Goal: Task Accomplishment & Management: Manage account settings

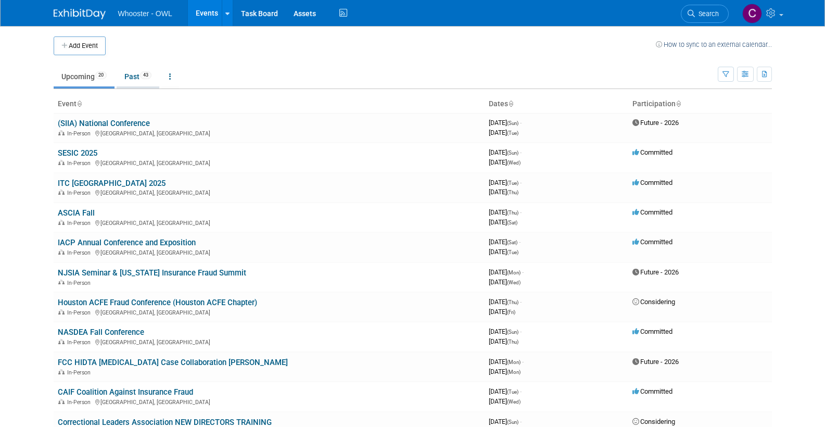
scroll to position [0, 1]
click at [128, 74] on link "Past 43" at bounding box center [138, 77] width 43 height 20
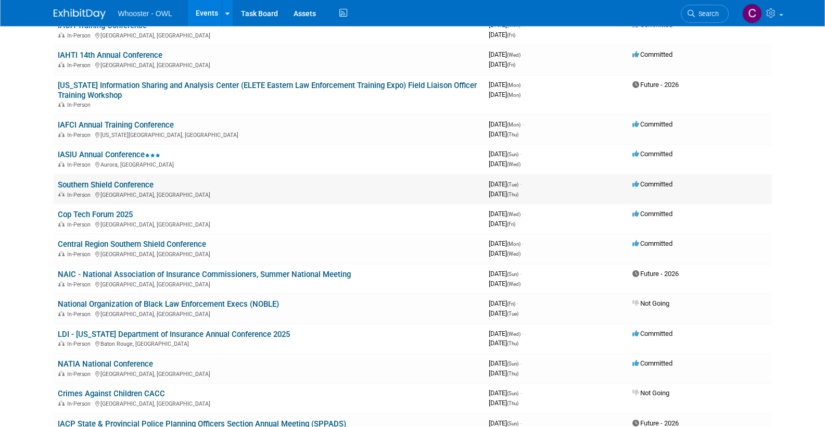
scroll to position [188, 0]
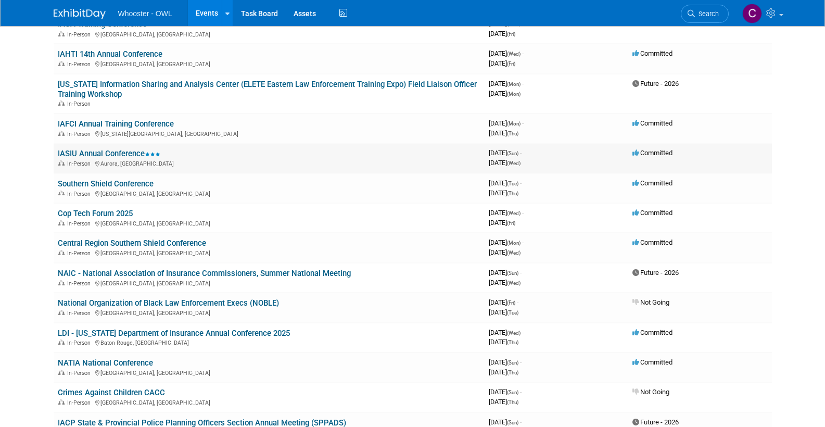
click at [95, 149] on link "IASIU Annual Conference" at bounding box center [109, 153] width 103 height 9
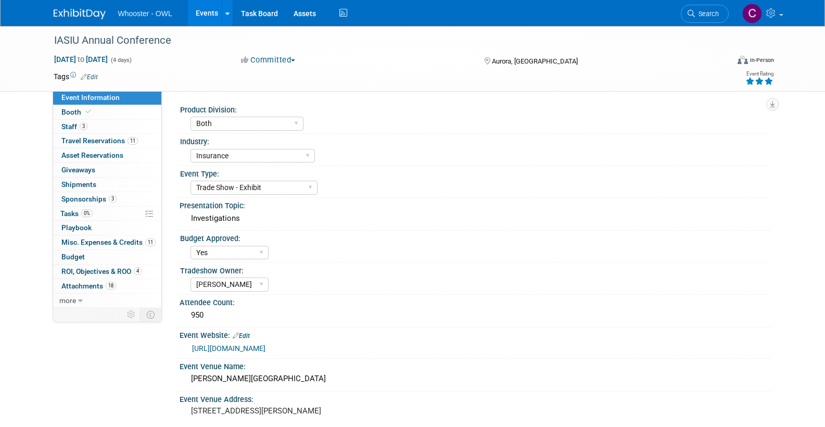
select select "Both"
select select "Insurance"
select select "Trade Show - Exhibit"
select select "Yes"
select select "Clare Southcombe"
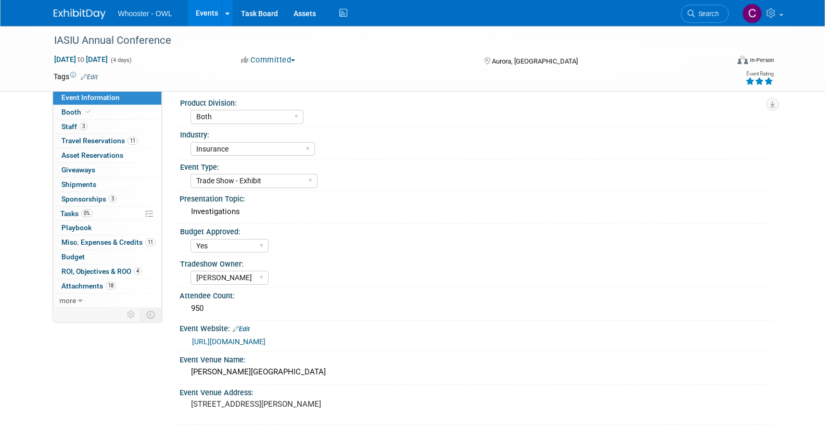
scroll to position [8, 0]
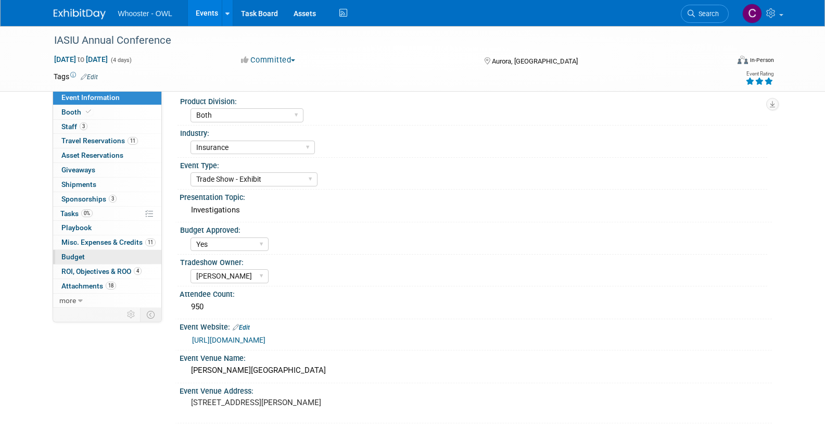
click at [77, 252] on span "Budget" at bounding box center [72, 256] width 23 height 8
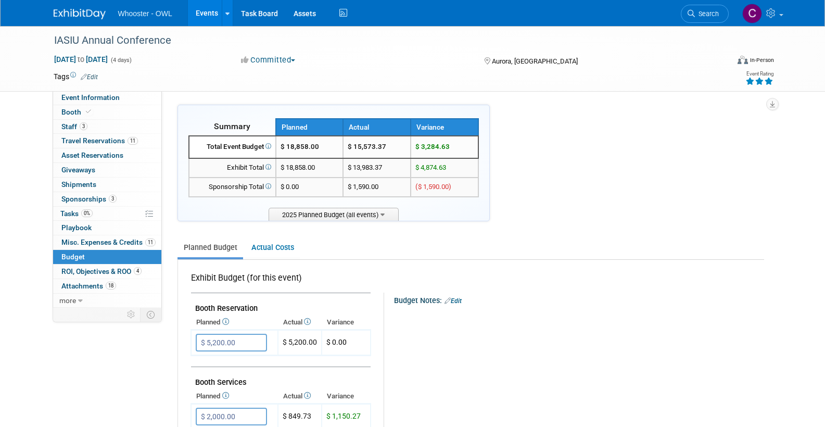
scroll to position [0, 0]
click at [271, 241] on link "Actual Costs" at bounding box center [272, 247] width 55 height 19
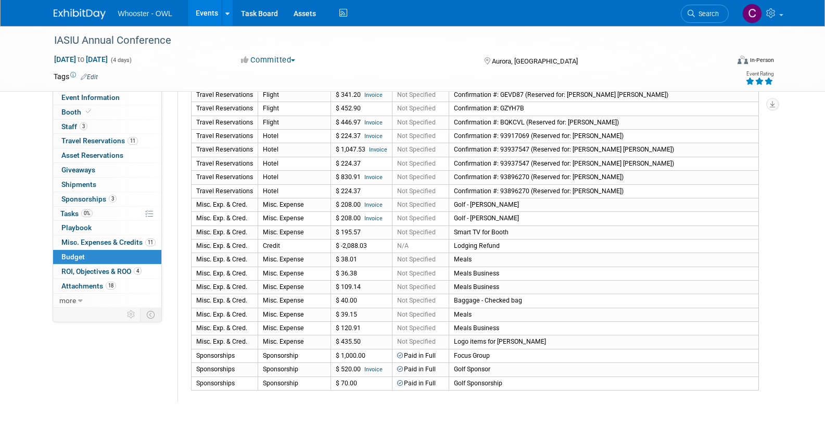
scroll to position [379, 0]
click at [103, 238] on span "Misc. Expenses & Credits 11" at bounding box center [108, 242] width 94 height 8
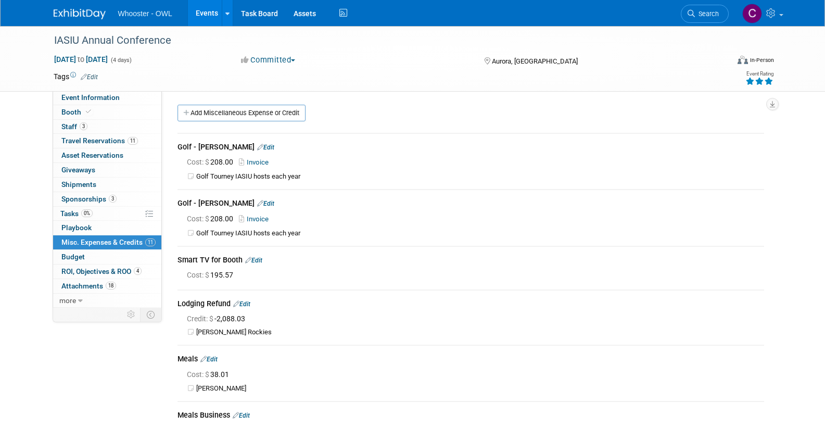
scroll to position [0, 0]
click at [212, 111] on link "Add Miscellaneous Expense or Credit" at bounding box center [241, 113] width 128 height 17
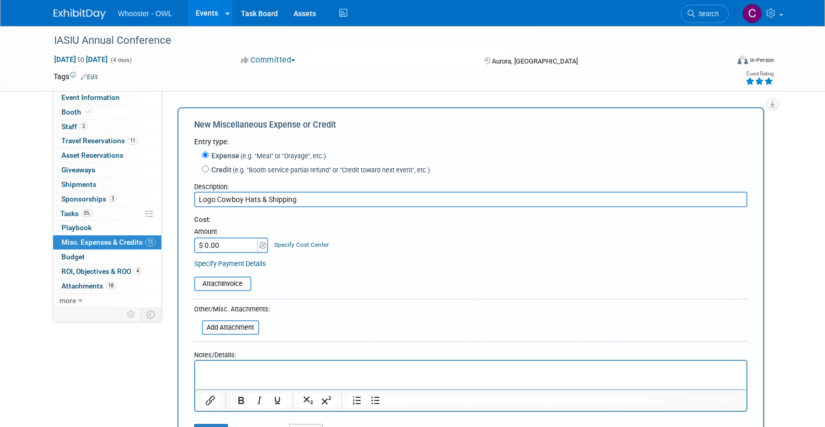
type input "Logo Cowboy Hats & Shipping"
click at [238, 244] on input "$ 0.00" at bounding box center [226, 245] width 65 height 16
type input "$ 1,364.68"
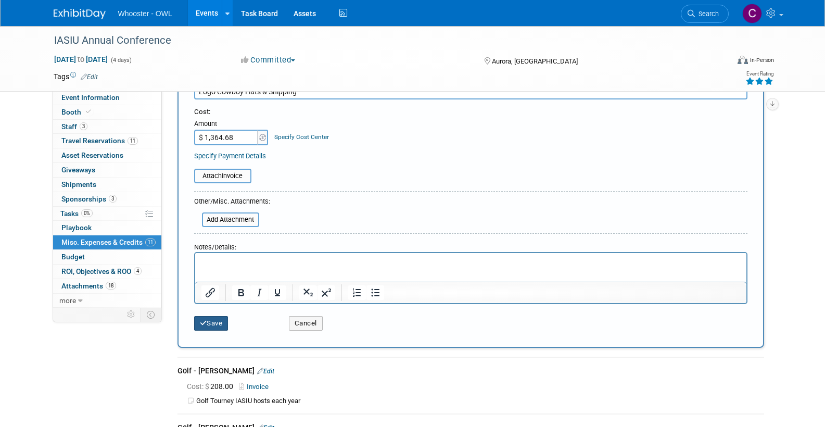
click at [215, 321] on button "Save" at bounding box center [211, 323] width 34 height 15
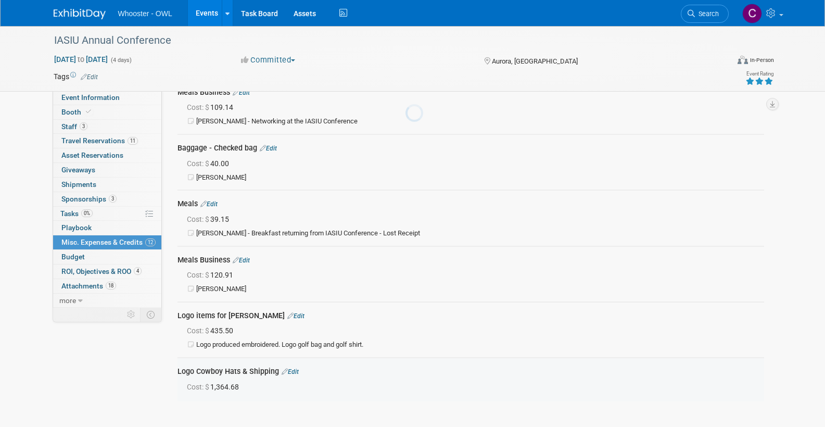
scroll to position [457, 0]
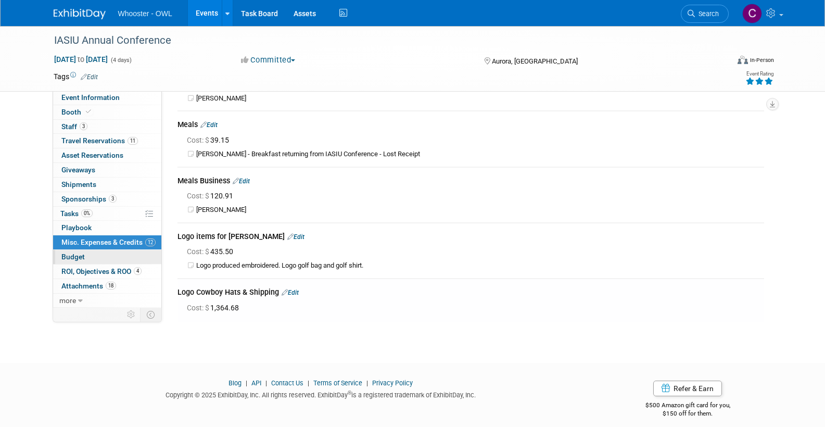
click at [73, 252] on span "Budget" at bounding box center [72, 256] width 23 height 8
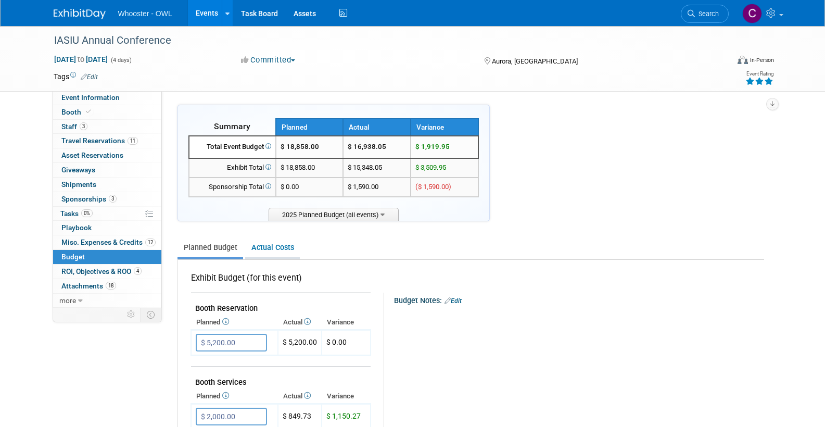
click at [269, 244] on link "Actual Costs" at bounding box center [272, 247] width 55 height 19
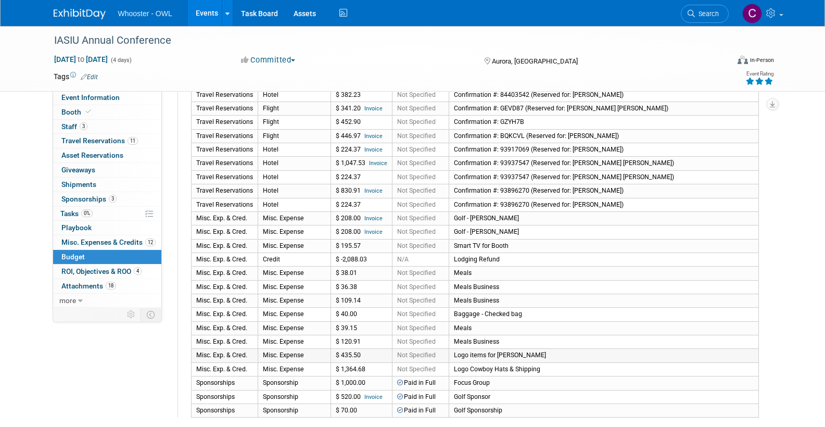
scroll to position [364, 0]
click at [90, 238] on span "Misc. Expenses & Credits 12" at bounding box center [108, 242] width 94 height 8
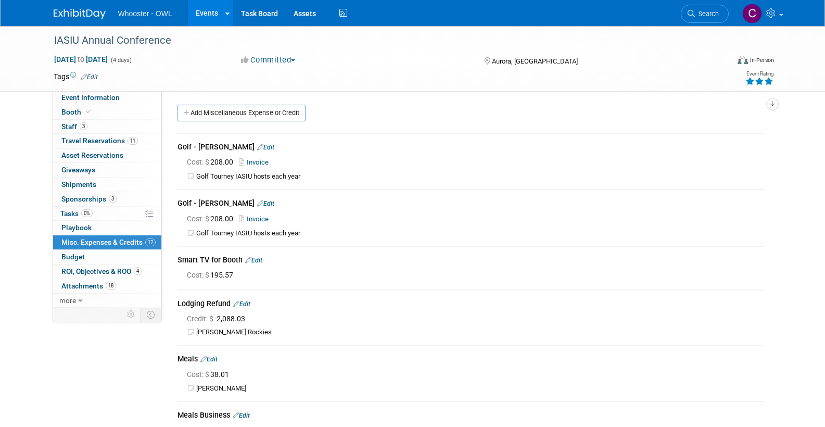
click at [232, 117] on link "Add Miscellaneous Expense or Credit" at bounding box center [241, 113] width 128 height 17
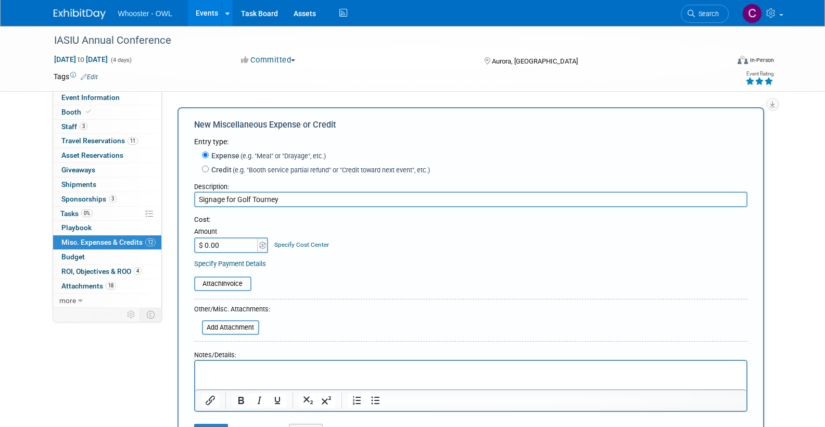
type input "Signage for Golf Tourney"
click at [229, 237] on input "$ 0.00" at bounding box center [226, 245] width 65 height 16
type input "$ 34.07"
click at [444, 252] on div "Cost: Amount $ 34.07 Specify Cost Center Cost Center -- Not Specified --" at bounding box center [470, 242] width 553 height 54
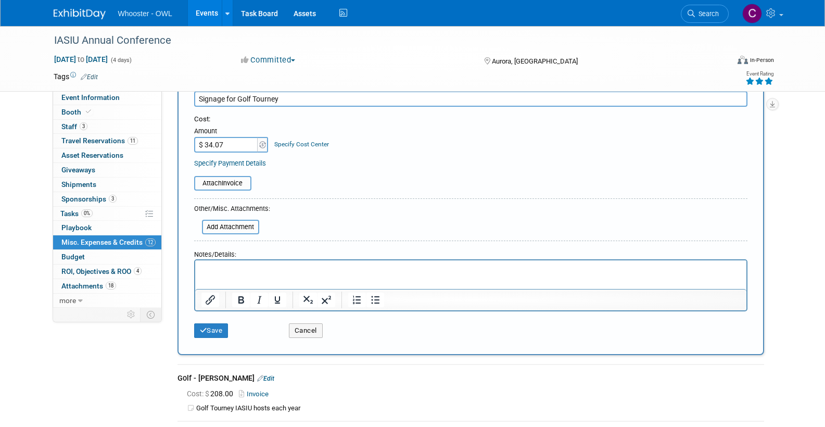
drag, startPoint x: 206, startPoint y: 323, endPoint x: 236, endPoint y: 335, distance: 32.2
click at [206, 327] on icon "submit" at bounding box center [203, 330] width 7 height 7
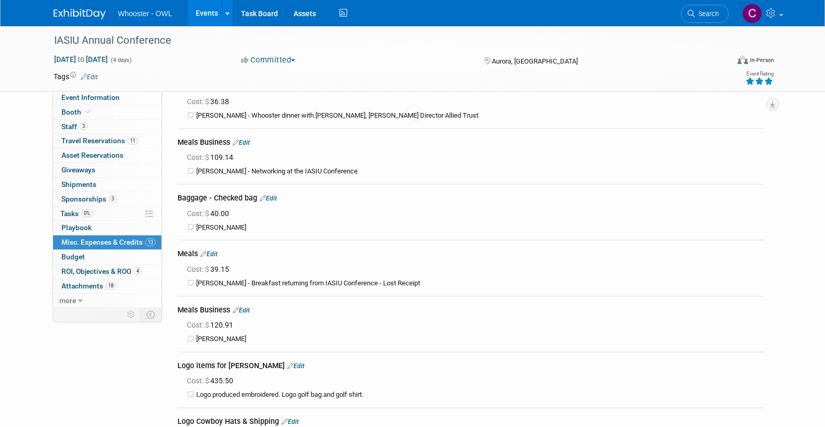
scroll to position [501, 0]
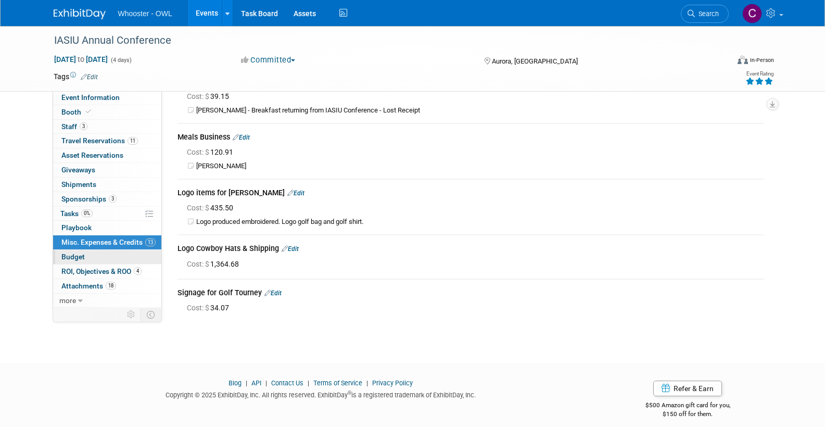
drag, startPoint x: 71, startPoint y: 251, endPoint x: 105, endPoint y: 250, distance: 33.8
click at [71, 252] on span "Budget" at bounding box center [72, 256] width 23 height 8
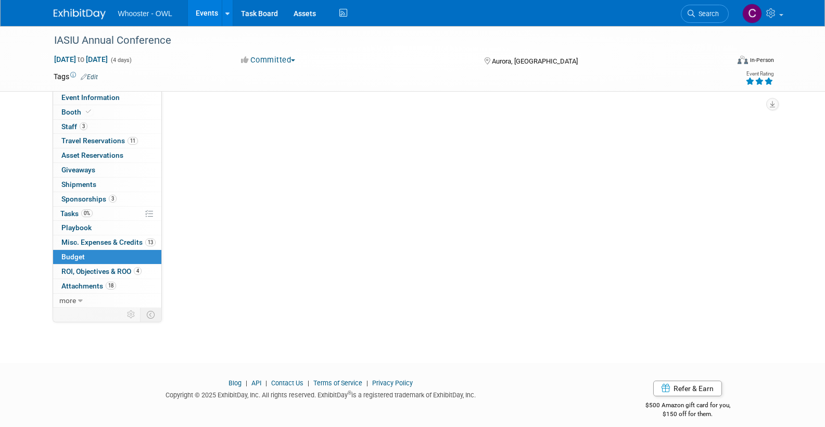
scroll to position [0, 0]
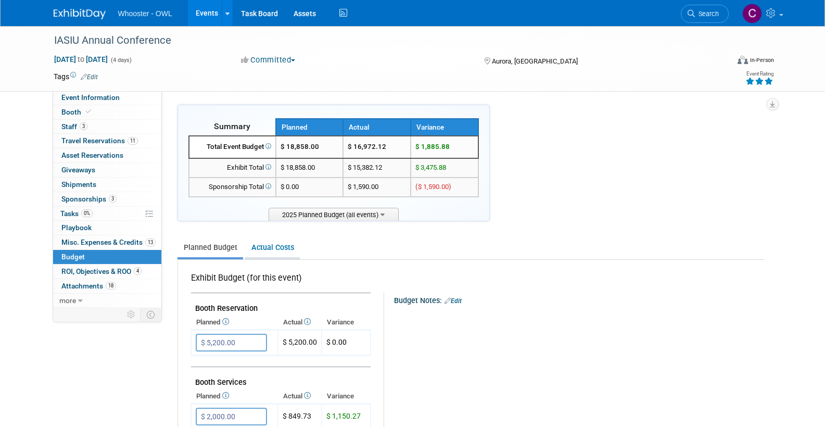
drag, startPoint x: 277, startPoint y: 240, endPoint x: 295, endPoint y: 243, distance: 18.0
click at [278, 241] on link "Actual Costs" at bounding box center [272, 247] width 55 height 19
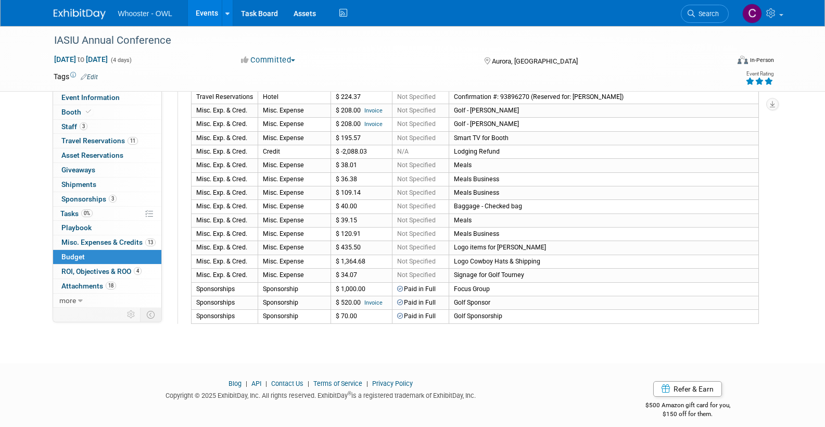
scroll to position [472, 0]
click at [95, 238] on span "Misc. Expenses & Credits 13" at bounding box center [108, 242] width 94 height 8
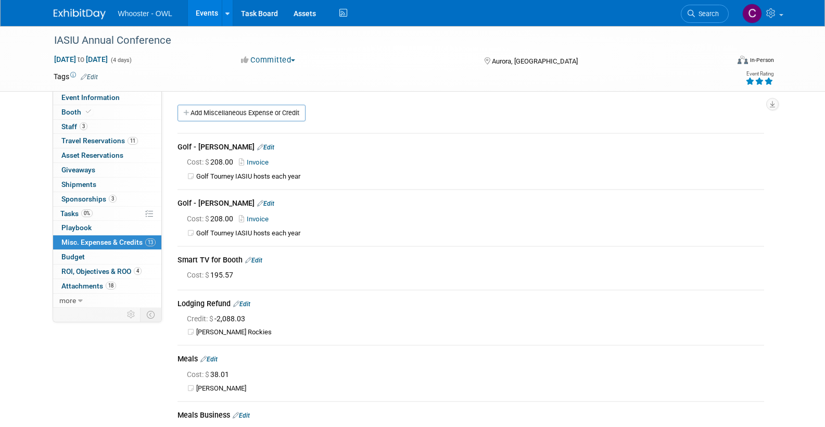
click at [251, 109] on link "Add Miscellaneous Expense or Credit" at bounding box center [241, 113] width 128 height 17
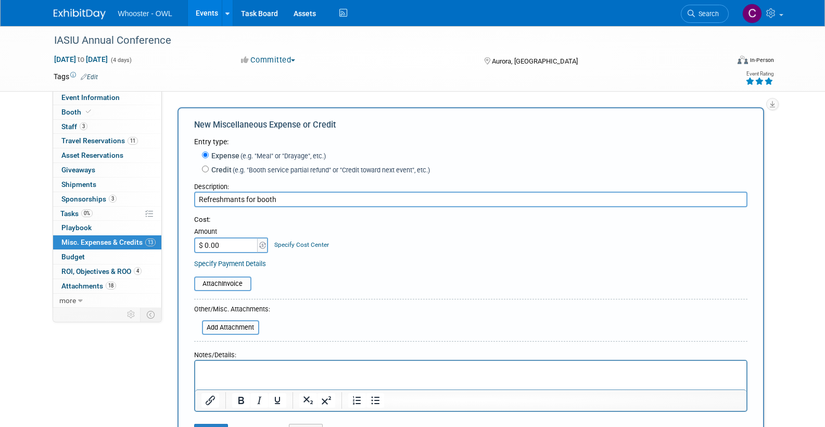
click at [235, 200] on input "Refreshmants for booth" at bounding box center [470, 200] width 553 height 16
type input "Refreshments for booth"
click at [222, 241] on input "$ 0.00" at bounding box center [226, 245] width 65 height 16
type input "$ 24.68"
click at [348, 242] on div "Cost: Amount $ 24.68 Specify Cost Center Cost Center -- Not Specified --" at bounding box center [470, 234] width 553 height 38
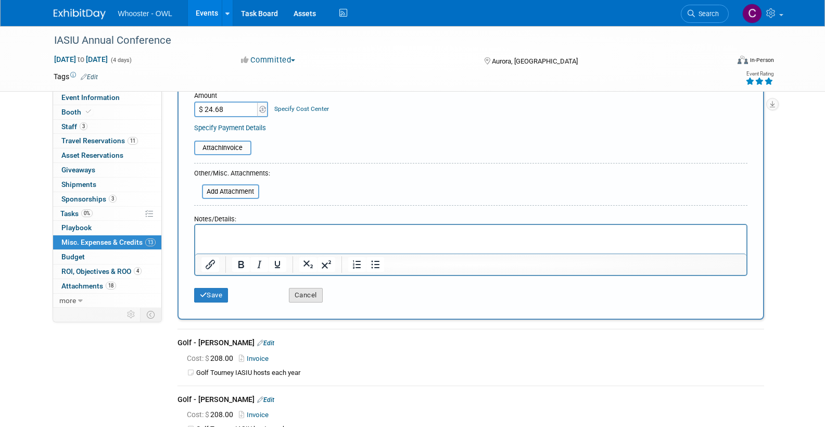
scroll to position [137, 0]
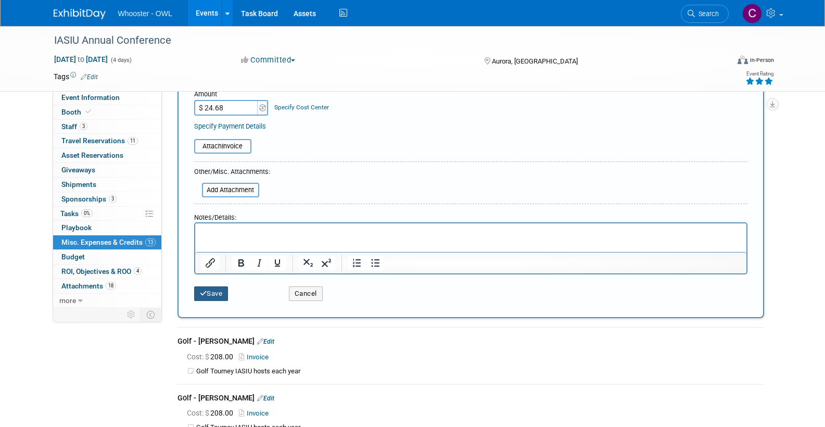
click at [216, 286] on button "Save" at bounding box center [211, 293] width 34 height 15
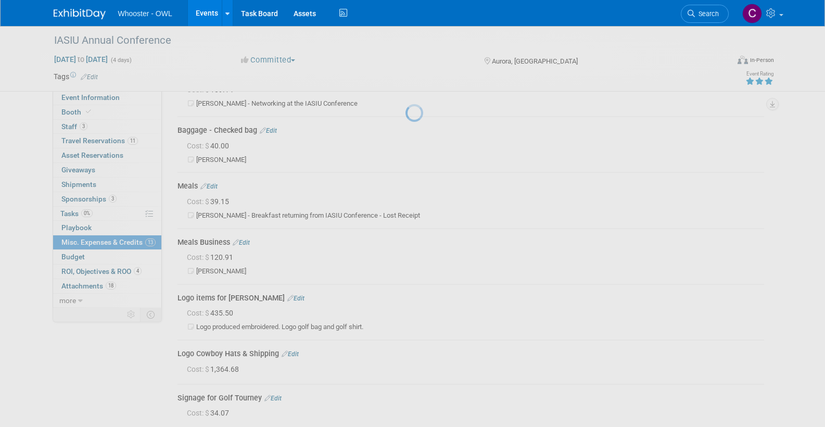
scroll to position [545, 0]
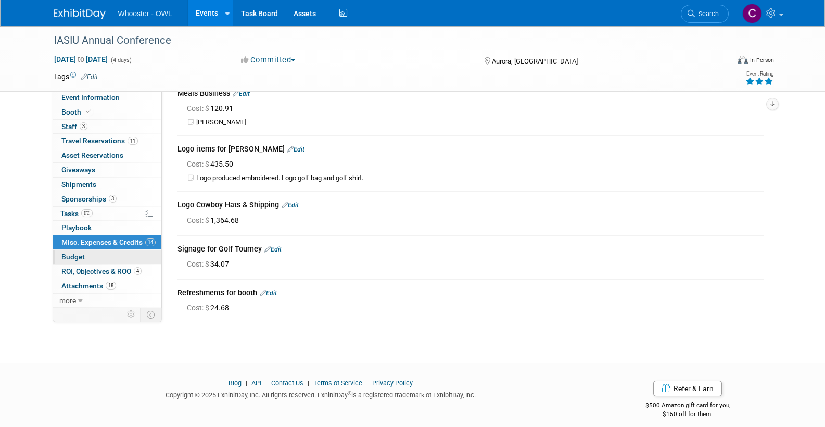
click at [72, 252] on span "Budget" at bounding box center [72, 256] width 23 height 8
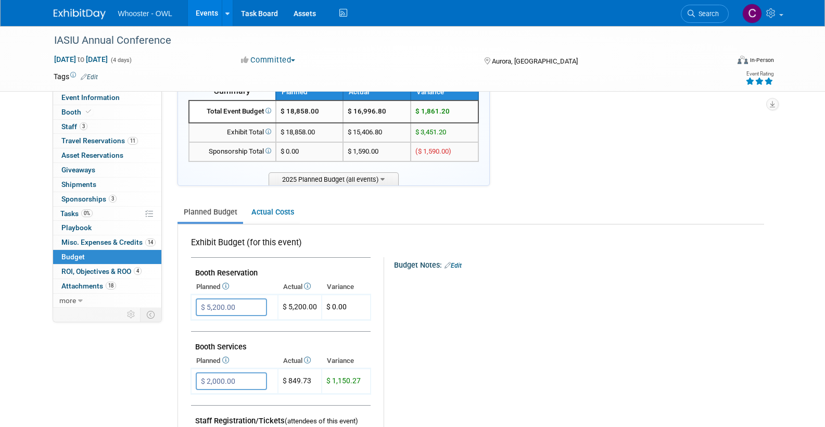
scroll to position [55, 0]
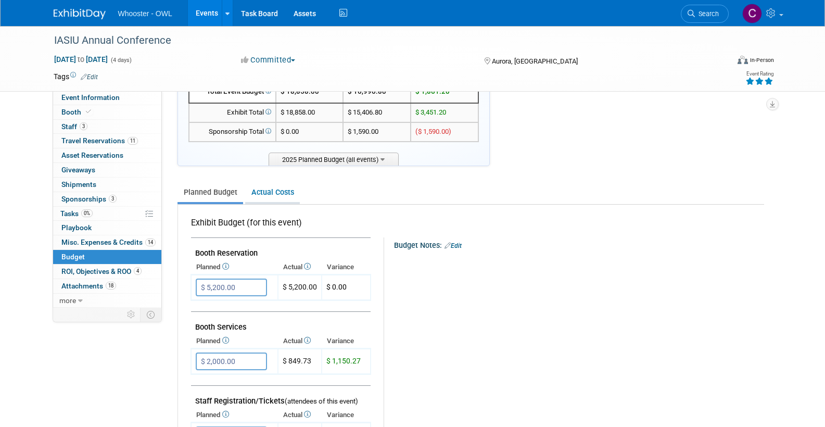
click at [271, 186] on link "Actual Costs" at bounding box center [272, 192] width 55 height 19
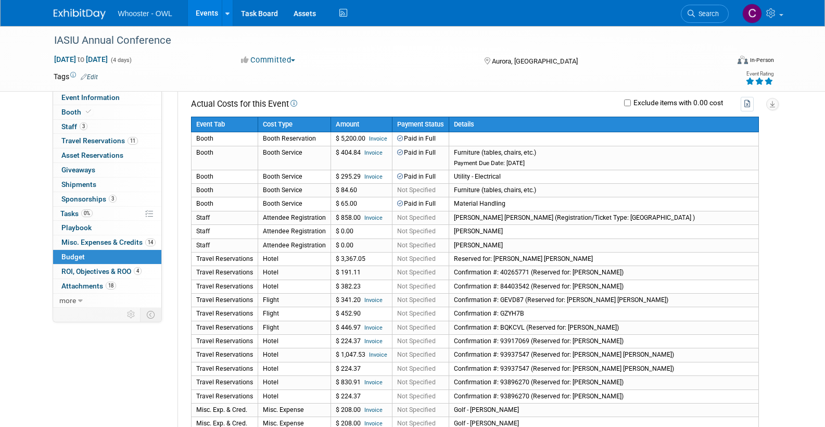
scroll to position [173, 0]
click at [90, 238] on span "Misc. Expenses & Credits 14" at bounding box center [108, 242] width 94 height 8
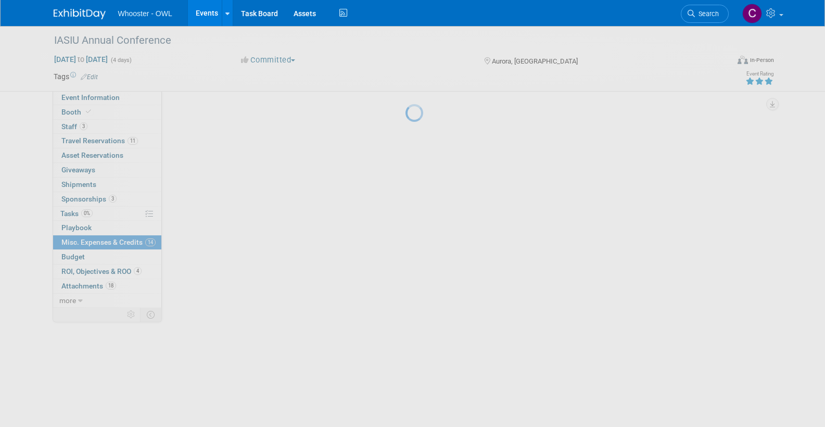
scroll to position [0, 0]
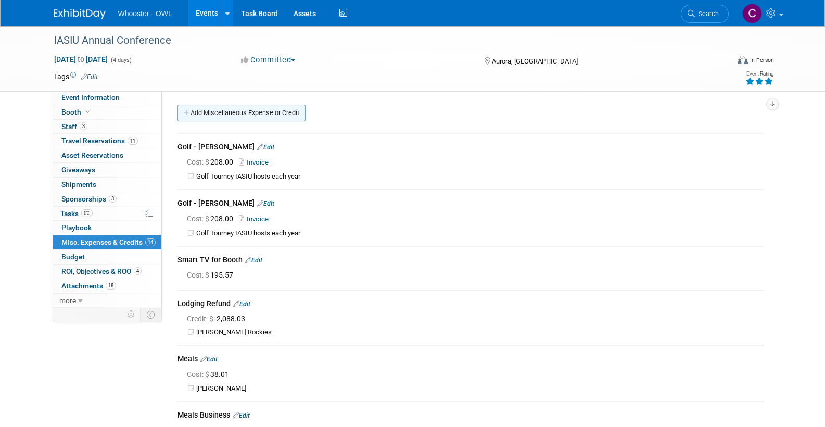
click at [244, 115] on link "Add Miscellaneous Expense or Credit" at bounding box center [241, 113] width 128 height 17
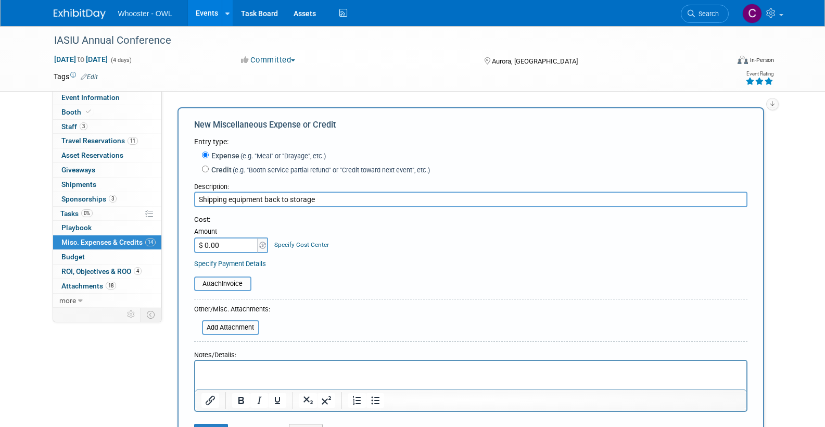
type input "Shipping equipment back to storage"
click at [227, 241] on input "$ 0.00" at bounding box center [226, 245] width 65 height 16
type input "$ 203.70"
click at [254, 371] on p "Rich Text Area. Press ALT-0 for help." at bounding box center [470, 370] width 539 height 10
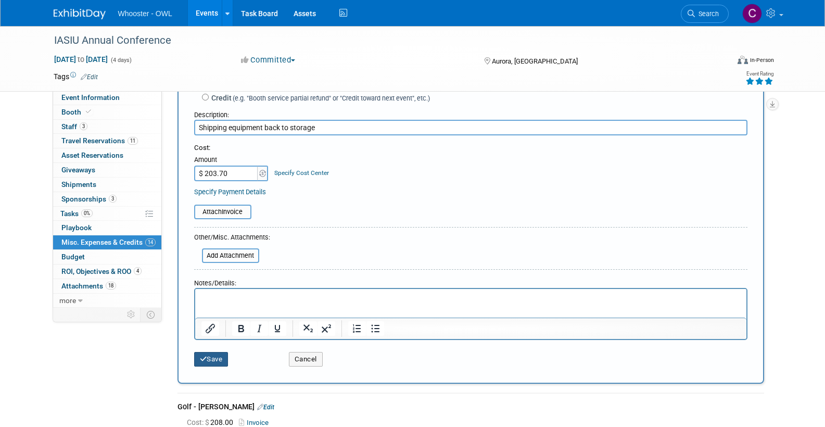
click at [210, 352] on button "Save" at bounding box center [211, 359] width 34 height 15
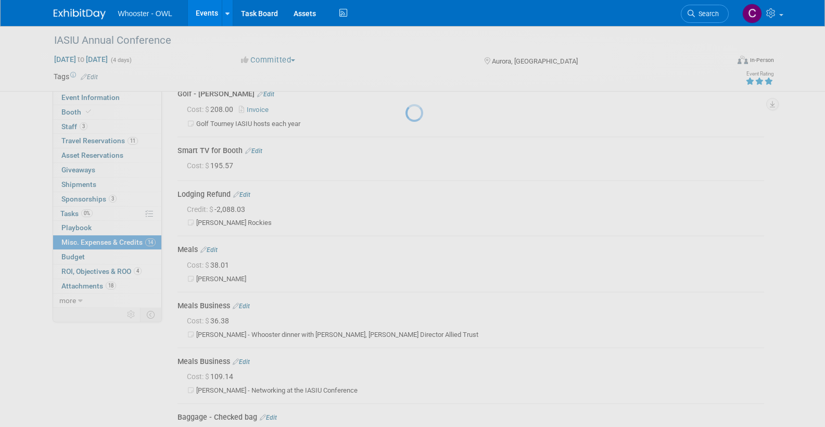
scroll to position [589, 0]
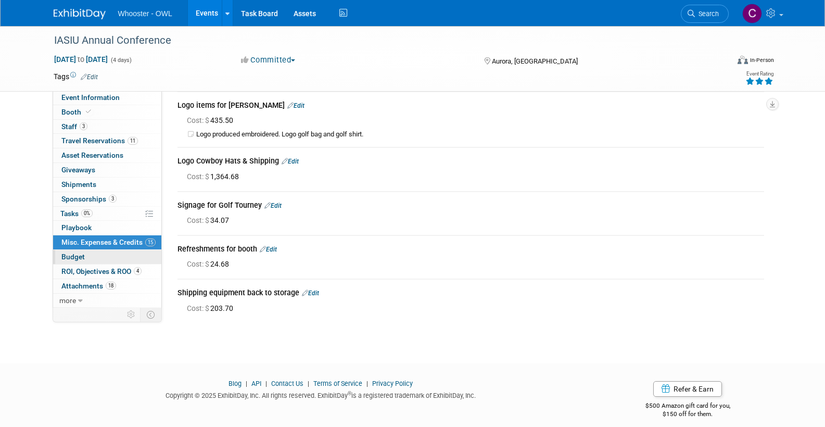
drag, startPoint x: 74, startPoint y: 248, endPoint x: 127, endPoint y: 245, distance: 53.2
click at [74, 252] on span "Budget" at bounding box center [72, 256] width 23 height 8
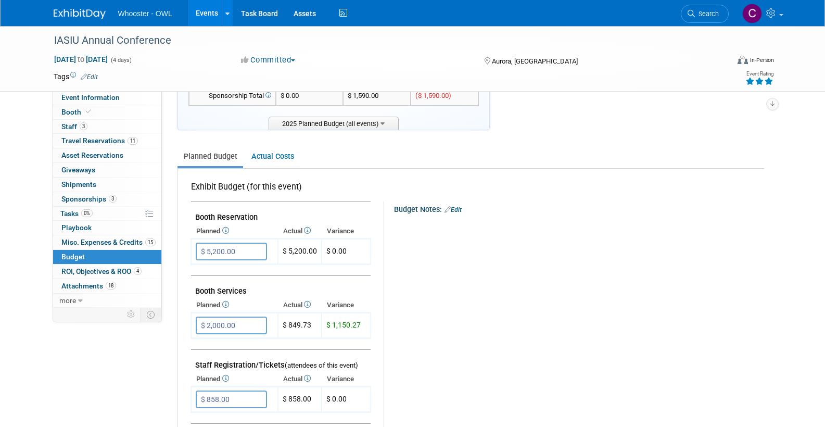
scroll to position [90, 0]
click at [276, 149] on link "Actual Costs" at bounding box center [272, 157] width 55 height 19
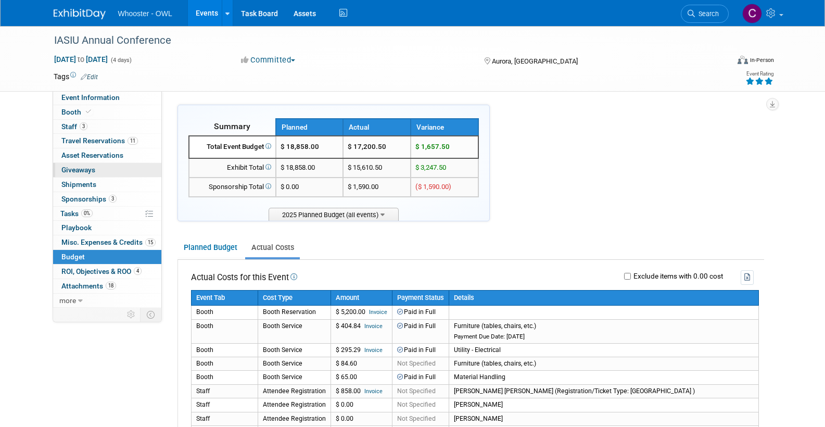
scroll to position [0, 0]
click at [91, 97] on span "Event Information" at bounding box center [90, 97] width 58 height 8
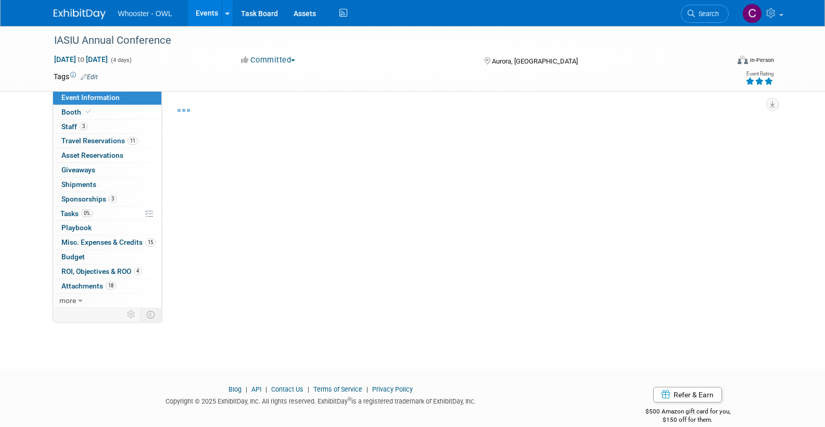
select select "Both"
select select "Insurance"
select select "Trade Show - Exhibit"
select select "Yes"
select select "[PERSON_NAME]"
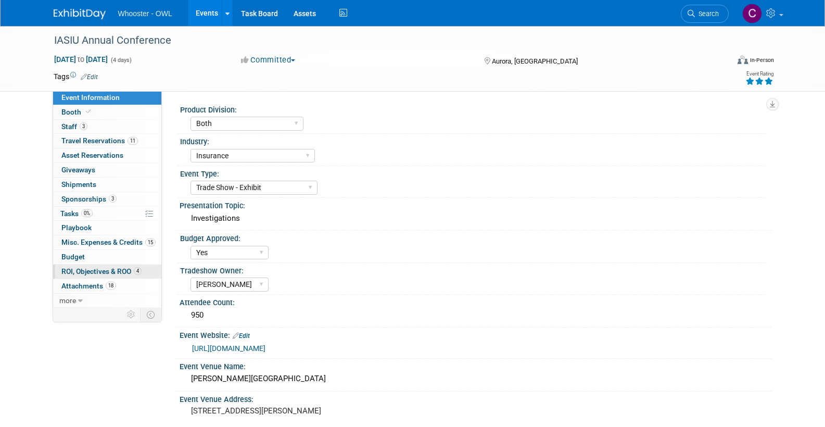
drag, startPoint x: 72, startPoint y: 249, endPoint x: 147, endPoint y: 265, distance: 77.1
click at [71, 252] on span "Budget" at bounding box center [72, 256] width 23 height 8
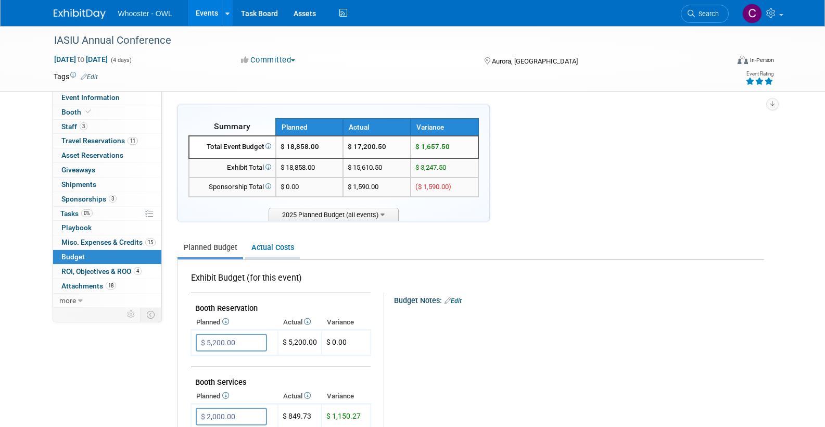
drag, startPoint x: 270, startPoint y: 239, endPoint x: 273, endPoint y: 244, distance: 5.8
click at [270, 239] on link "Actual Costs" at bounding box center [272, 247] width 55 height 19
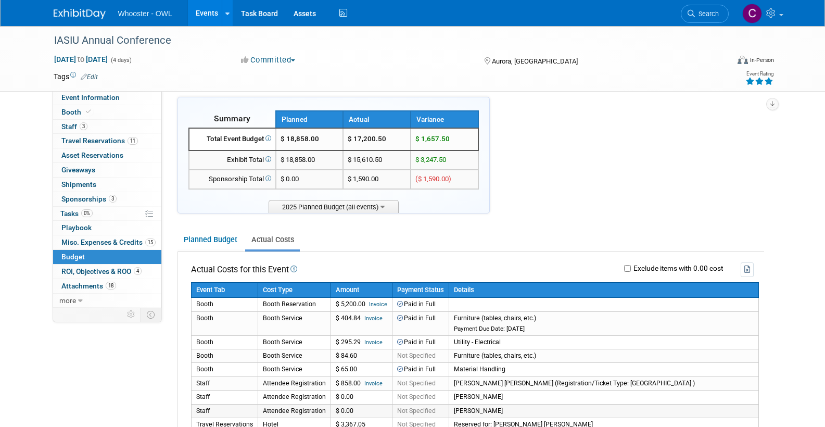
scroll to position [7, 0]
click at [313, 204] on span "2025 Planned Budget (all events)" at bounding box center [334, 206] width 130 height 13
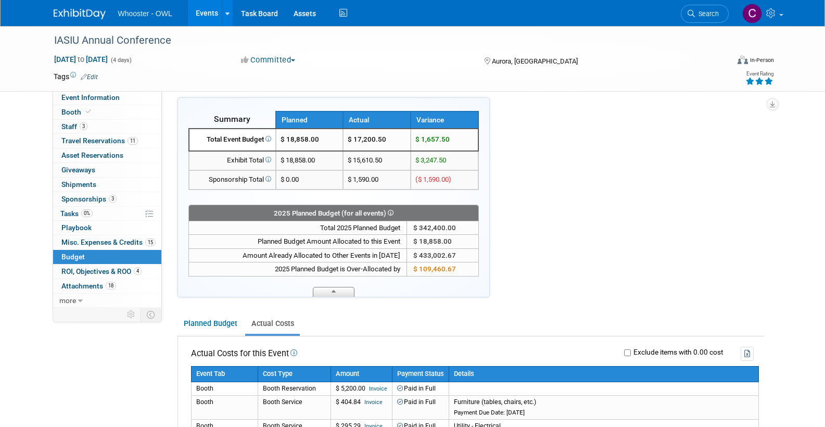
click at [339, 293] on span at bounding box center [334, 292] width 42 height 10
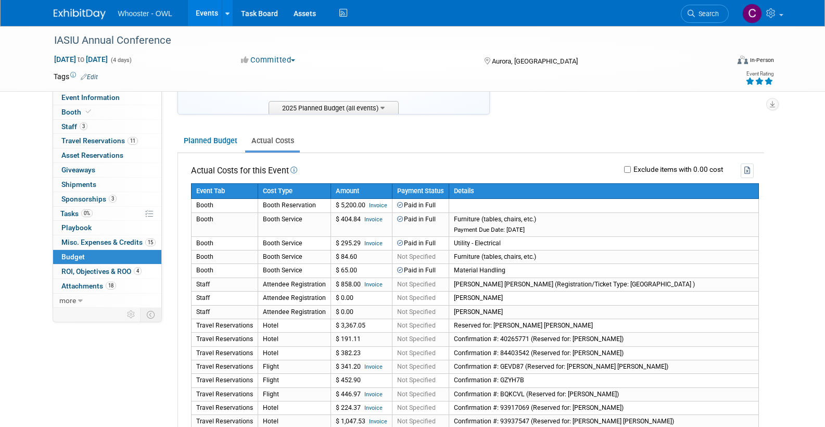
scroll to position [54, 0]
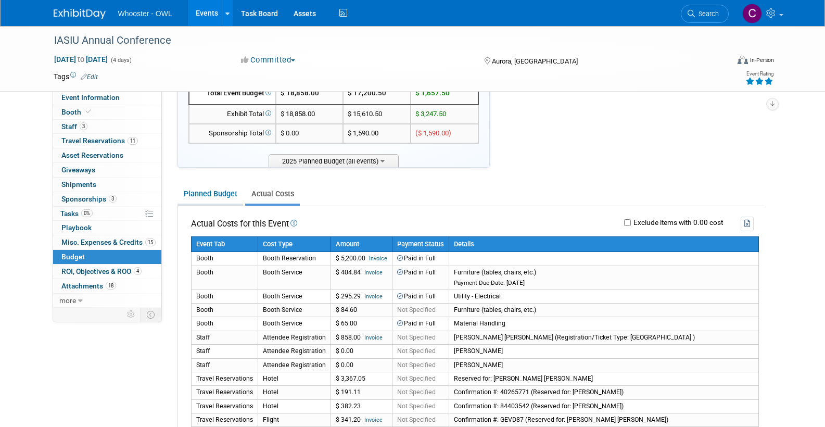
click at [202, 194] on link "Planned Budget" at bounding box center [210, 193] width 66 height 19
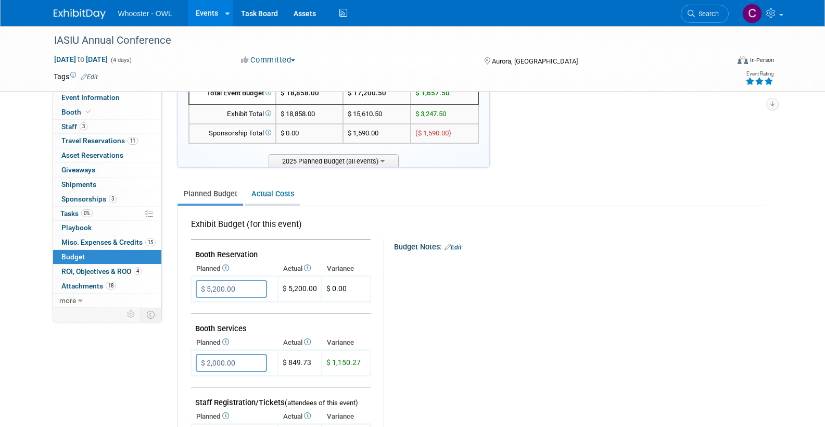
click at [260, 190] on link "Actual Costs" at bounding box center [272, 193] width 55 height 19
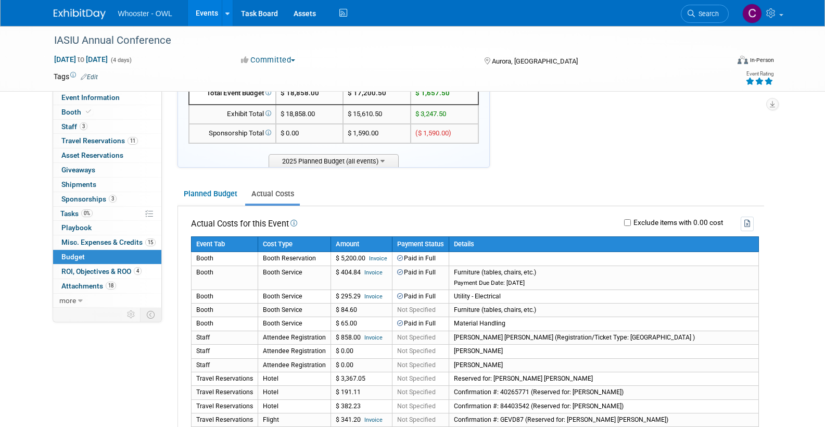
drag, startPoint x: 213, startPoint y: 190, endPoint x: 287, endPoint y: 232, distance: 85.3
click at [213, 190] on link "Planned Budget" at bounding box center [210, 193] width 66 height 19
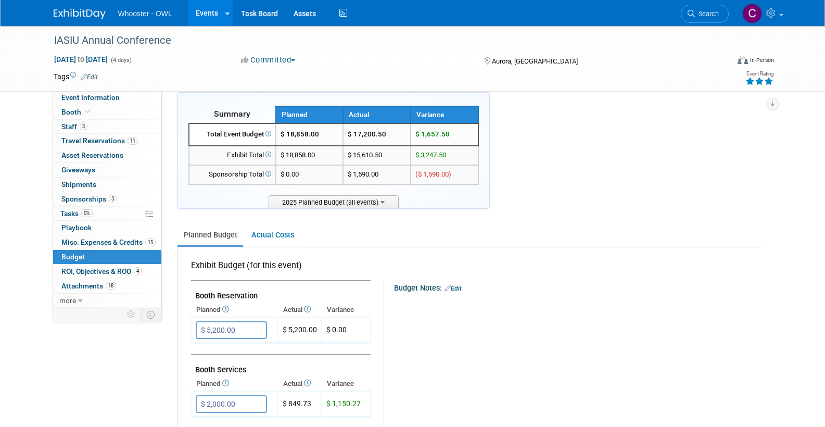
scroll to position [12, 0]
click at [272, 234] on link "Actual Costs" at bounding box center [272, 235] width 55 height 19
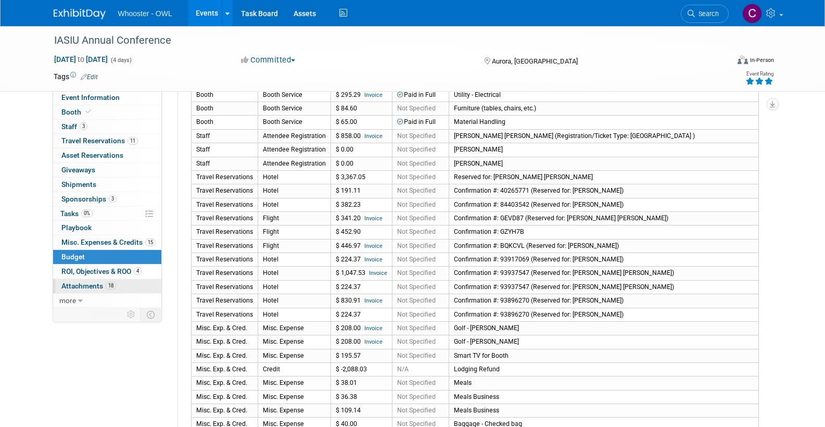
scroll to position [255, 0]
click at [99, 239] on span "Misc. Expenses & Credits 15" at bounding box center [108, 242] width 94 height 8
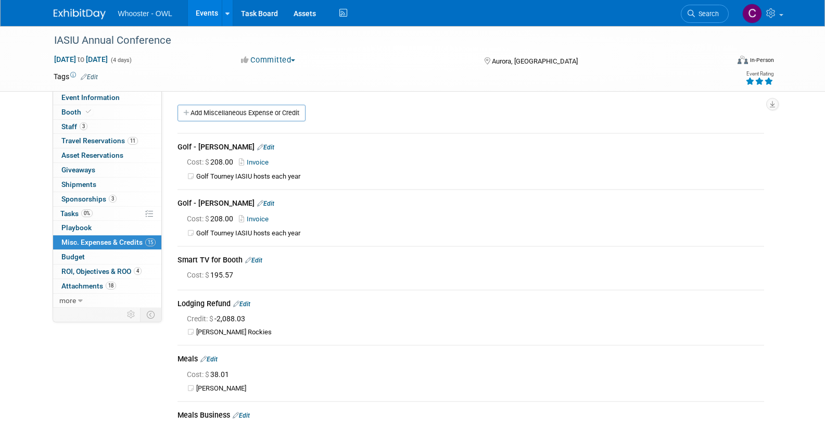
drag, startPoint x: 253, startPoint y: 108, endPoint x: 275, endPoint y: 117, distance: 24.1
click at [253, 108] on link "Add Miscellaneous Expense or Credit" at bounding box center [241, 113] width 128 height 17
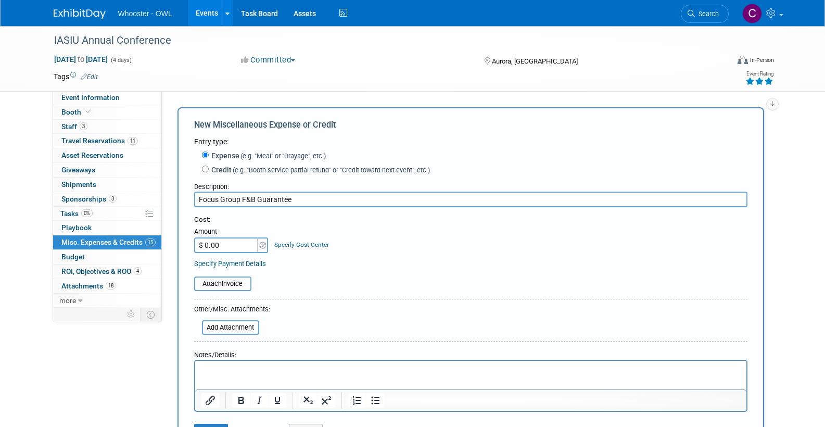
type input "Focus Group F&B Guarantee"
click at [227, 246] on input "$ 0.00" at bounding box center [226, 245] width 65 height 16
type input "$"
paste input "898.87"
type input "$ 898.87"
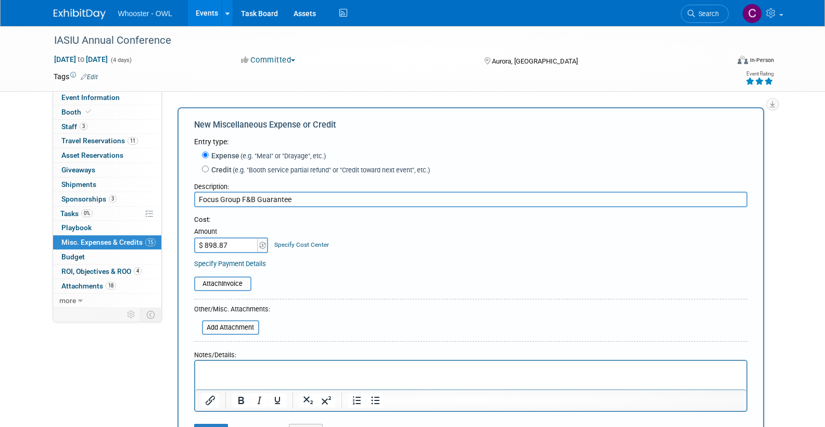
click at [340, 269] on div "Attach Invoice" at bounding box center [470, 278] width 553 height 26
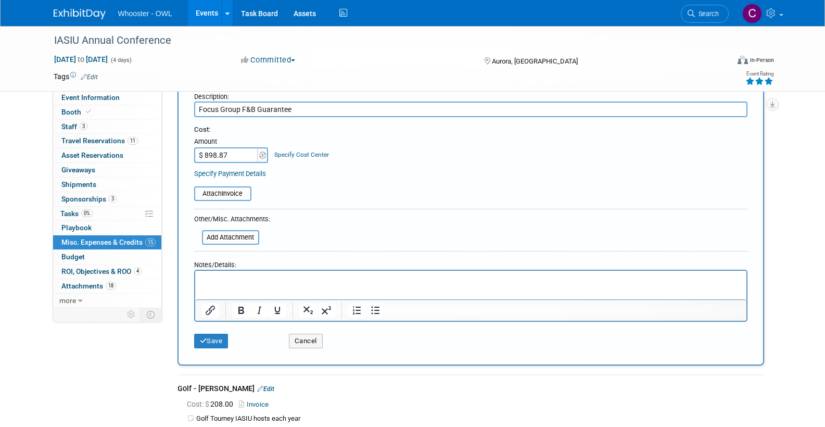
scroll to position [94, 0]
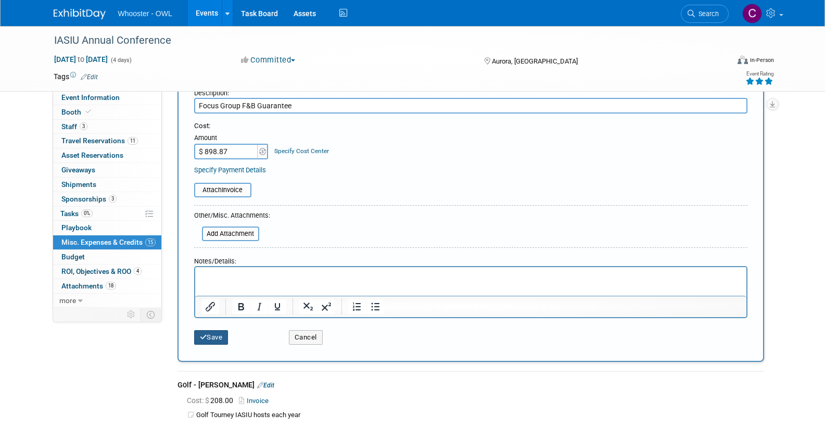
click at [213, 334] on button "Save" at bounding box center [211, 337] width 34 height 15
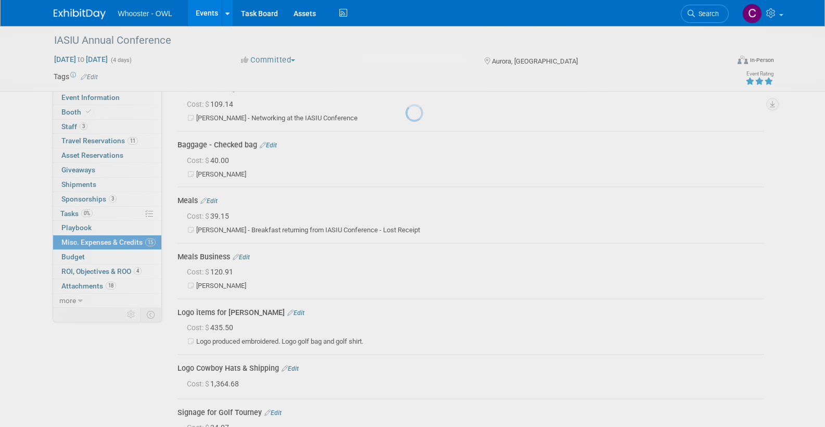
scroll to position [632, 0]
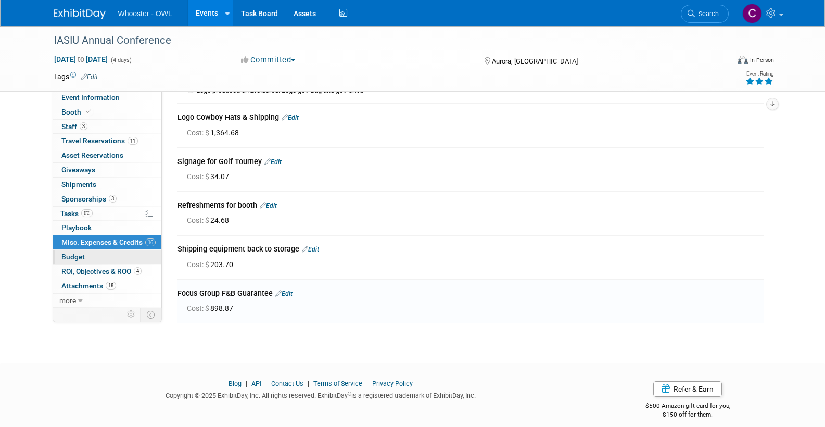
click at [74, 252] on span "Budget" at bounding box center [72, 256] width 23 height 8
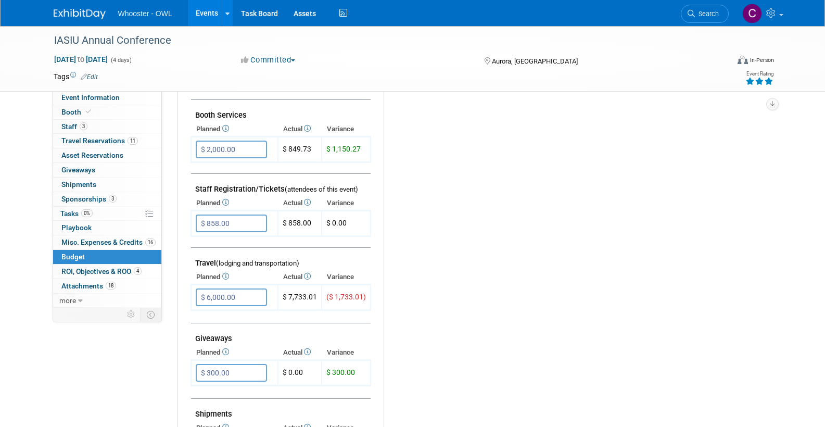
scroll to position [278, 0]
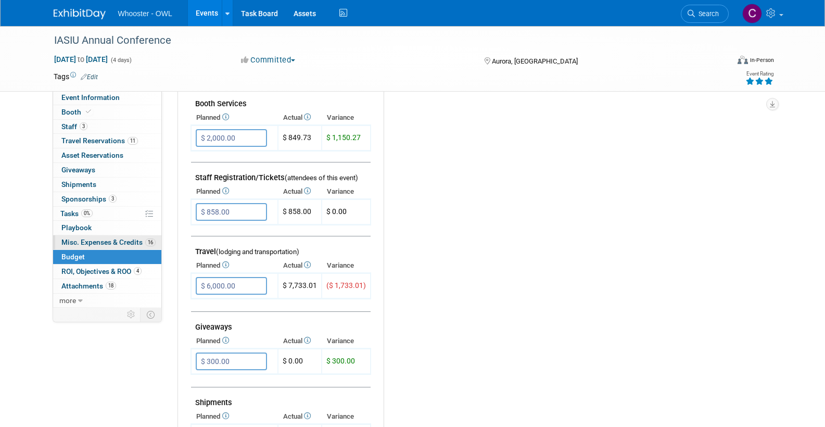
click at [85, 238] on span "Misc. Expenses & Credits 16" at bounding box center [108, 242] width 94 height 8
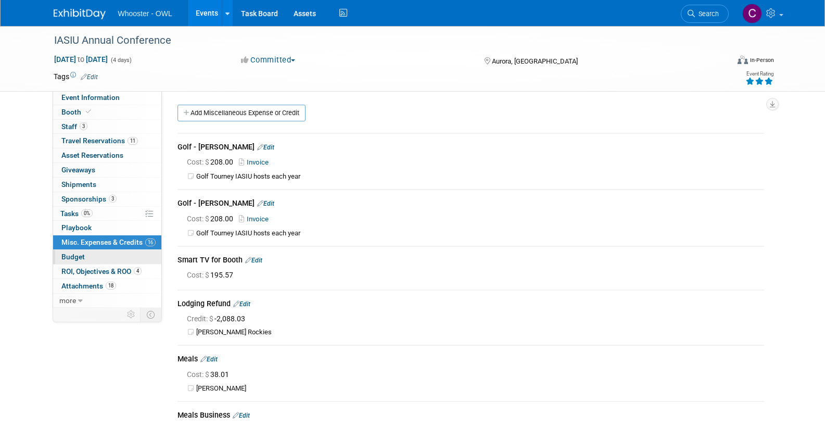
click at [77, 252] on span "Budget" at bounding box center [72, 256] width 23 height 8
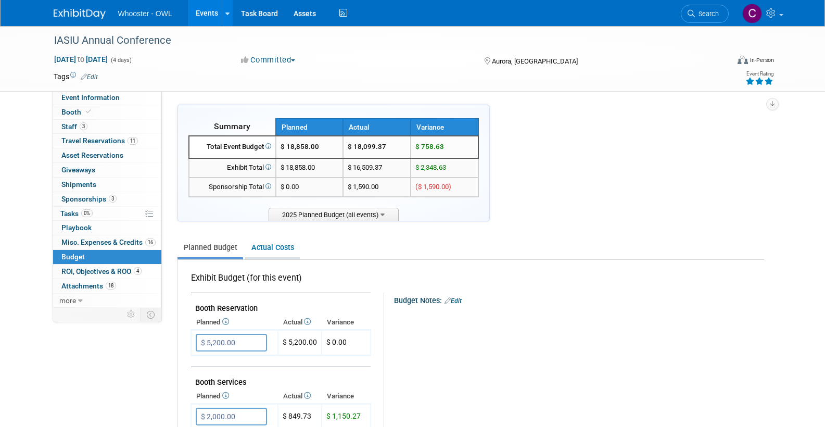
click at [275, 252] on link "Actual Costs" at bounding box center [272, 247] width 55 height 19
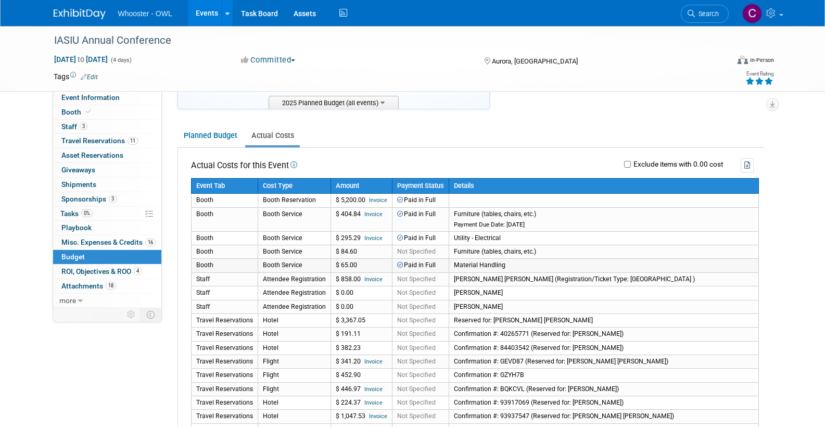
scroll to position [113, 0]
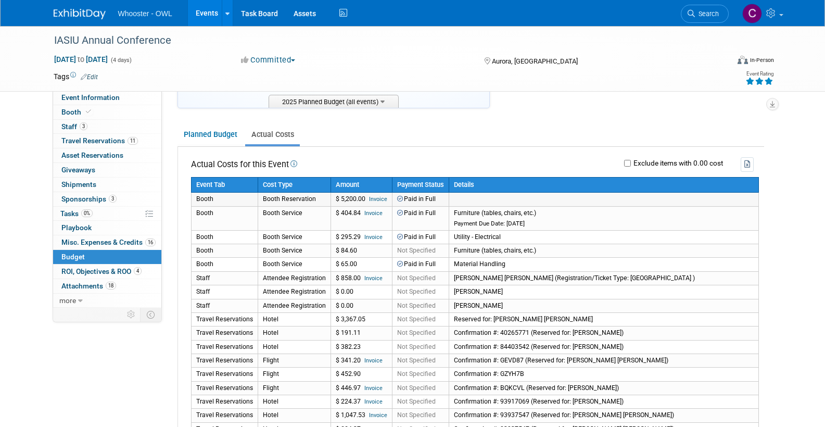
click at [346, 197] on td "$ 5,200.00 Invoice" at bounding box center [360, 200] width 61 height 14
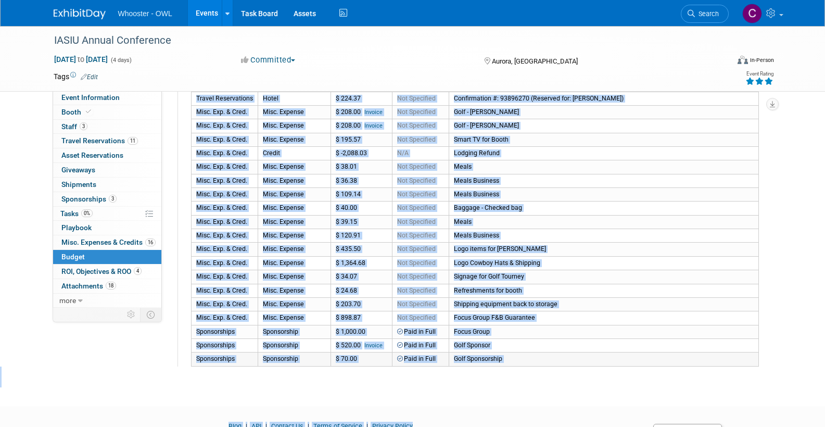
scroll to position [479, 0]
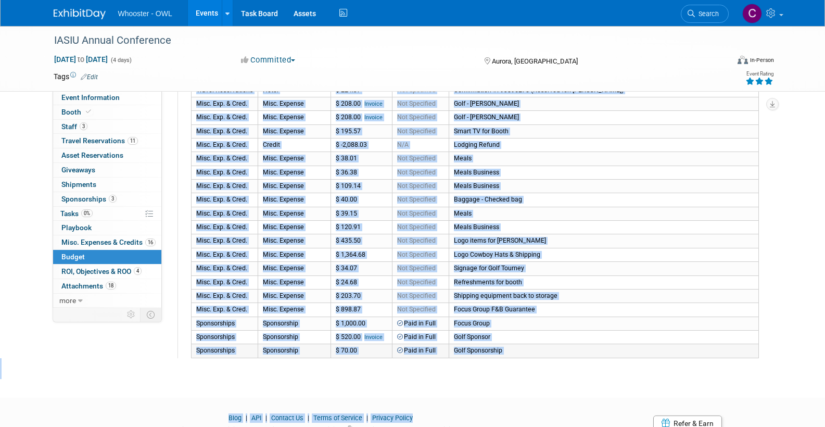
drag, startPoint x: 193, startPoint y: 167, endPoint x: 614, endPoint y: 347, distance: 458.6
click at [614, 347] on tbody "Event Tab Cost Type Amount Payment Status Details Booth Booth Reservation $ 5,2…" at bounding box center [474, 84] width 567 height 547
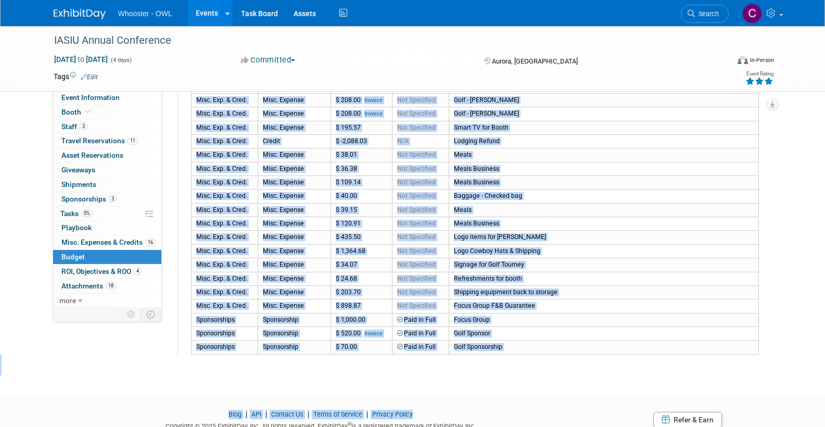
copy tbody "Event Tab Cost Type Amount Payment Status Details Booth Booth Reservation $ 5,2…"
click at [202, 15] on link "Events" at bounding box center [207, 13] width 38 height 26
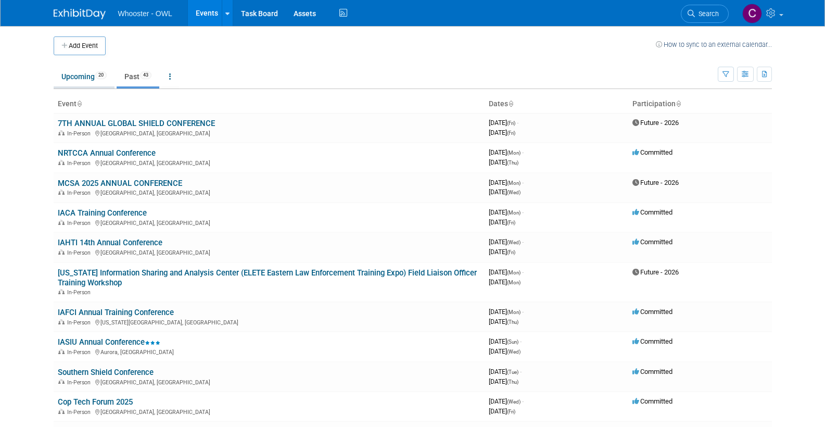
click at [76, 71] on link "Upcoming 20" at bounding box center [84, 77] width 61 height 20
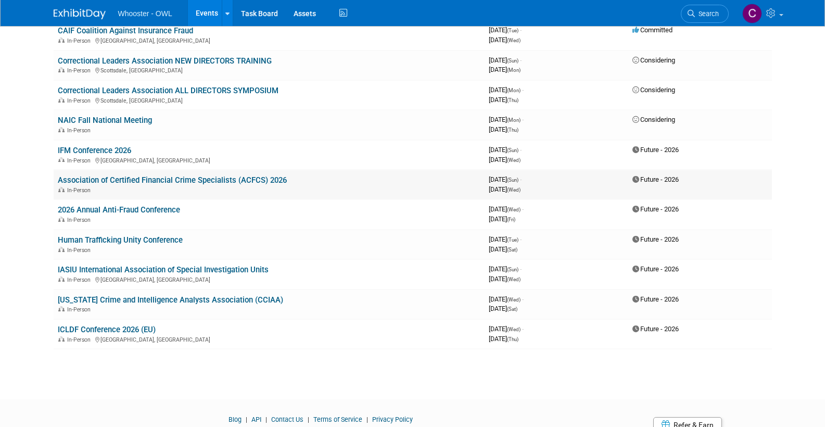
scroll to position [361, 0]
click at [138, 236] on link "Human Trafficking Unity Conference" at bounding box center [120, 240] width 125 height 9
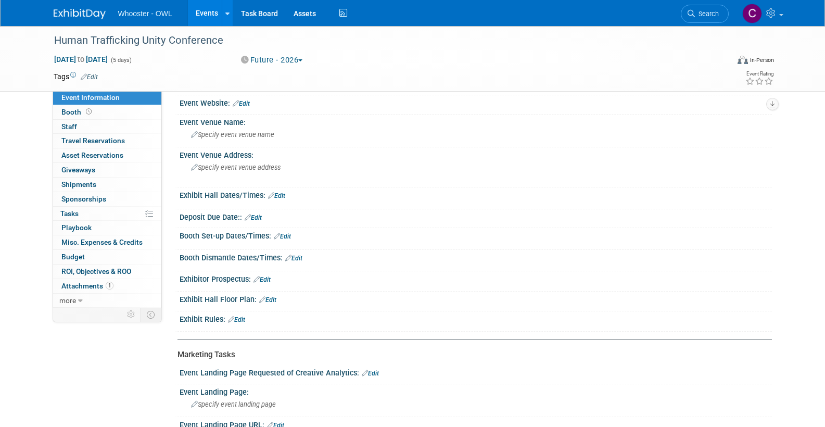
scroll to position [229, 0]
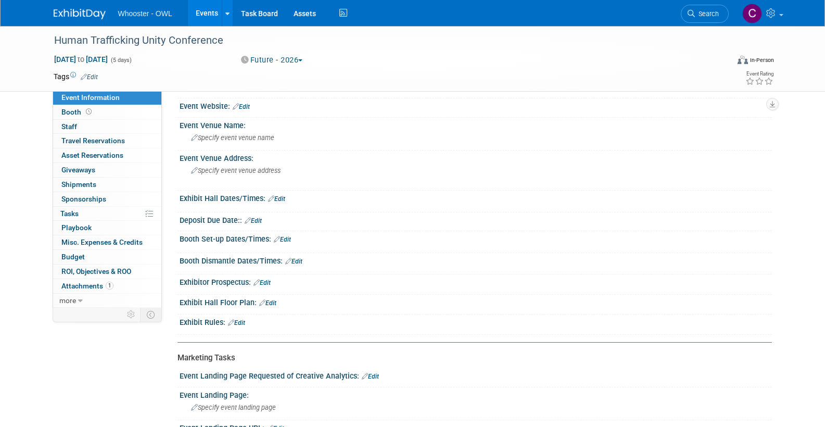
click at [205, 9] on link "Events" at bounding box center [207, 13] width 38 height 26
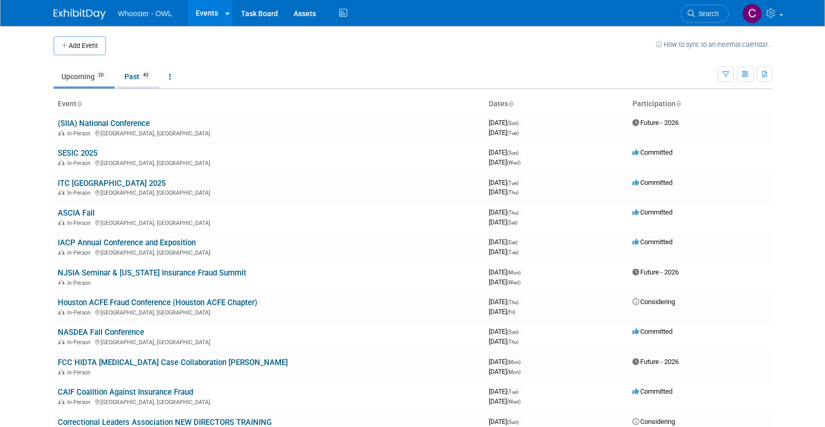
click at [135, 74] on link "Past 43" at bounding box center [138, 77] width 43 height 20
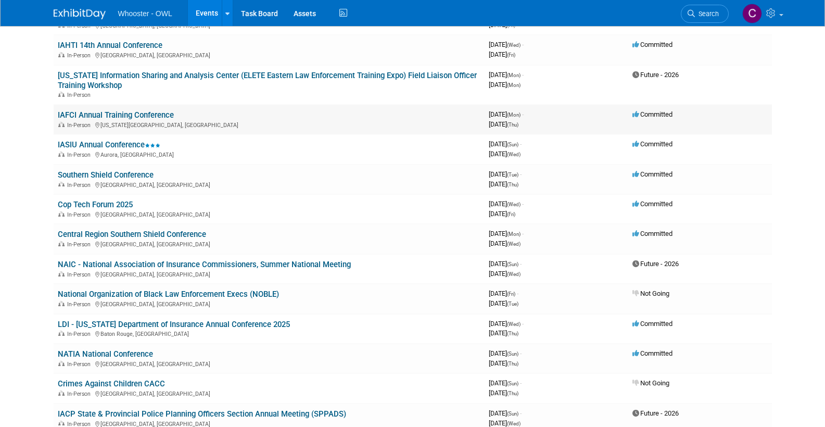
scroll to position [196, 0]
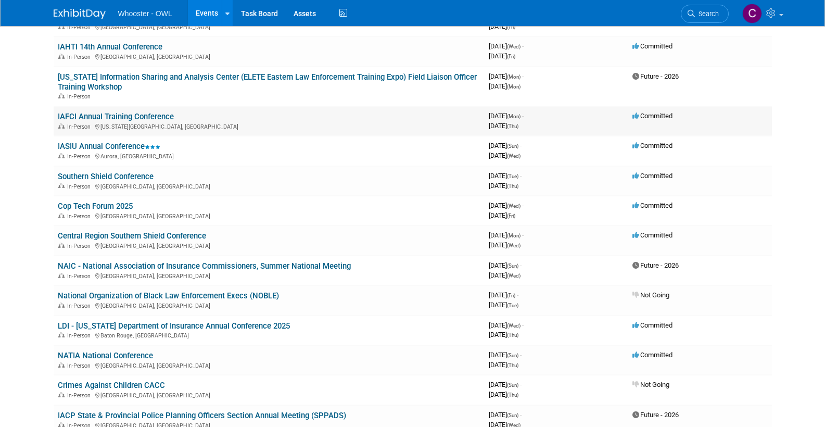
click at [130, 112] on link "IAFCI Annual Training Conference" at bounding box center [116, 116] width 116 height 9
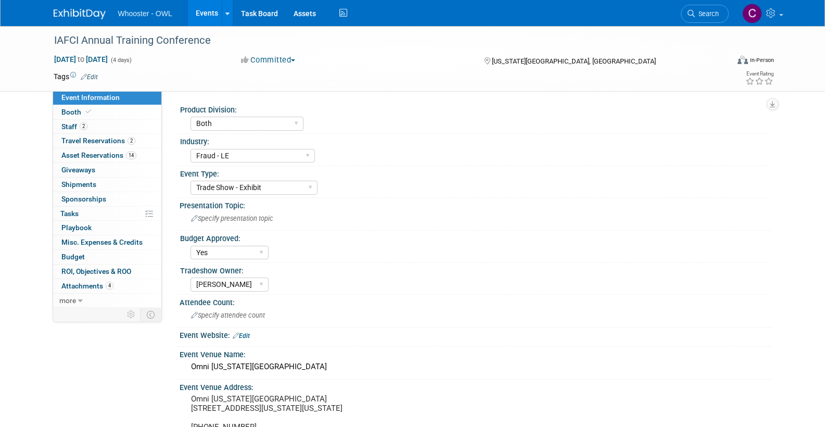
select select "Both"
select select "Fraud - LE"
select select "Trade Show - Exhibit"
select select "Yes"
select select "[PERSON_NAME]"
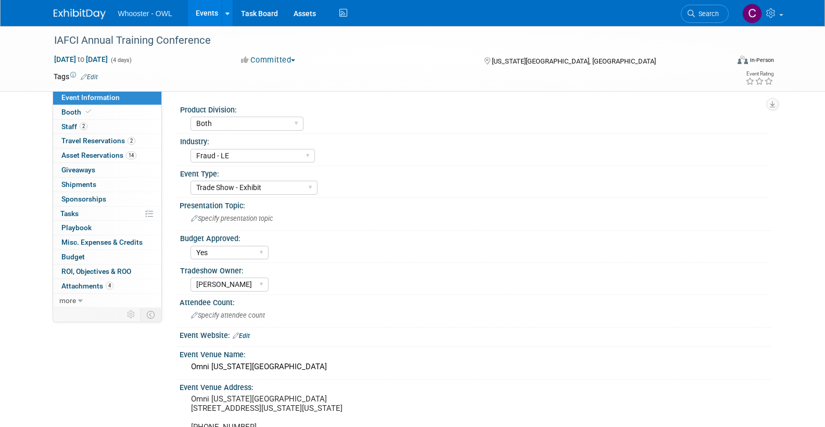
click at [205, 10] on link "Events" at bounding box center [207, 13] width 38 height 26
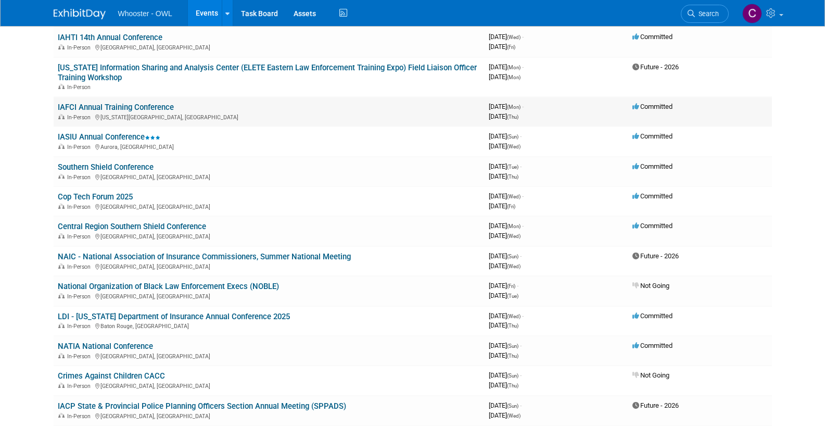
scroll to position [204, 0]
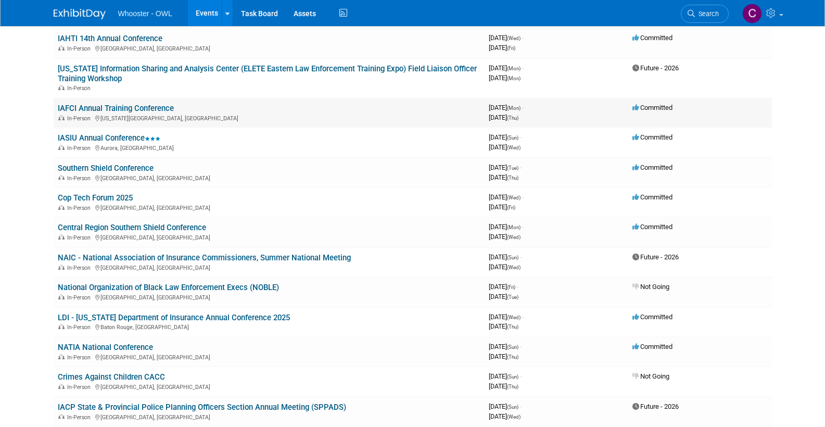
drag, startPoint x: 182, startPoint y: 105, endPoint x: 57, endPoint y: 104, distance: 124.9
click at [57, 104] on td "IAFCI Annual Training Conference In-Person Oklahoma City, OK" at bounding box center [269, 113] width 431 height 30
copy link "IAFCI Annual Training Conference"
click at [210, 13] on link "Events" at bounding box center [207, 13] width 38 height 26
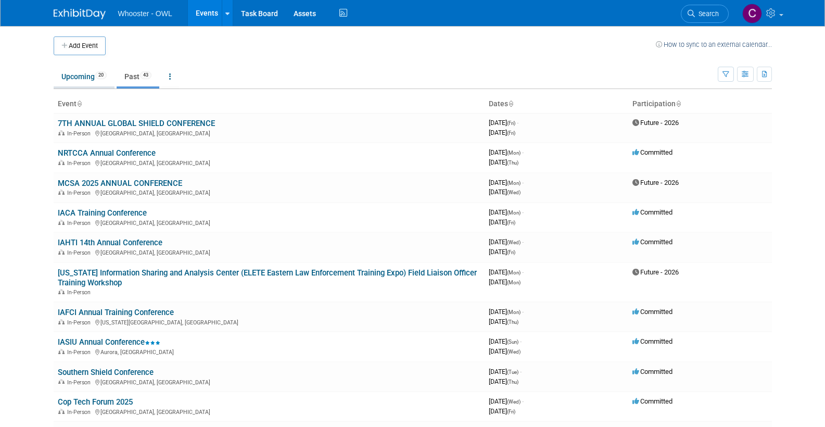
click at [81, 75] on link "Upcoming 20" at bounding box center [84, 77] width 61 height 20
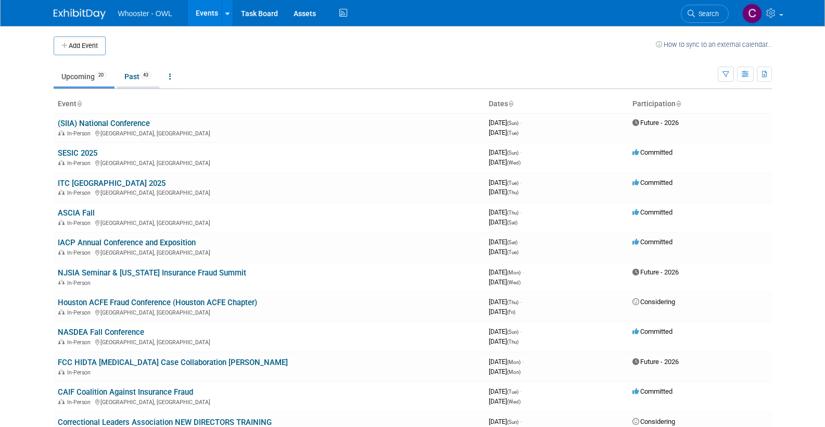
click at [132, 75] on link "Past 43" at bounding box center [138, 77] width 43 height 20
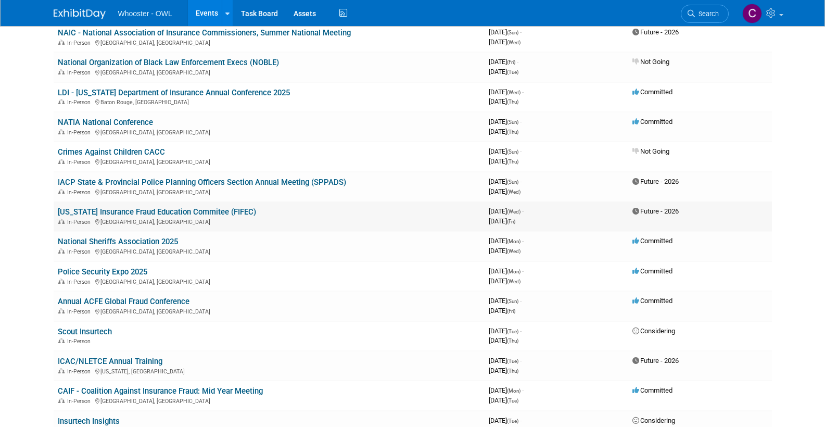
scroll to position [428, 0]
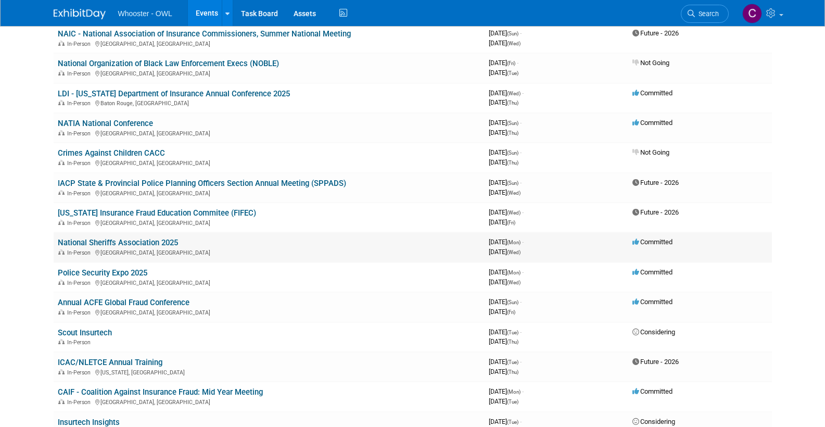
drag, startPoint x: 180, startPoint y: 227, endPoint x: 74, endPoint y: 236, distance: 106.1
click at [58, 232] on td "National Sheriffs Association 2025 In-Person Fort Lauderdale, FL" at bounding box center [269, 247] width 431 height 30
copy link "National Sheriffs Association 2025"
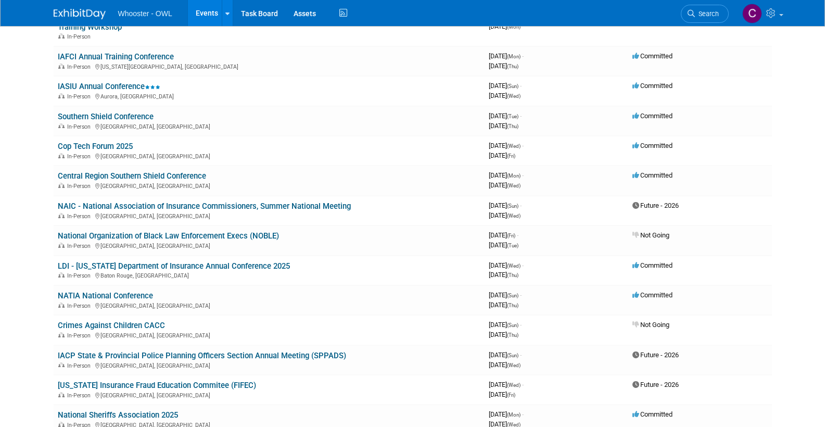
scroll to position [263, 0]
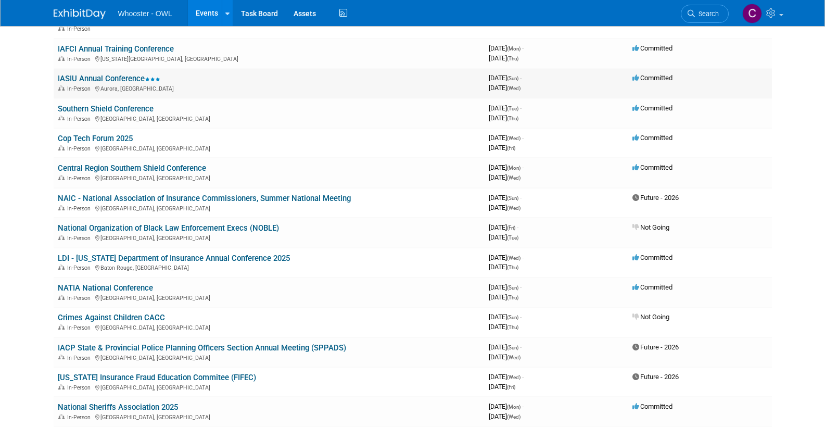
click at [97, 74] on link "IASIU Annual Conference" at bounding box center [109, 78] width 103 height 9
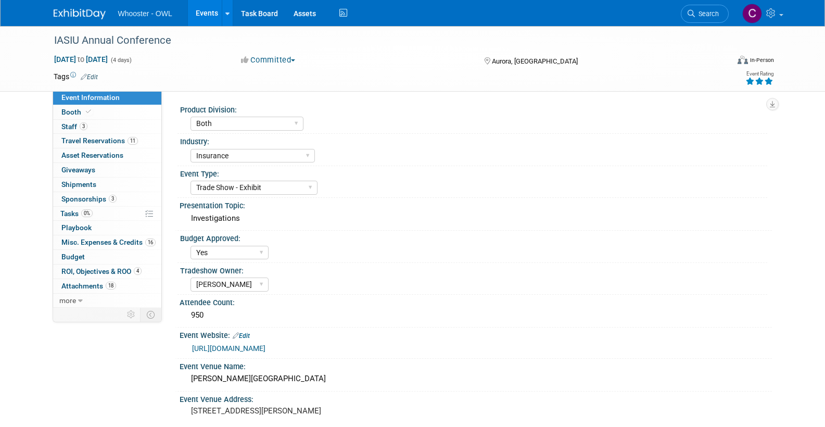
select select "Both"
select select "Insurance"
select select "Trade Show - Exhibit"
select select "Yes"
select select "[PERSON_NAME]"
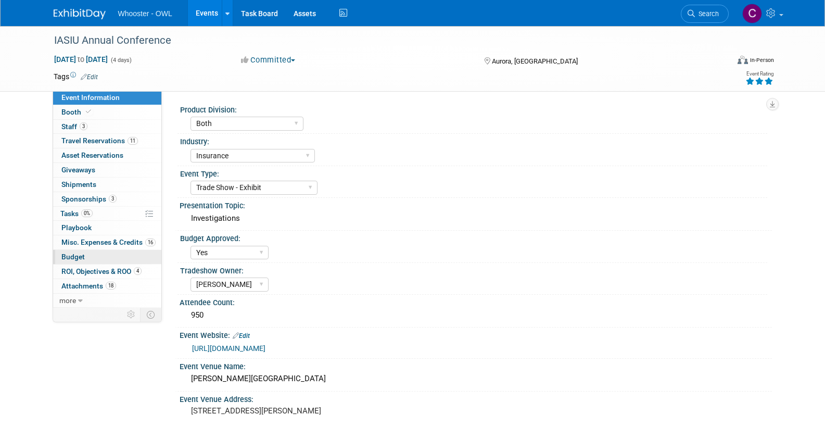
click at [66, 253] on span "Budget" at bounding box center [72, 256] width 23 height 8
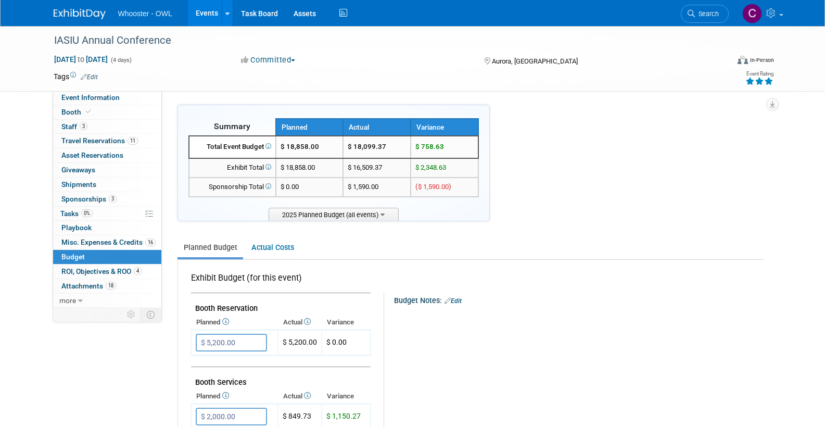
drag, startPoint x: 277, startPoint y: 243, endPoint x: 301, endPoint y: 241, distance: 24.5
click at [277, 243] on link "Actual Costs" at bounding box center [272, 247] width 55 height 19
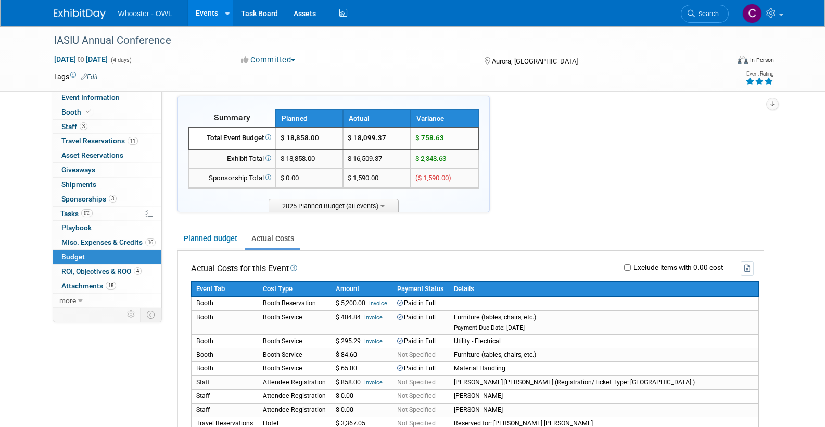
scroll to position [9, 0]
click at [88, 239] on span "Misc. Expenses & Credits 16" at bounding box center [108, 242] width 94 height 8
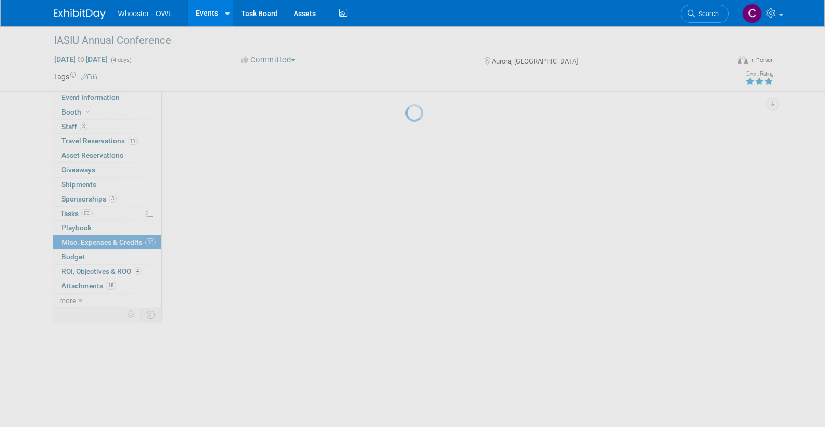
scroll to position [0, 0]
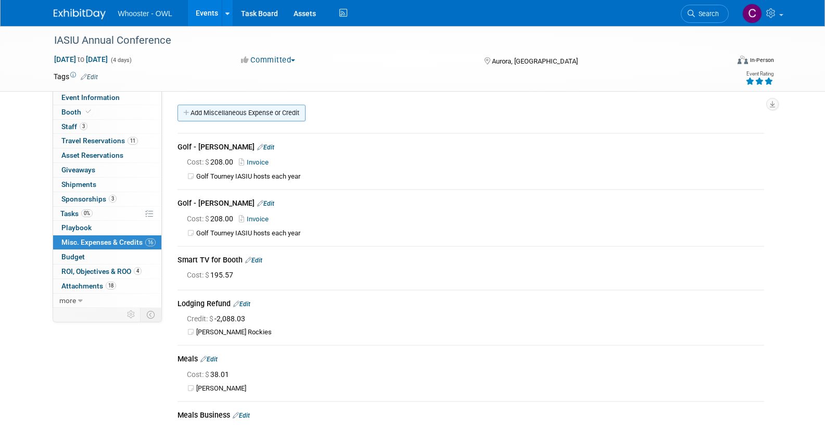
click at [241, 111] on link "Add Miscellaneous Expense or Credit" at bounding box center [241, 113] width 128 height 17
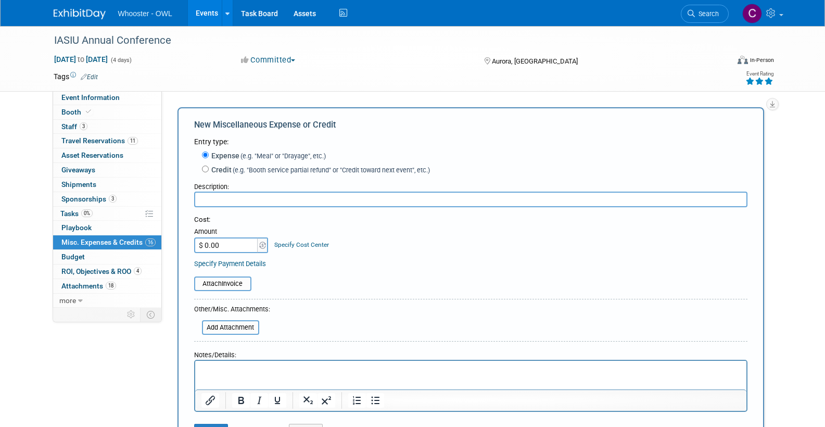
type input "F"
click at [232, 244] on input "$ 0.00" at bounding box center [226, 245] width 65 height 16
click at [290, 198] on input "Ground Transportation" at bounding box center [470, 200] width 553 height 16
type input "Ground Transportation - Clare"
click at [226, 240] on input "$ 0.00" at bounding box center [226, 245] width 65 height 16
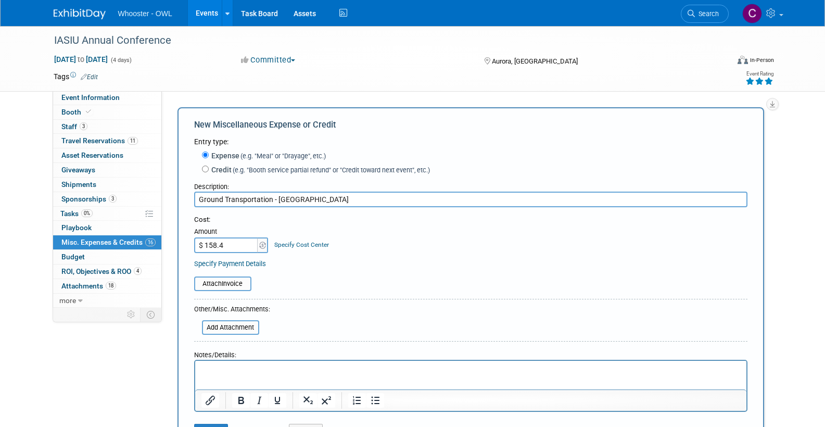
type input "$ 158.49"
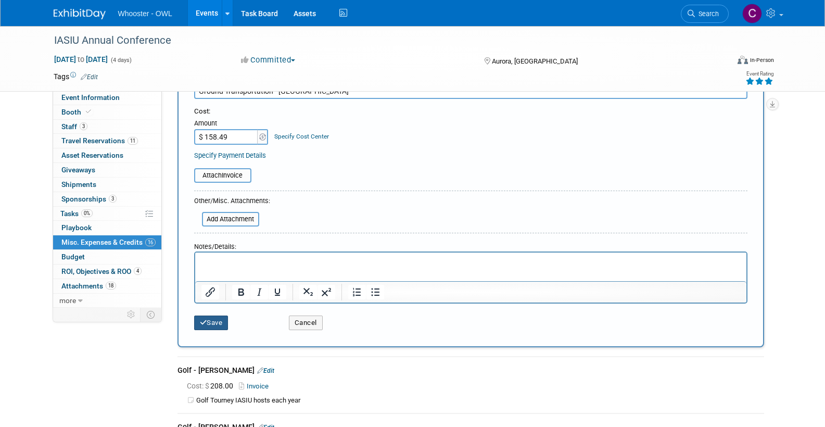
click at [213, 317] on button "Save" at bounding box center [211, 322] width 34 height 15
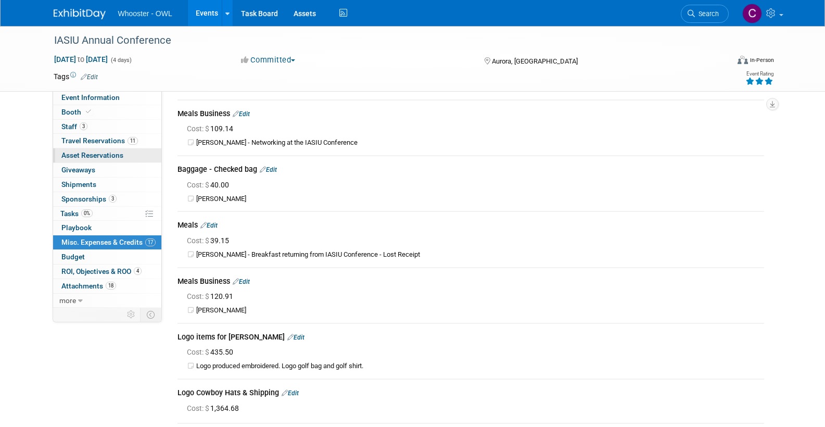
scroll to position [357, 0]
click at [98, 136] on span "Travel Reservations 11" at bounding box center [99, 140] width 77 height 8
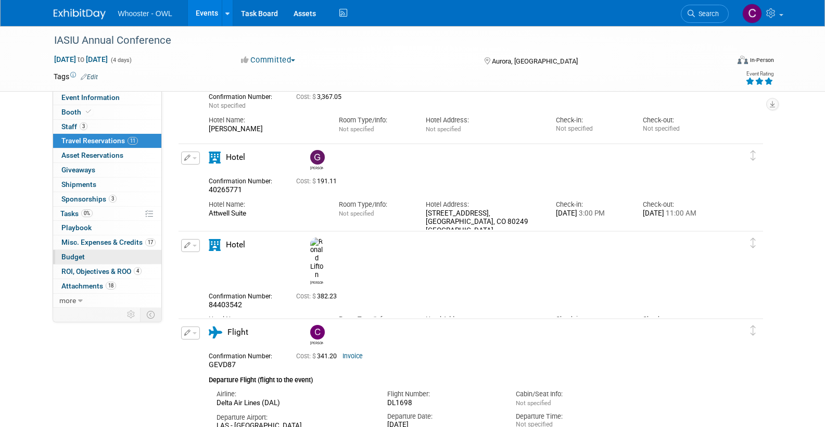
scroll to position [76, 0]
click at [75, 252] on span "Budget" at bounding box center [72, 256] width 23 height 8
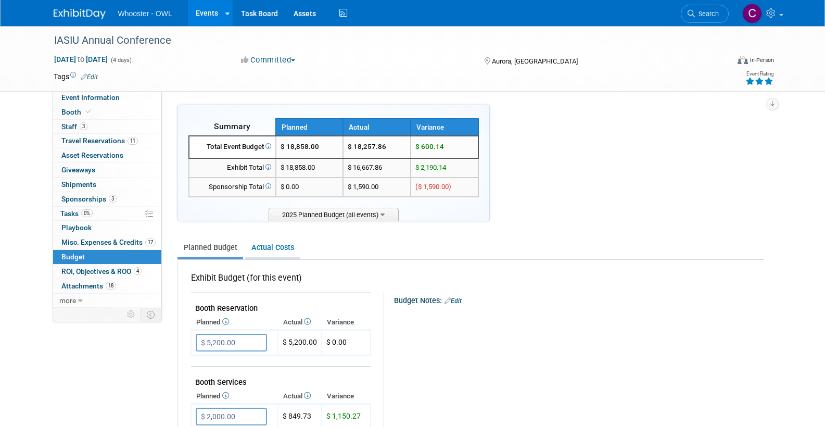
drag, startPoint x: 276, startPoint y: 243, endPoint x: 282, endPoint y: 249, distance: 8.5
click at [275, 243] on link "Actual Costs" at bounding box center [272, 247] width 55 height 19
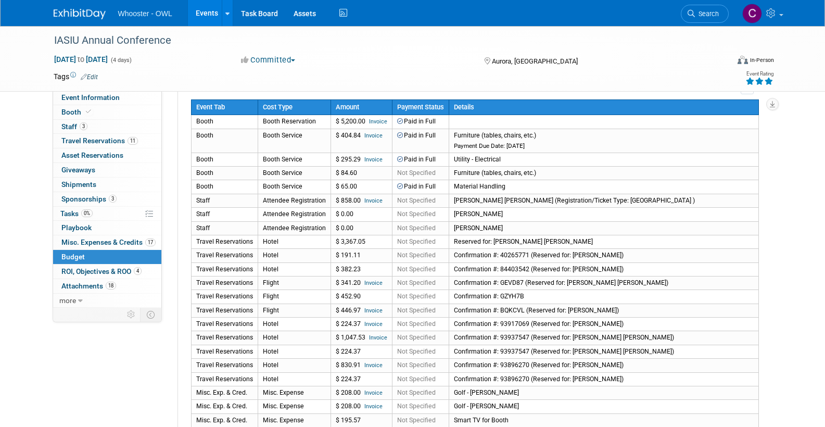
scroll to position [190, 0]
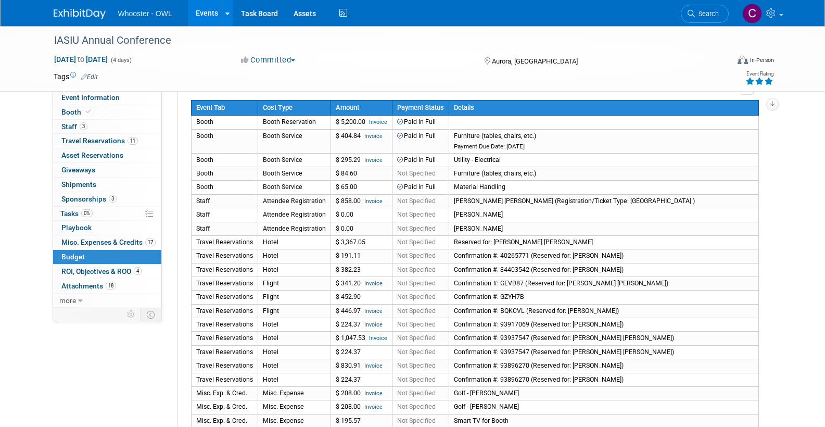
click at [86, 238] on span "Misc. Expenses & Credits 17" at bounding box center [108, 242] width 94 height 8
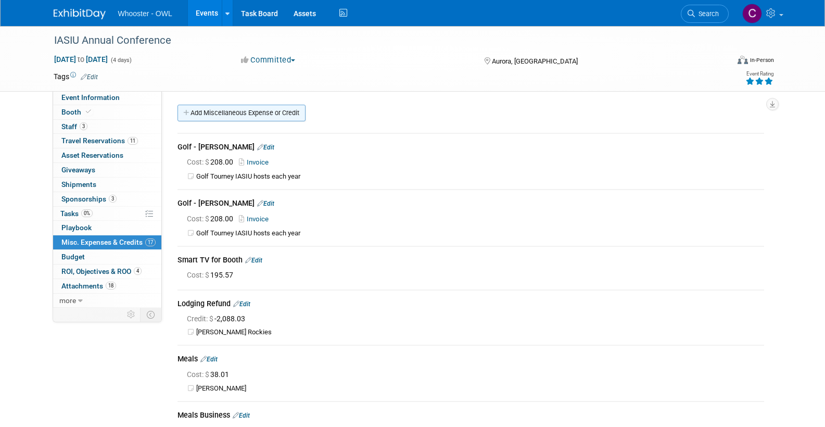
scroll to position [0, 1]
click at [243, 111] on link "Add Miscellaneous Expense or Credit" at bounding box center [241, 113] width 128 height 17
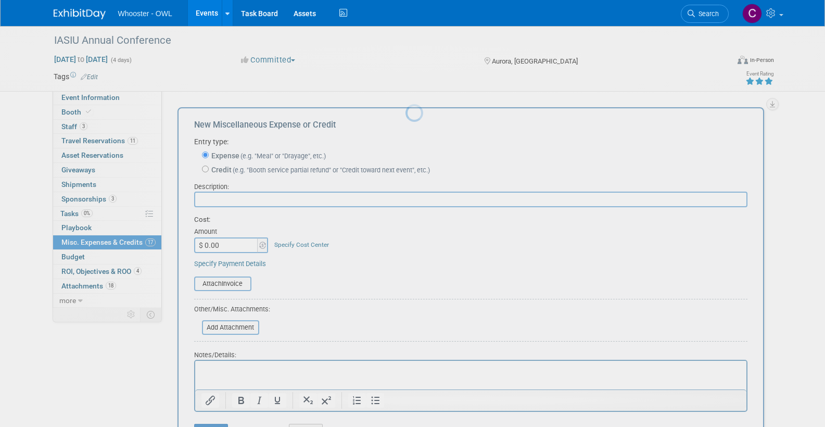
scroll to position [0, 0]
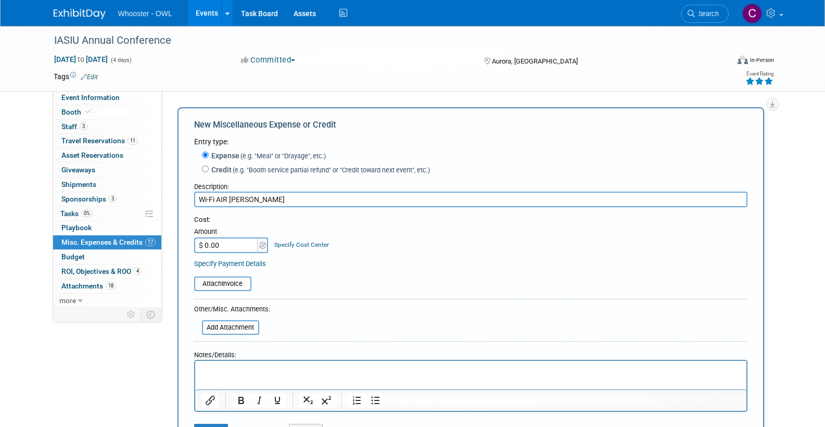
type input "Wi-Fi AIR LaFond"
click at [207, 244] on input "$ 0.00" at bounding box center [226, 245] width 65 height 16
type input "$ 8.00"
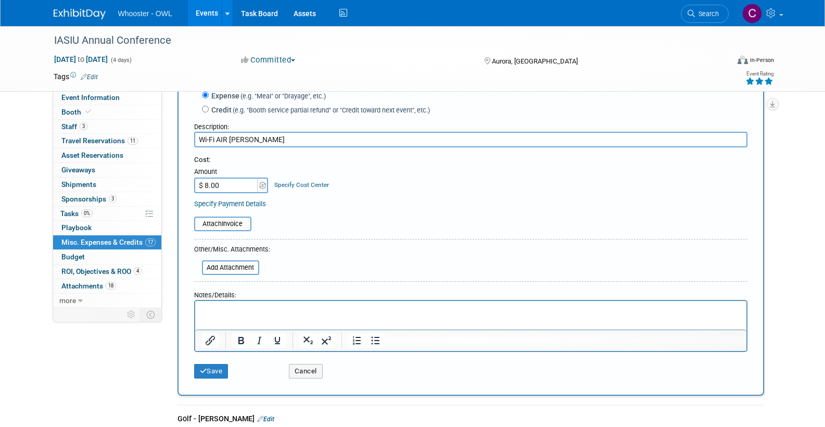
scroll to position [61, 0]
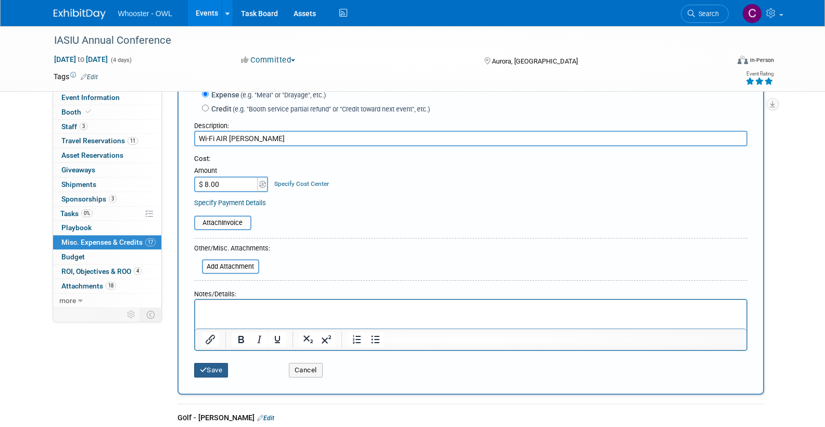
click at [219, 363] on button "Save" at bounding box center [211, 370] width 34 height 15
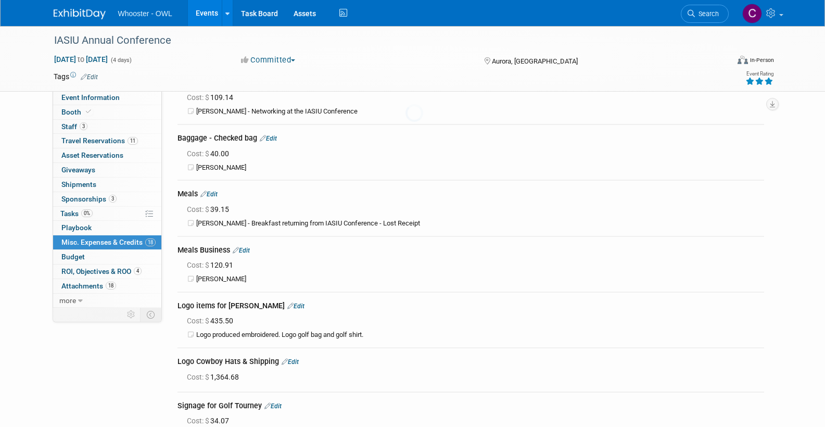
scroll to position [720, 0]
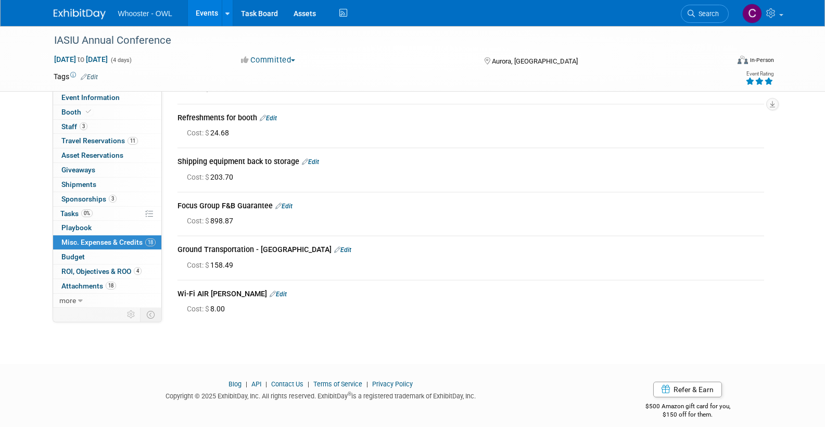
drag, startPoint x: 80, startPoint y: 249, endPoint x: 181, endPoint y: 250, distance: 101.5
click at [80, 252] on span "Budget" at bounding box center [72, 256] width 23 height 8
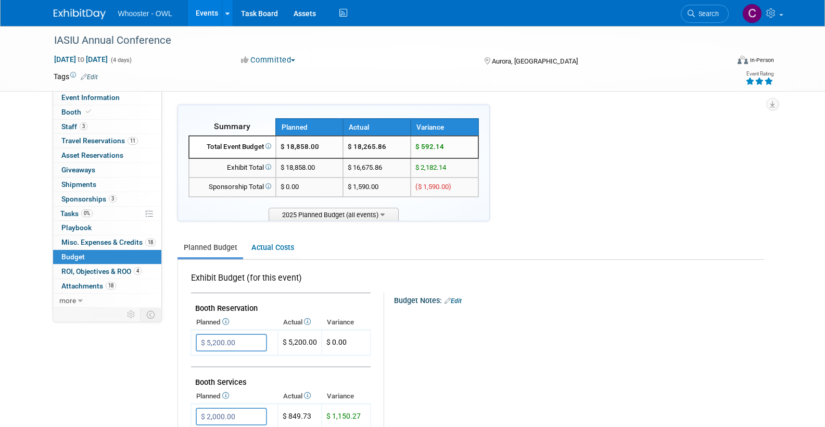
drag, startPoint x: 274, startPoint y: 243, endPoint x: 432, endPoint y: 275, distance: 161.4
click at [274, 243] on link "Actual Costs" at bounding box center [272, 247] width 55 height 19
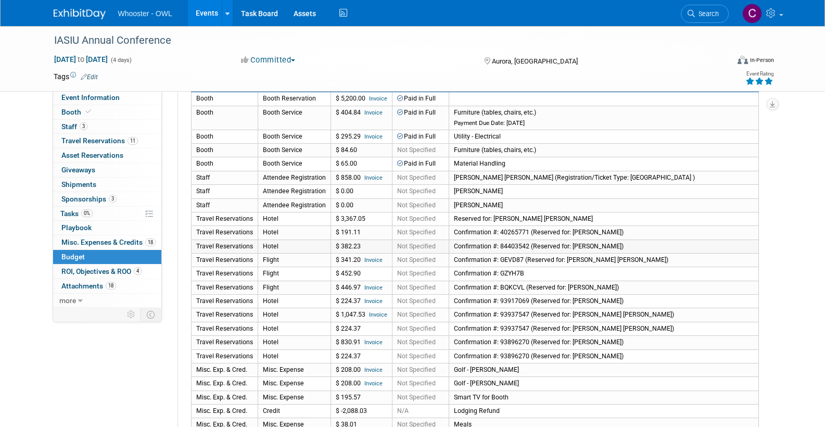
scroll to position [214, 0]
click at [371, 283] on link "Invoice" at bounding box center [373, 286] width 18 height 7
click at [81, 137] on span "Travel Reservations 11" at bounding box center [99, 140] width 77 height 8
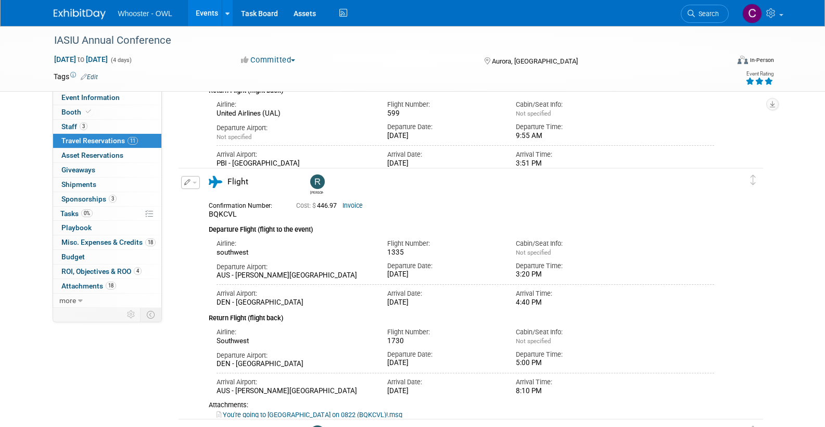
scroll to position [733, 0]
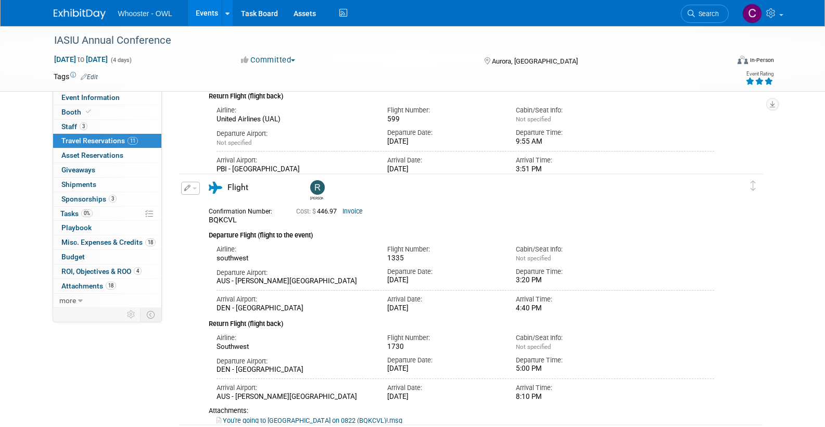
click at [353, 212] on link "Invoice" at bounding box center [352, 211] width 20 height 7
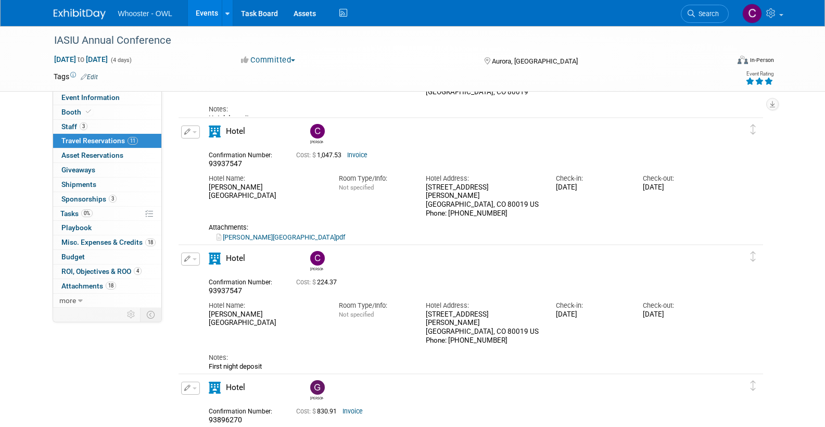
scroll to position [1211, 0]
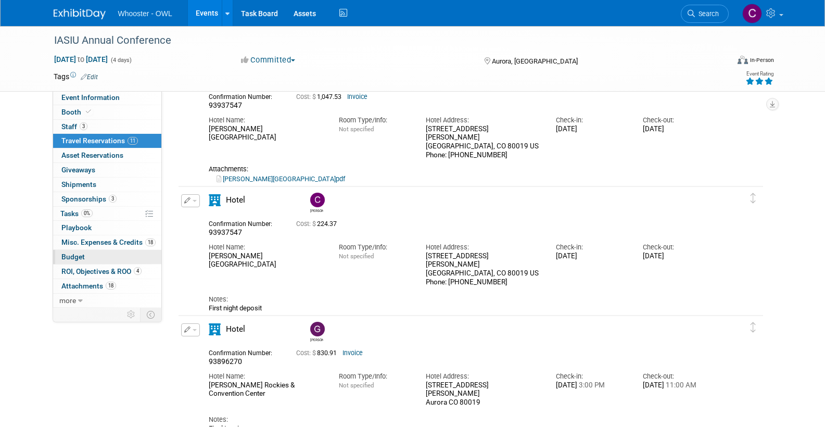
click at [78, 253] on span "Budget" at bounding box center [72, 256] width 23 height 8
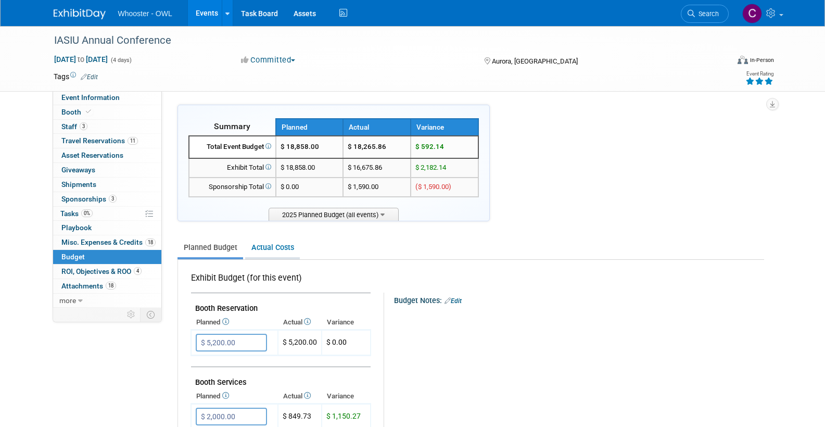
click at [274, 243] on link "Actual Costs" at bounding box center [272, 247] width 55 height 19
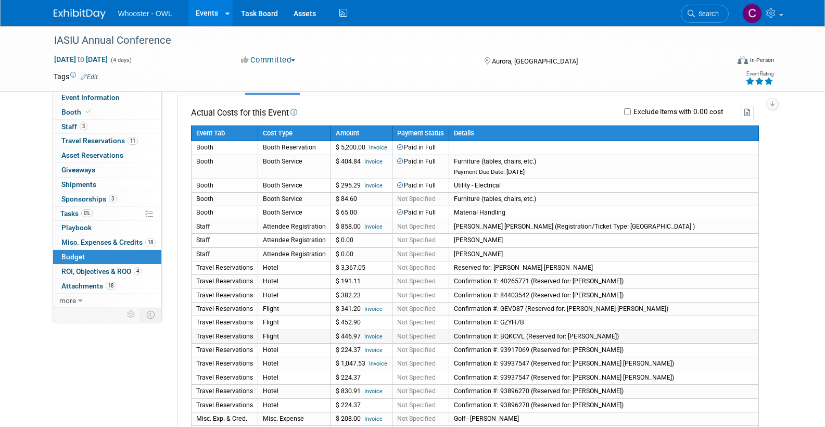
scroll to position [163, 0]
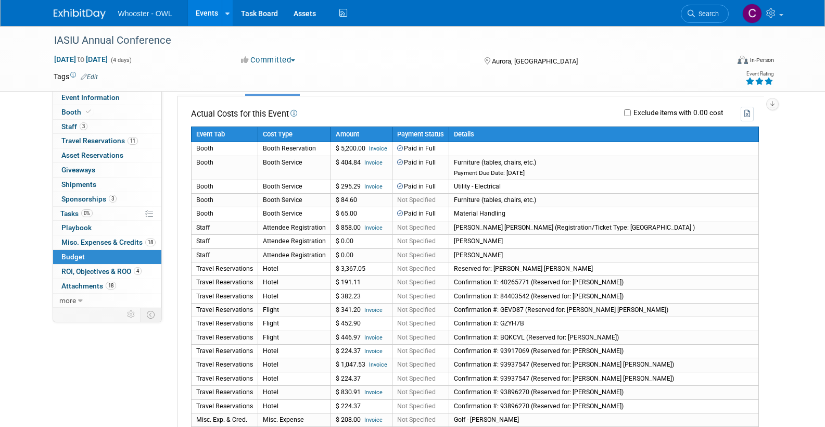
click at [297, 110] on icon at bounding box center [293, 113] width 8 height 7
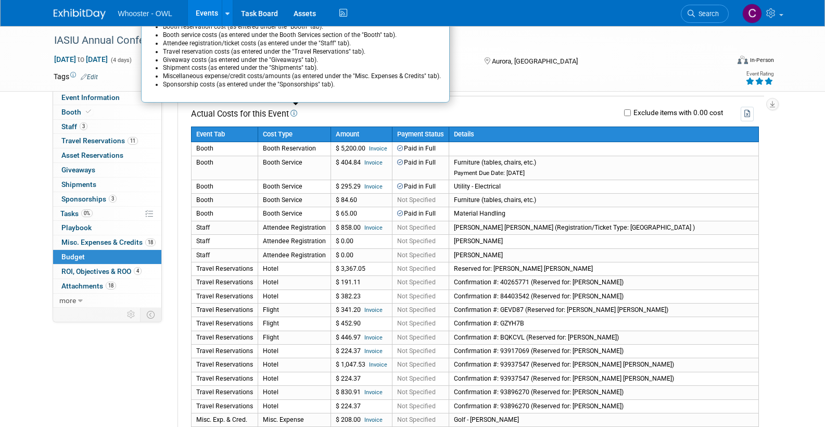
click at [292, 130] on th "Cost Type" at bounding box center [294, 134] width 73 height 16
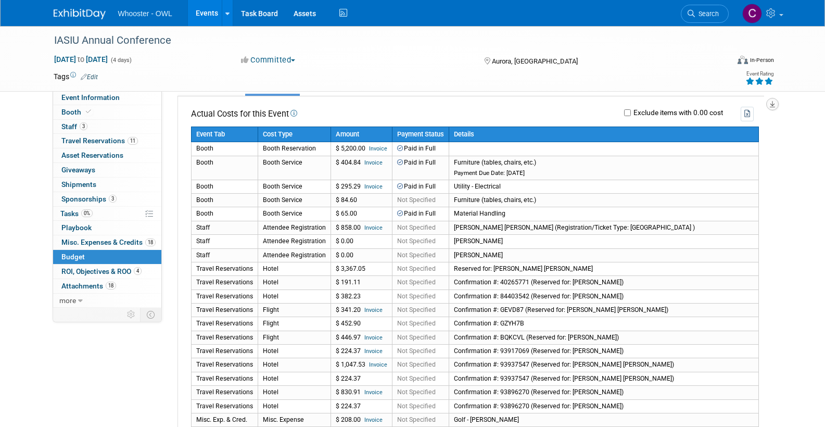
click at [772, 101] on icon "button" at bounding box center [772, 104] width 5 height 7
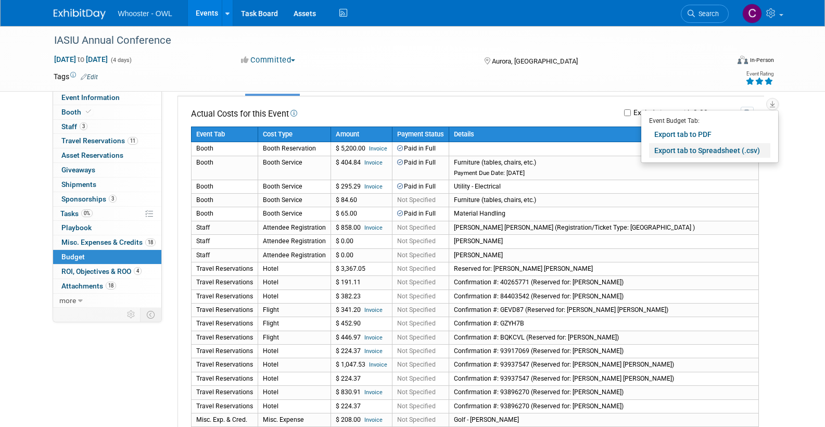
click at [719, 149] on link "Export tab to Spreadsheet (.csv)" at bounding box center [709, 150] width 121 height 15
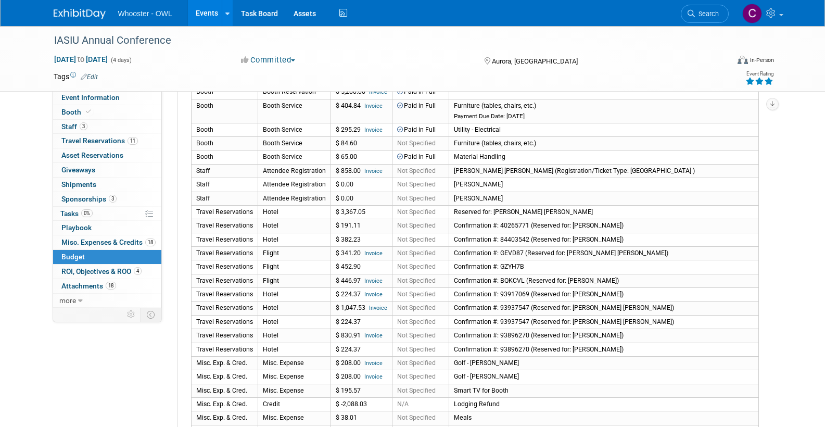
scroll to position [219, 0]
click at [80, 238] on span "Misc. Expenses & Credits 18" at bounding box center [108, 242] width 94 height 8
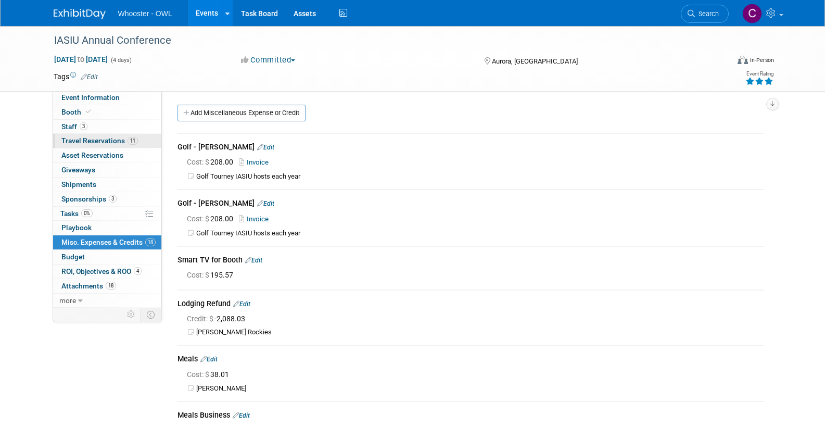
click at [96, 139] on span "Travel Reservations 11" at bounding box center [99, 140] width 77 height 8
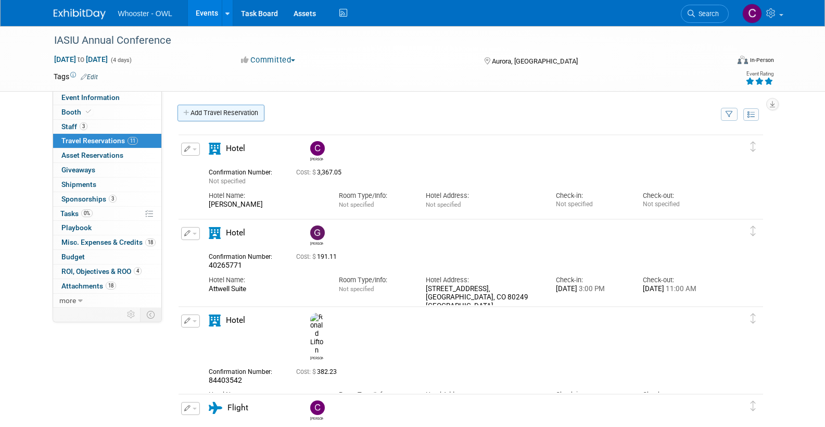
click at [234, 110] on link "Add Travel Reservation" at bounding box center [220, 113] width 87 height 17
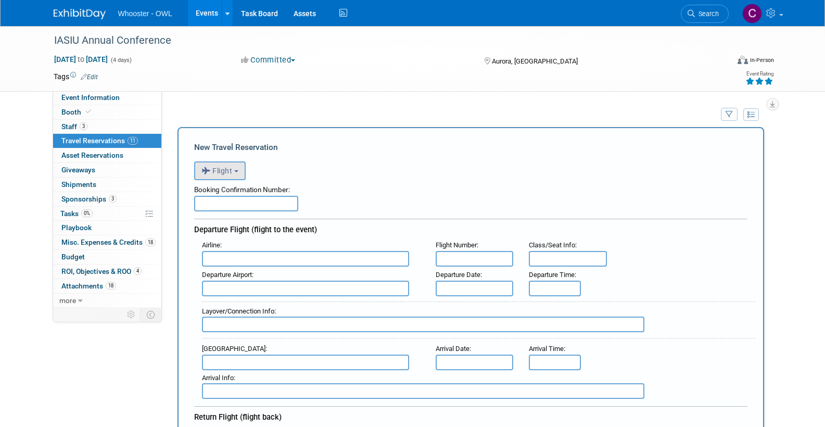
click at [224, 172] on span "Flight" at bounding box center [216, 171] width 31 height 8
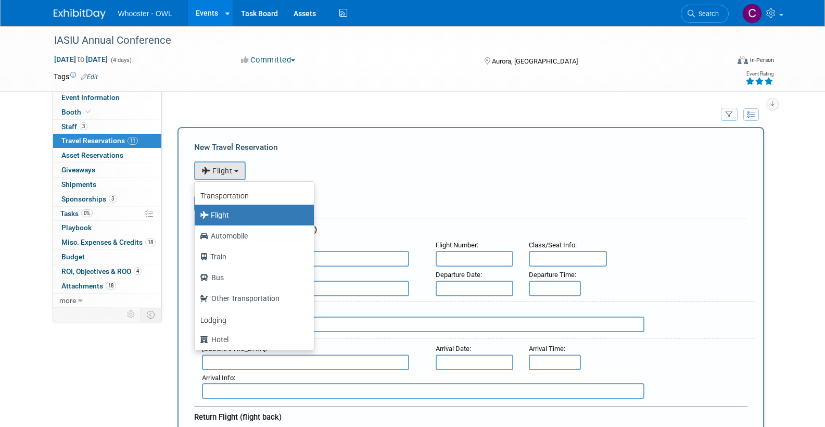
drag, startPoint x: 304, startPoint y: 177, endPoint x: 287, endPoint y: 177, distance: 17.2
click at [304, 177] on div "<i class="fas fa-plane" style="padding: 6px 4px 6px 1px;"></i> Flight <i class=…" at bounding box center [470, 169] width 553 height 21
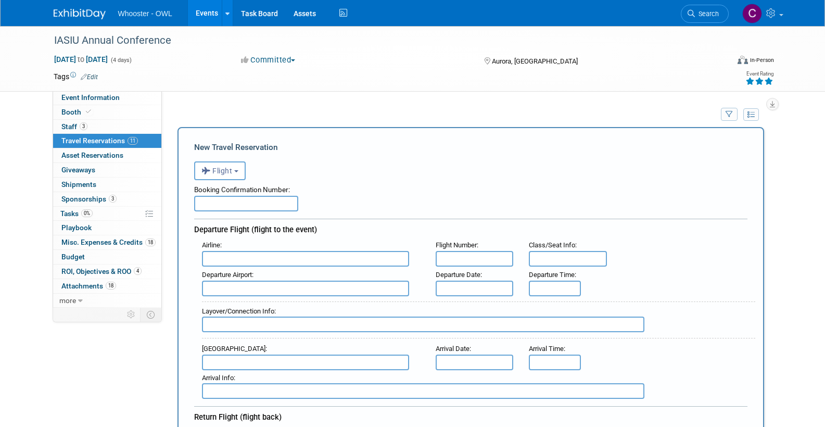
click at [102, 238] on span "Misc. Expenses & Credits 18" at bounding box center [108, 242] width 94 height 8
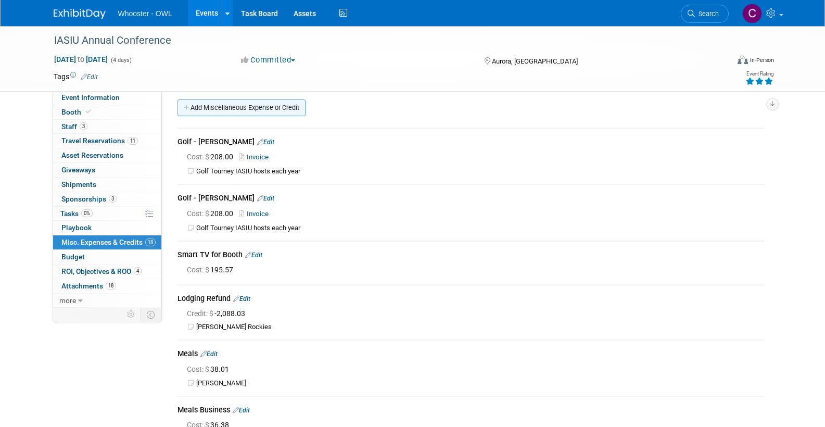
scroll to position [7, 0]
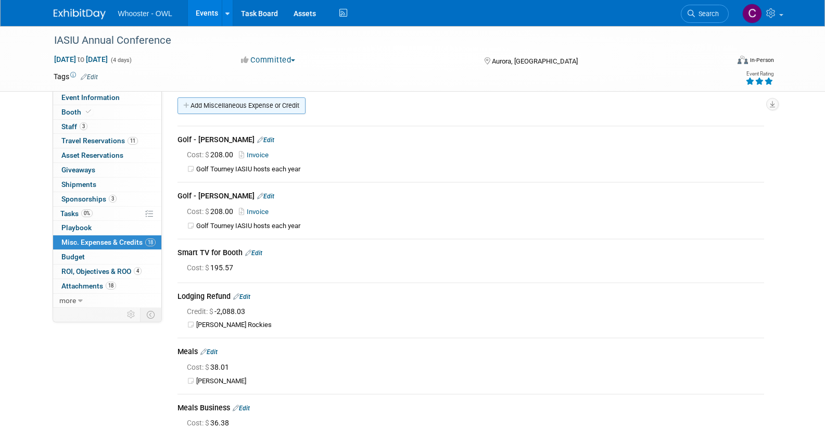
click at [223, 107] on link "Add Miscellaneous Expense or Credit" at bounding box center [241, 105] width 128 height 17
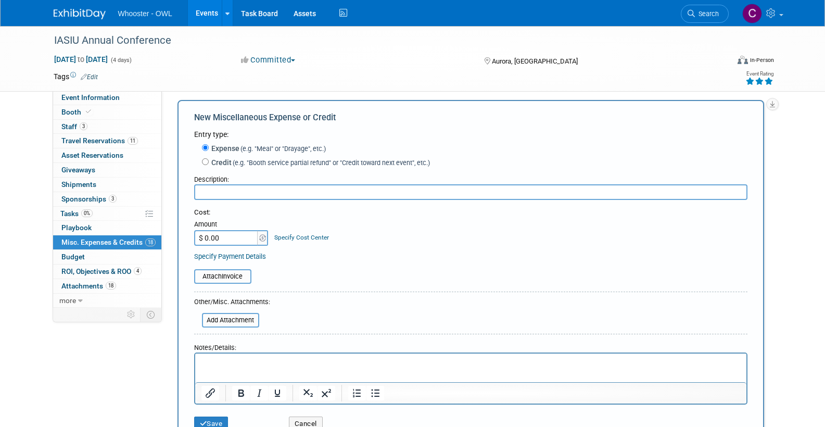
scroll to position [0, 0]
type input "Uber - LaFond"
click at [244, 234] on input "$ 0.00" at bounding box center [226, 238] width 65 height 16
type input "$ 17.36"
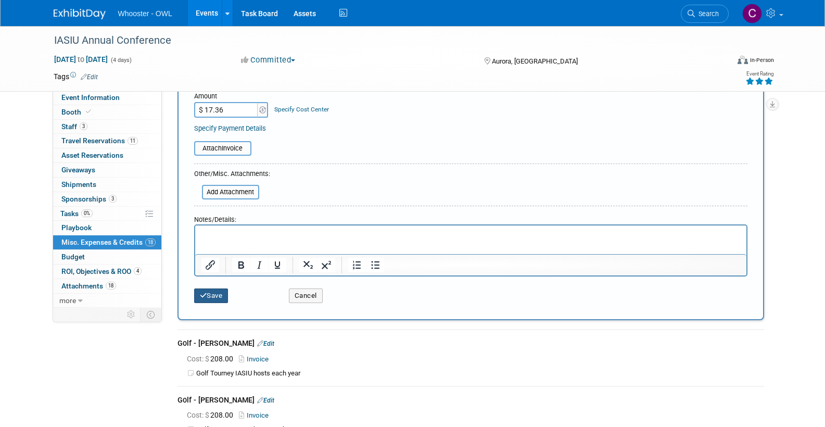
click at [214, 290] on button "Save" at bounding box center [211, 295] width 34 height 15
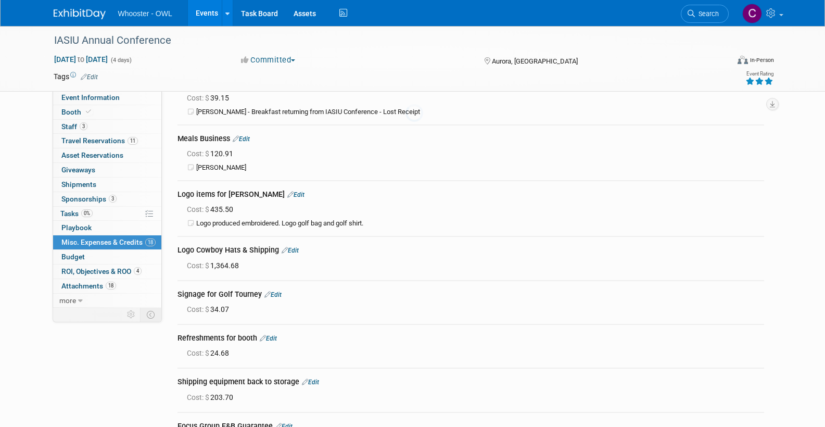
scroll to position [764, 0]
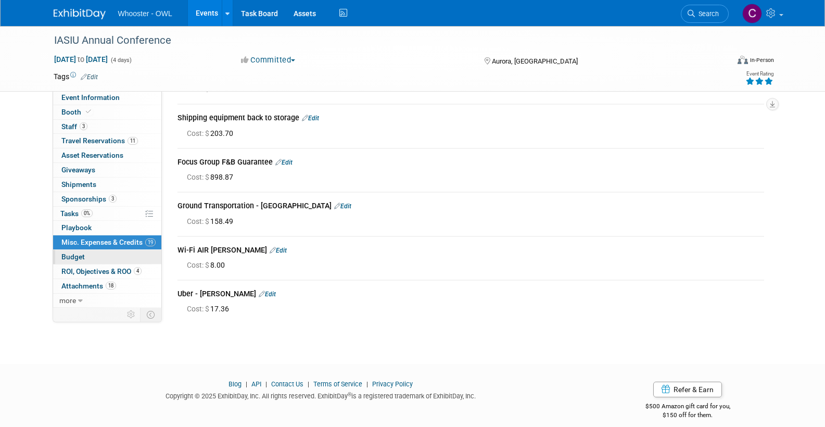
click at [75, 250] on link "Budget" at bounding box center [107, 257] width 108 height 14
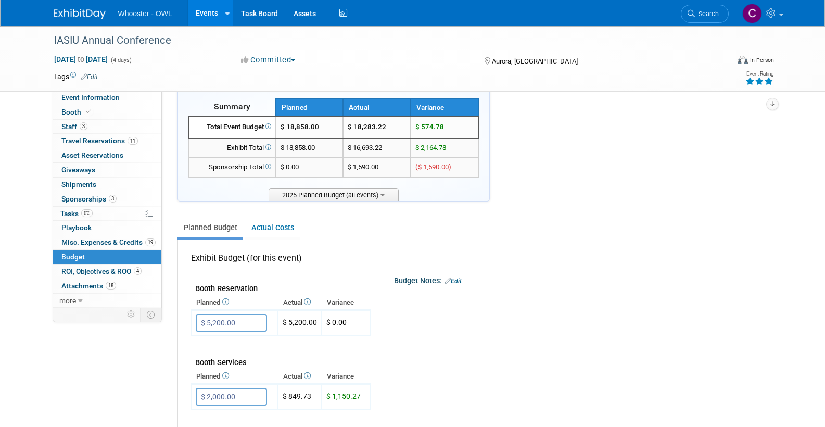
scroll to position [21, 0]
click at [262, 221] on link "Actual Costs" at bounding box center [272, 226] width 55 height 19
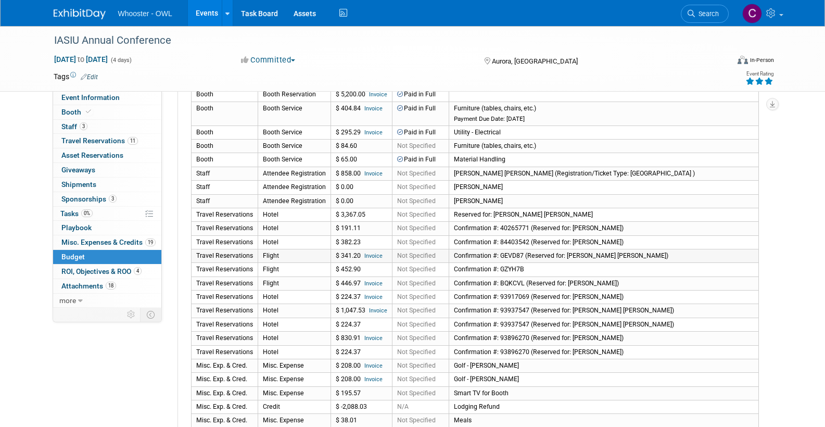
scroll to position [222, 0]
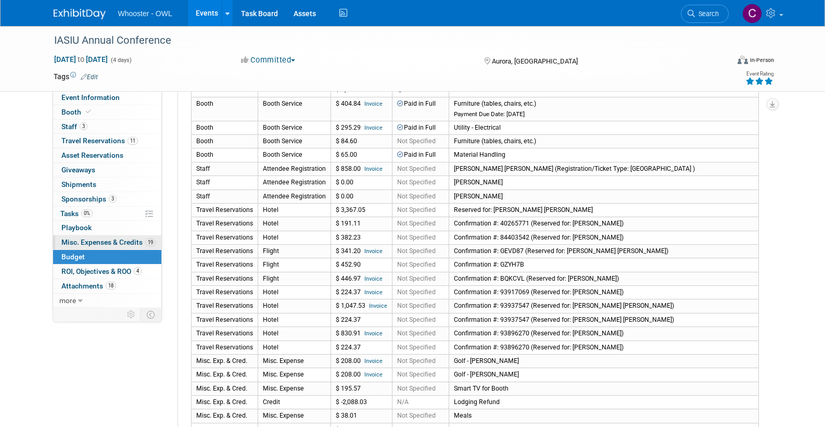
click at [105, 238] on span "Misc. Expenses & Credits 19" at bounding box center [108, 242] width 94 height 8
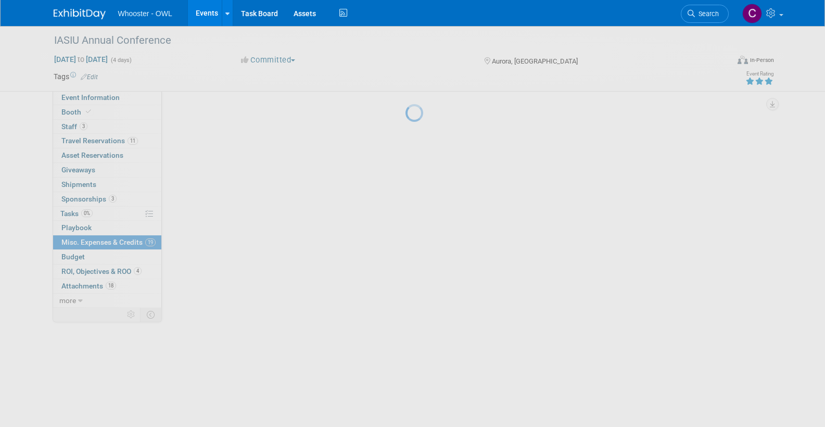
scroll to position [0, 0]
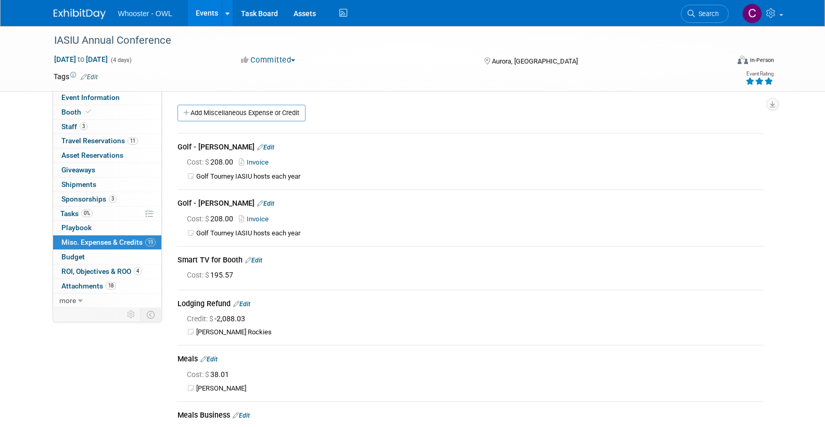
drag, startPoint x: 257, startPoint y: 112, endPoint x: 264, endPoint y: 115, distance: 7.7
click at [257, 112] on link "Add Miscellaneous Expense or Credit" at bounding box center [241, 113] width 128 height 17
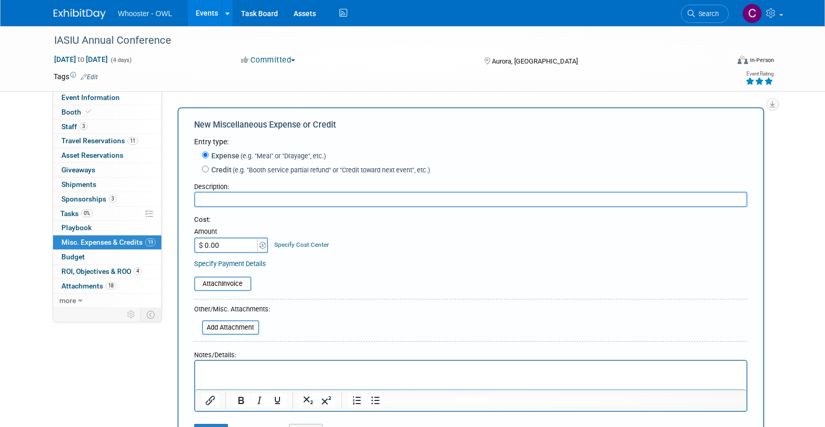
type input "I"
type input "T&E"
click at [218, 244] on input "$ 0.00" at bounding box center [226, 245] width 65 height 16
type input "$ 2,528.87"
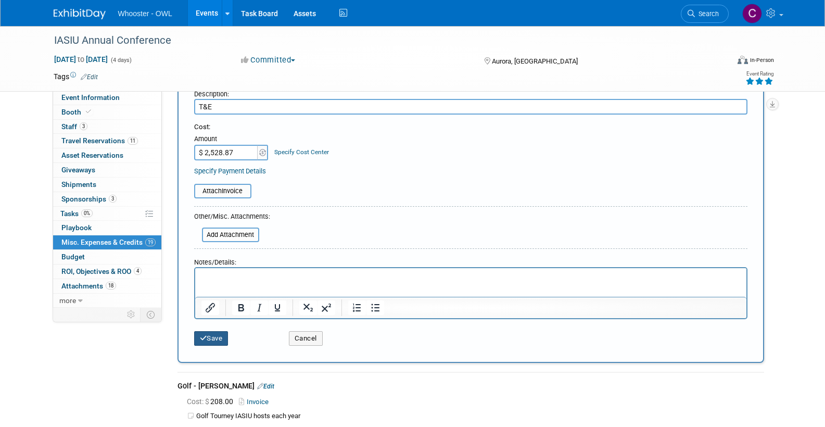
scroll to position [94, 0]
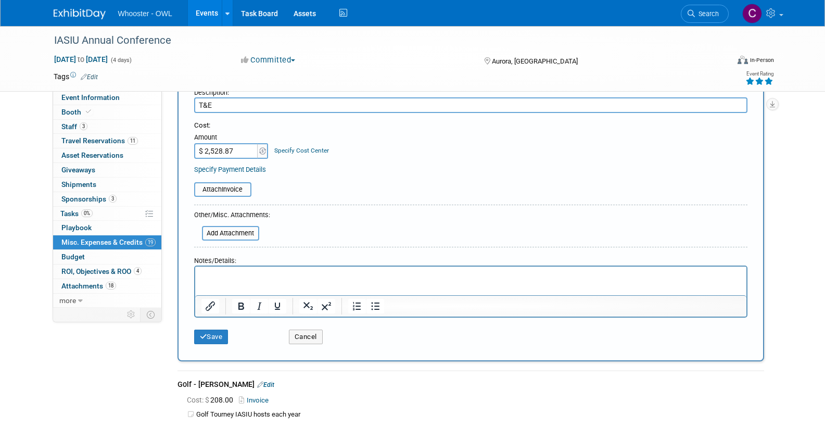
click at [222, 101] on input "T&E" at bounding box center [470, 105] width 553 height 16
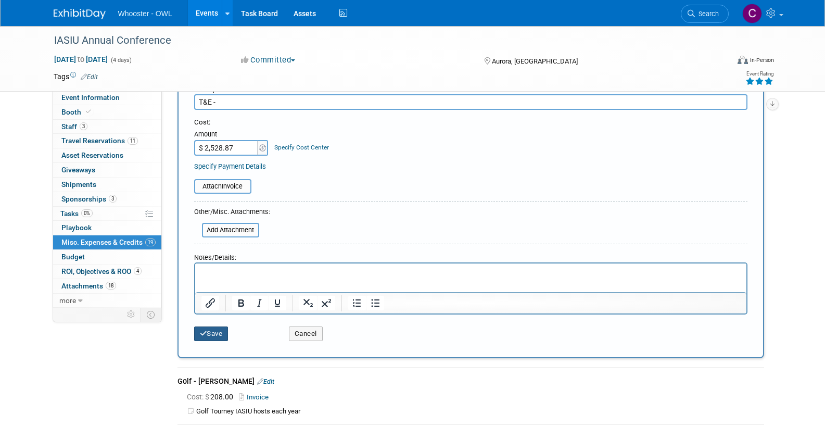
type input "T&E -"
click at [213, 331] on button "Save" at bounding box center [211, 333] width 34 height 15
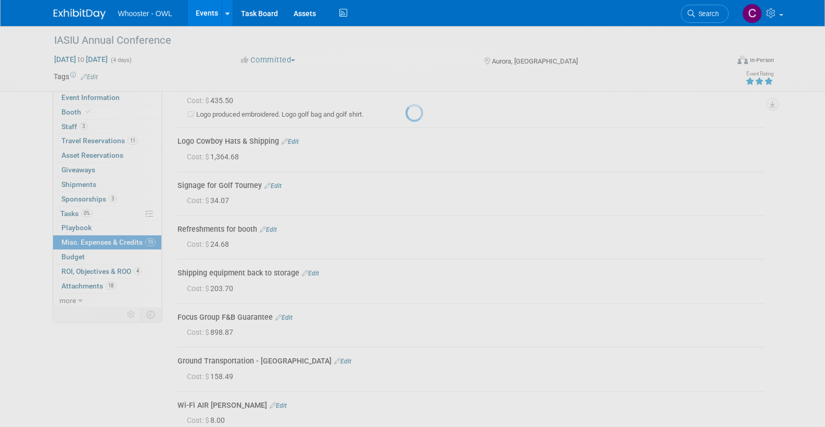
scroll to position [807, 0]
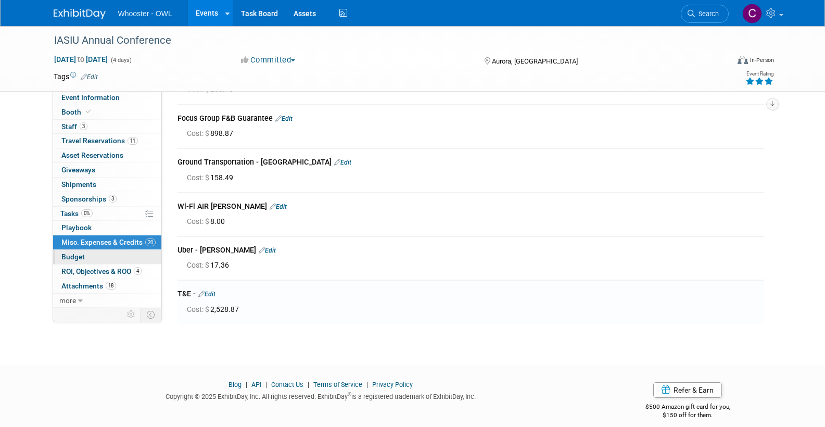
click at [76, 250] on link "Budget" at bounding box center [107, 257] width 108 height 14
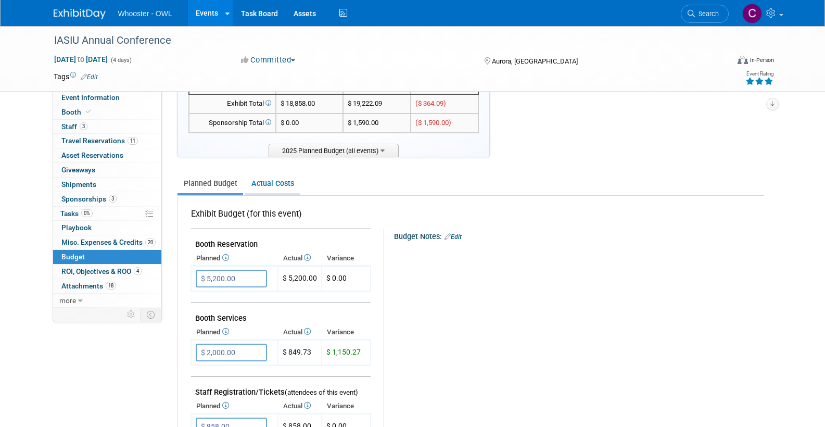
scroll to position [63, 0]
click at [277, 177] on link "Actual Costs" at bounding box center [272, 184] width 55 height 19
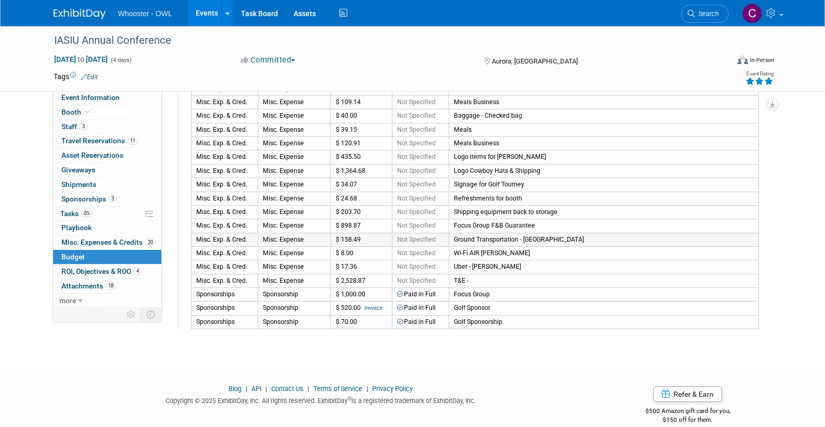
scroll to position [566, 0]
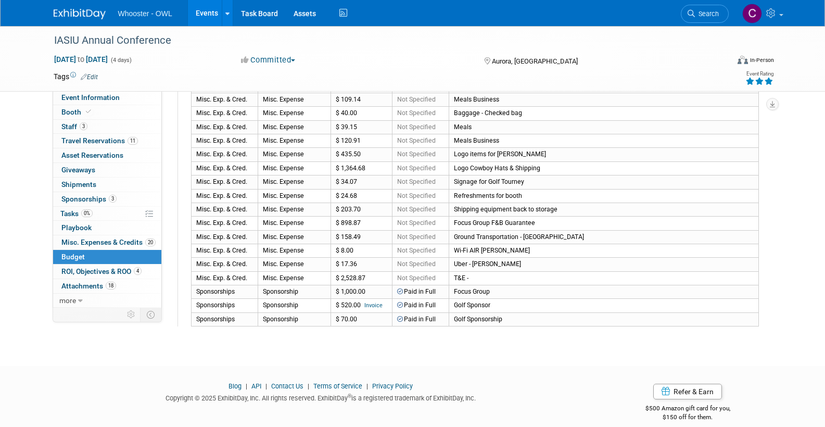
drag, startPoint x: 107, startPoint y: 236, endPoint x: 114, endPoint y: 216, distance: 20.9
click at [107, 238] on span "Misc. Expenses & Credits 20" at bounding box center [108, 242] width 94 height 8
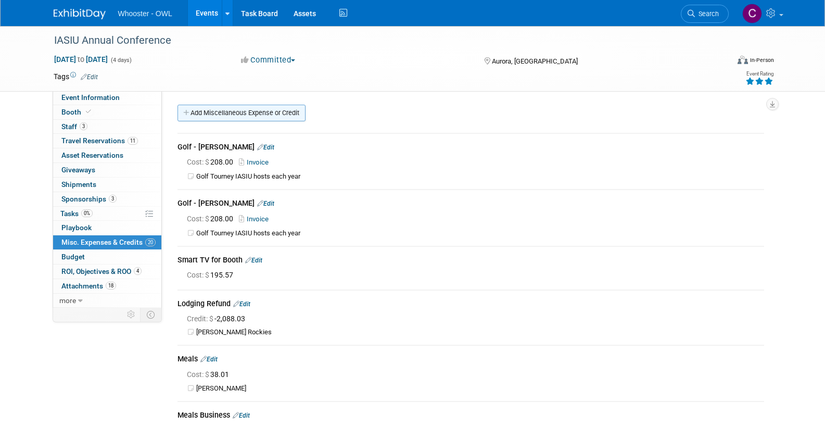
click at [270, 114] on link "Add Miscellaneous Expense or Credit" at bounding box center [241, 113] width 128 height 17
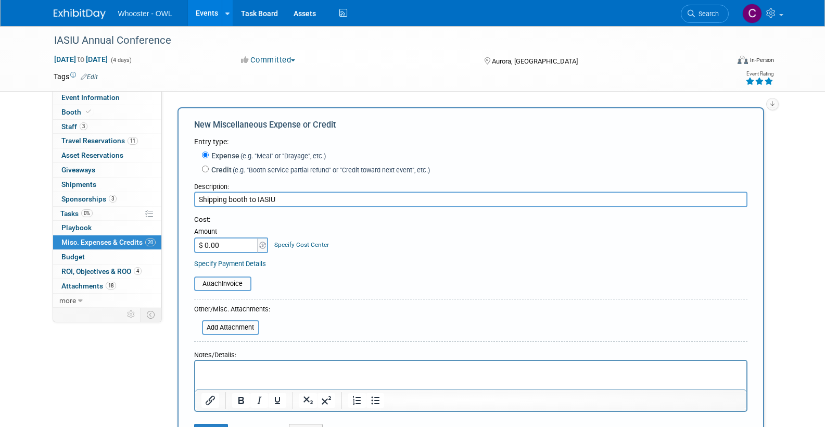
type input "Shipping booth to IASIU"
click at [228, 239] on input "$ 0.00" at bounding box center [226, 245] width 65 height 16
type input "$ 156.50"
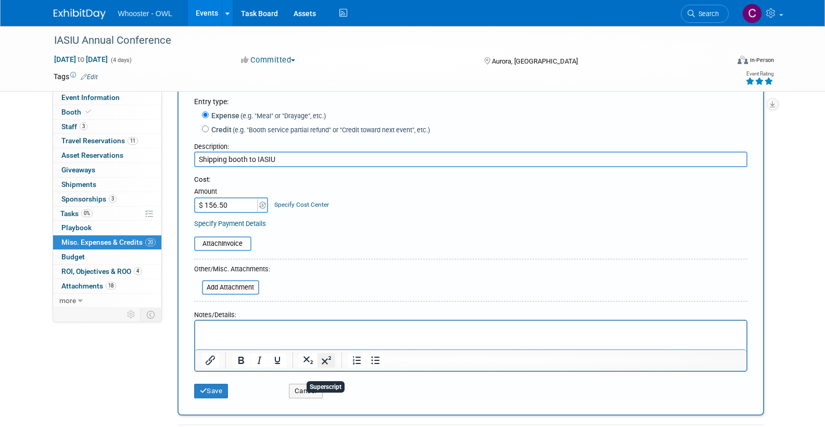
scroll to position [40, 0]
click at [212, 385] on button "Save" at bounding box center [211, 391] width 34 height 15
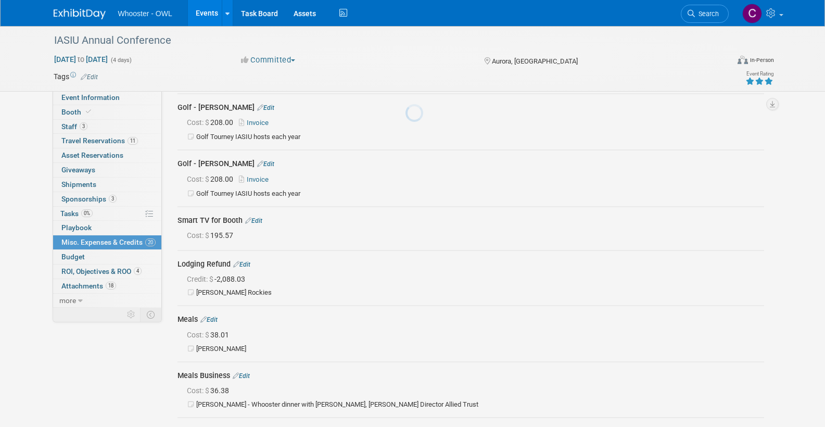
scroll to position [851, 0]
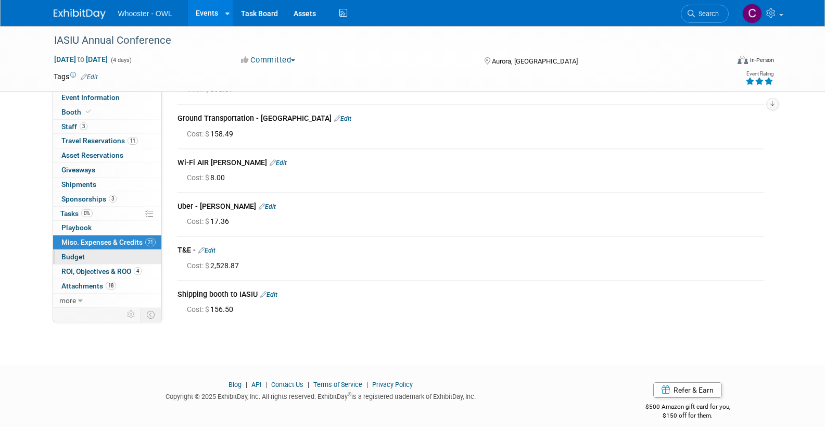
drag, startPoint x: 77, startPoint y: 252, endPoint x: 144, endPoint y: 257, distance: 67.8
click at [77, 252] on span "Budget" at bounding box center [72, 256] width 23 height 8
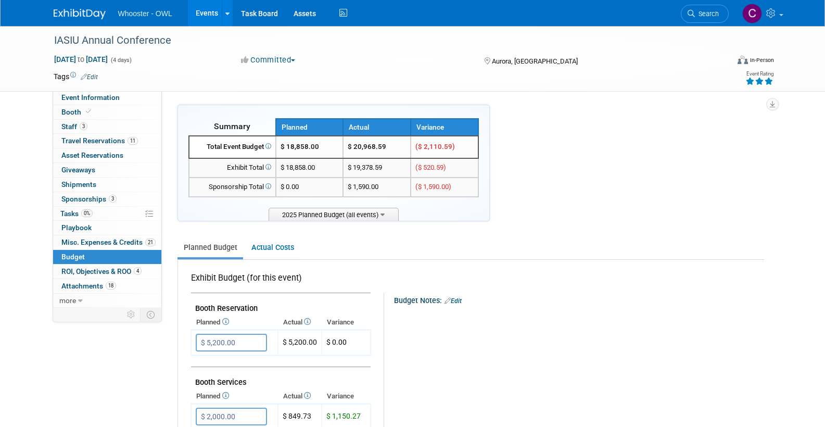
drag, startPoint x: 271, startPoint y: 245, endPoint x: 304, endPoint y: 259, distance: 36.4
click at [270, 245] on link "Actual Costs" at bounding box center [272, 247] width 55 height 19
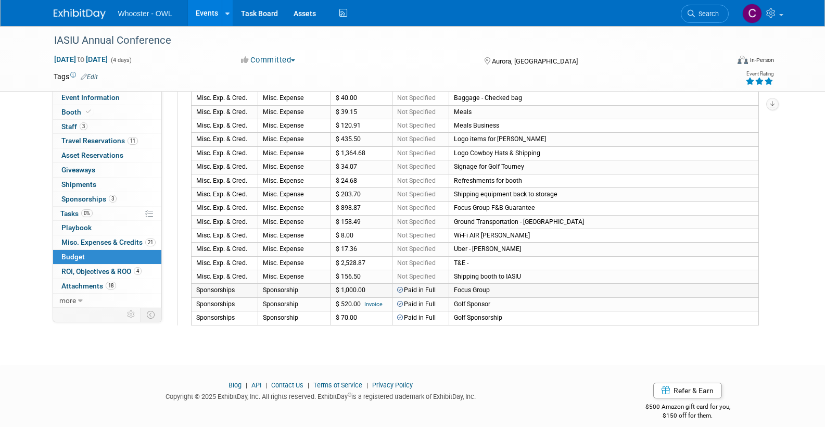
scroll to position [580, 0]
click at [373, 301] on link "Invoice" at bounding box center [373, 304] width 18 height 7
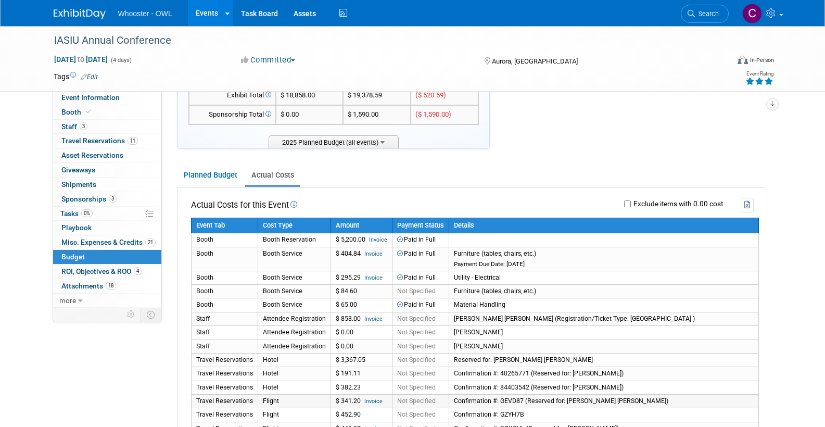
scroll to position [42, 0]
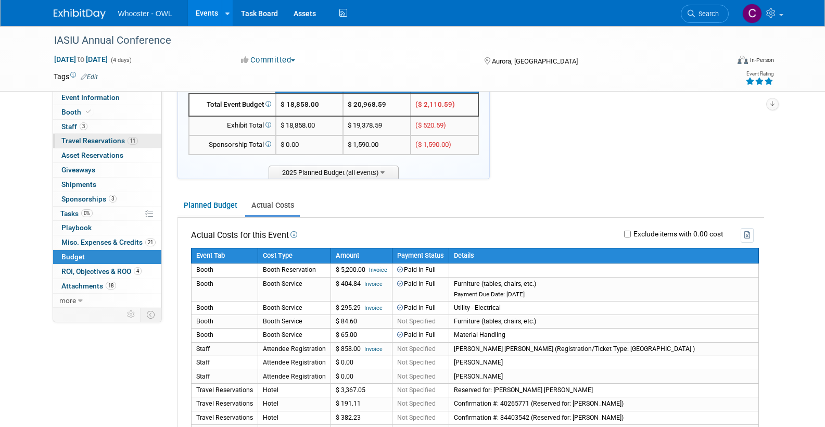
click at [90, 137] on span "Travel Reservations 11" at bounding box center [99, 140] width 77 height 8
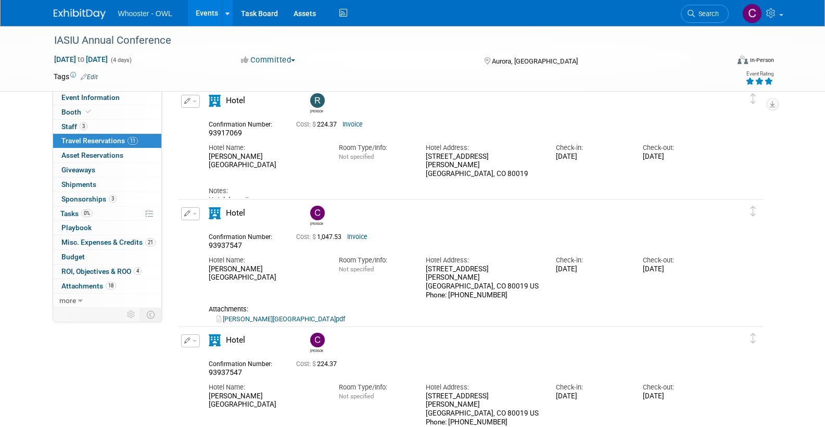
scroll to position [1071, 0]
click at [67, 253] on span "Budget" at bounding box center [72, 256] width 23 height 8
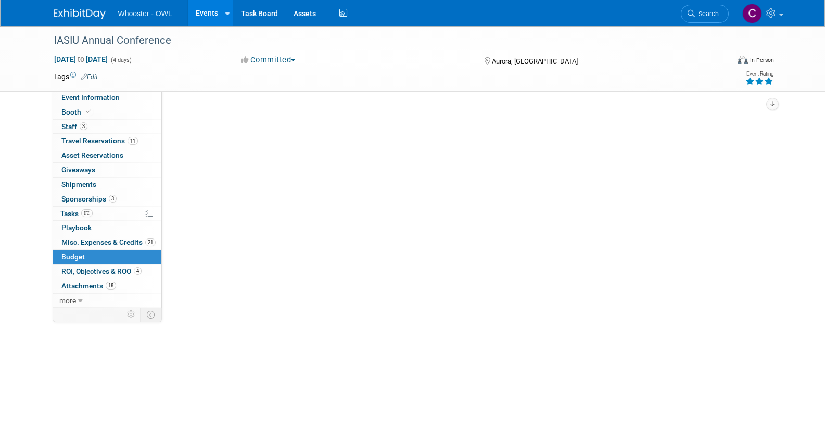
scroll to position [0, 0]
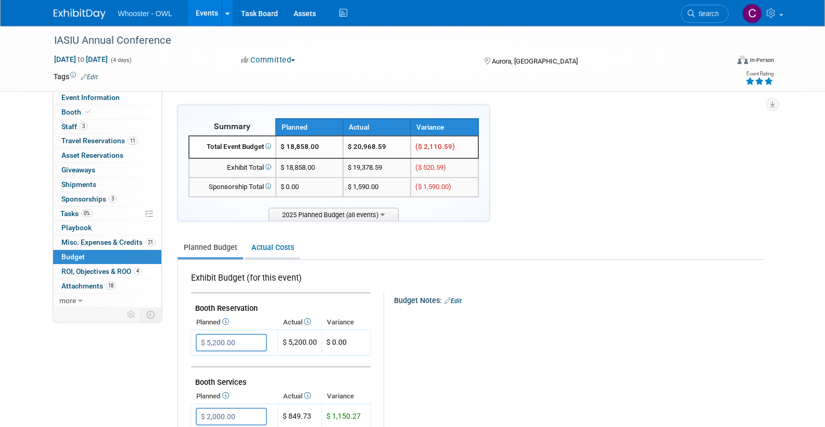
click at [277, 247] on link "Actual Costs" at bounding box center [272, 247] width 55 height 19
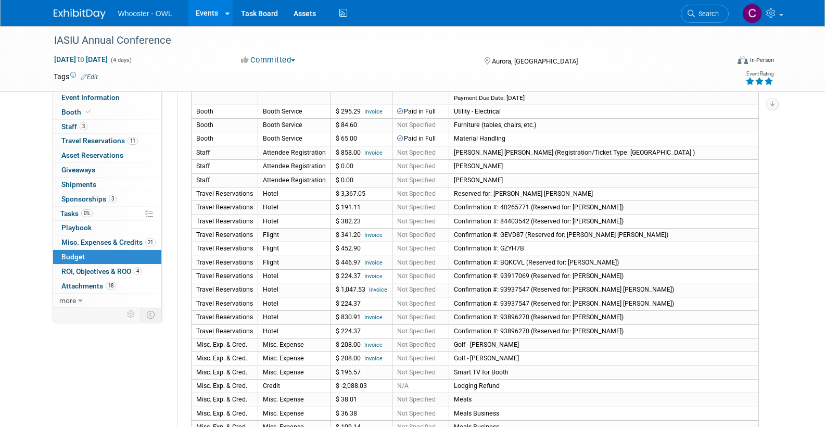
scroll to position [237, 0]
click at [378, 288] on link "Invoice" at bounding box center [378, 291] width 18 height 7
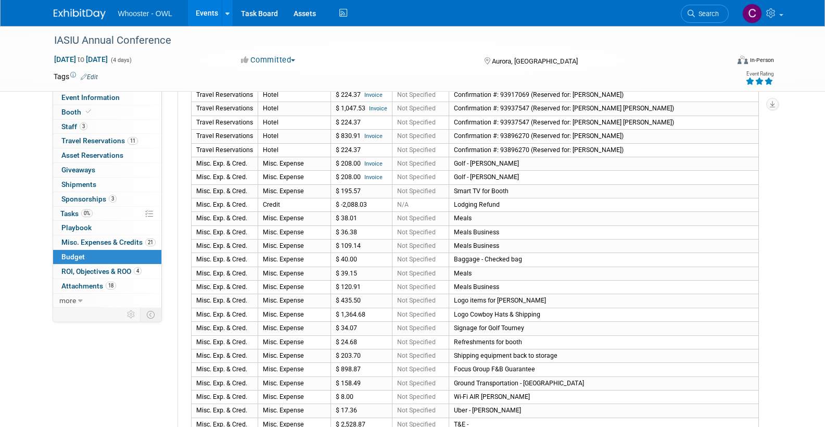
scroll to position [419, 0]
click at [90, 136] on span "Travel Reservations 11" at bounding box center [99, 140] width 77 height 8
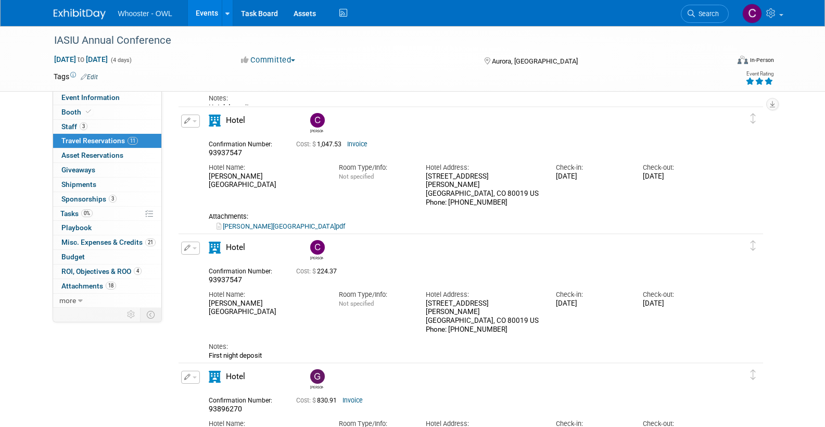
scroll to position [1161, 0]
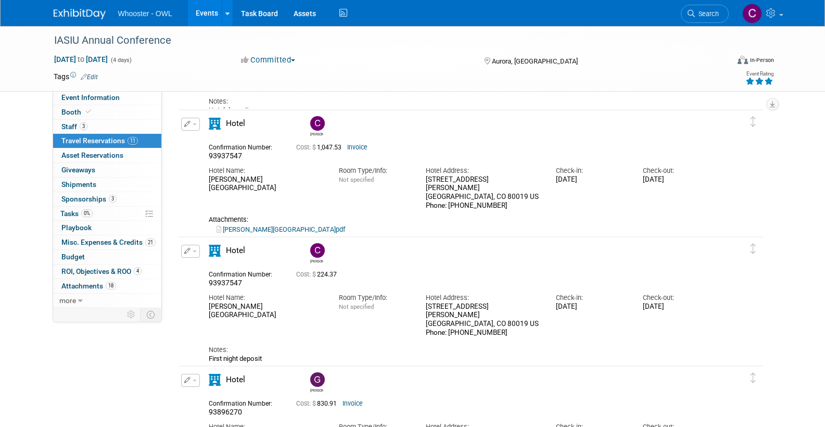
click at [364, 146] on link "Invoice" at bounding box center [357, 147] width 20 height 7
click at [562, 372] on div "Gary" at bounding box center [500, 381] width 391 height 23
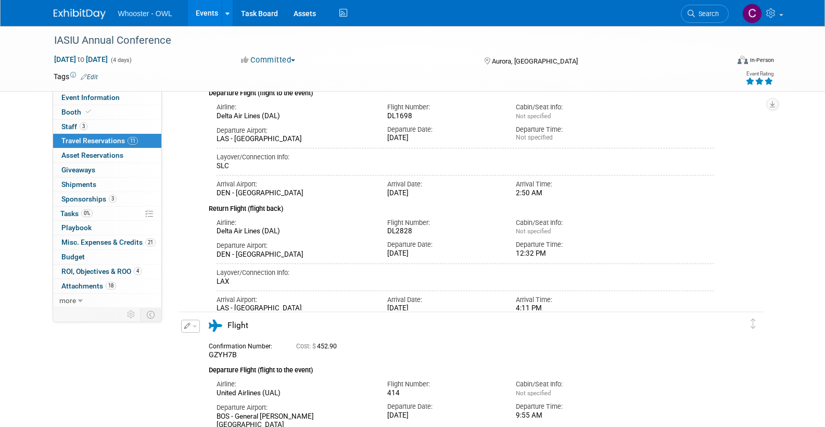
scroll to position [345, 0]
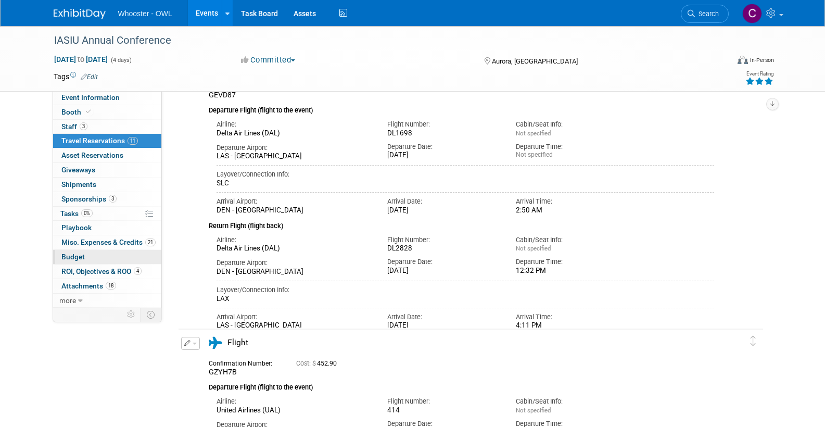
drag, startPoint x: 75, startPoint y: 254, endPoint x: 83, endPoint y: 252, distance: 8.0
click at [75, 254] on span "Budget" at bounding box center [72, 256] width 23 height 8
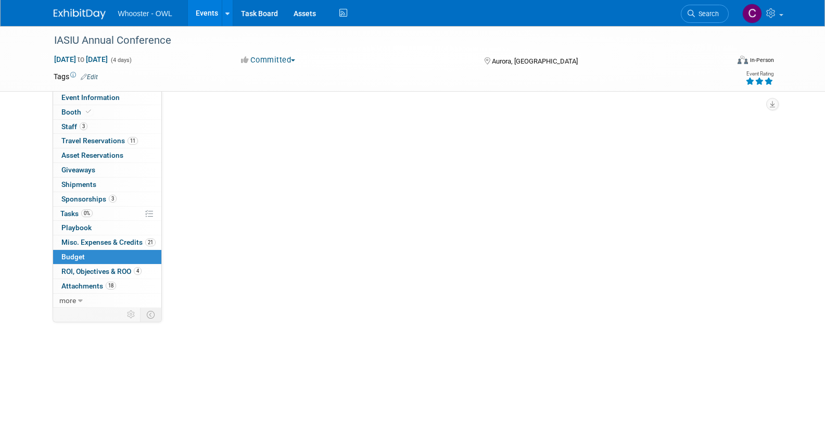
scroll to position [0, 0]
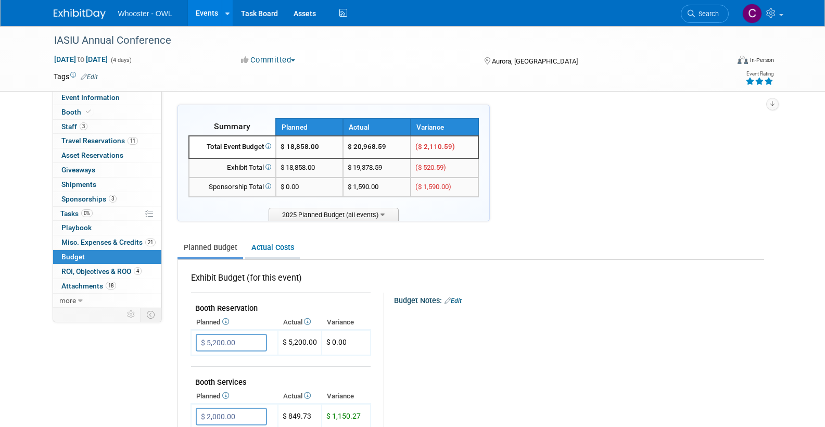
click at [286, 243] on link "Actual Costs" at bounding box center [272, 247] width 55 height 19
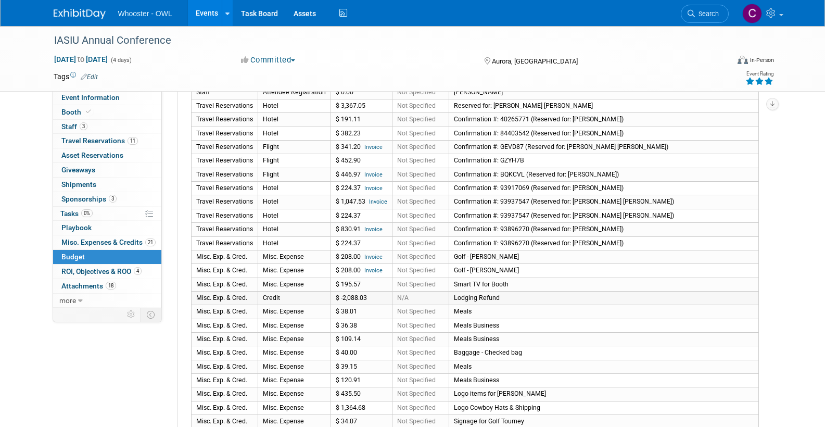
scroll to position [337, 0]
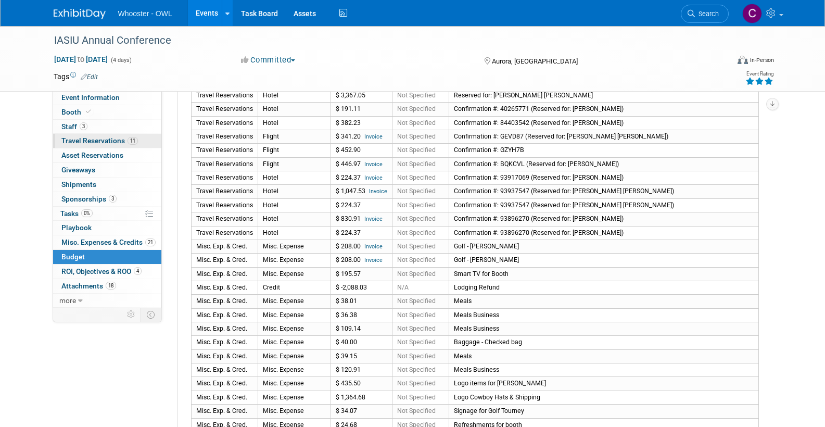
click at [116, 138] on span "Travel Reservations 11" at bounding box center [99, 140] width 77 height 8
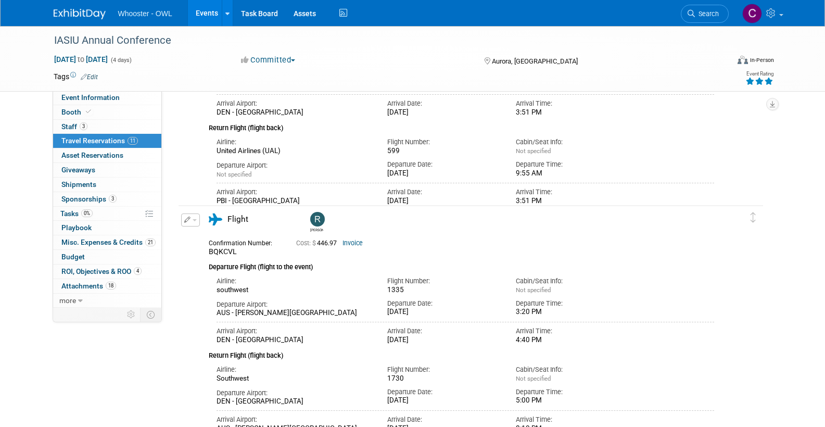
scroll to position [699, 0]
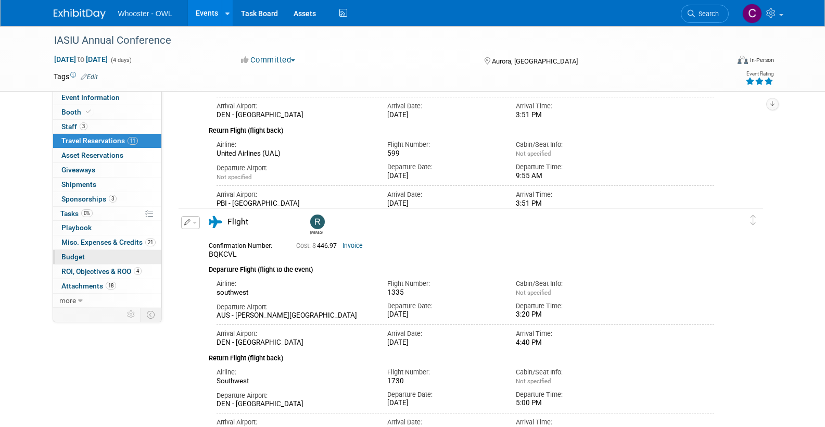
click at [72, 252] on span "Budget" at bounding box center [72, 256] width 23 height 8
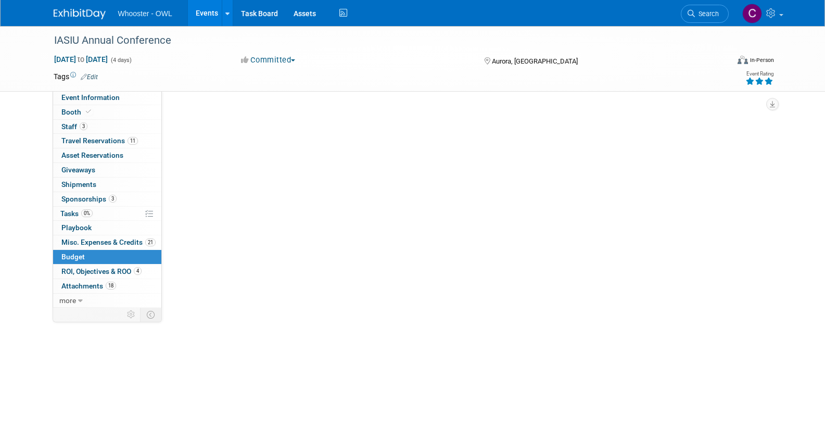
scroll to position [0, 0]
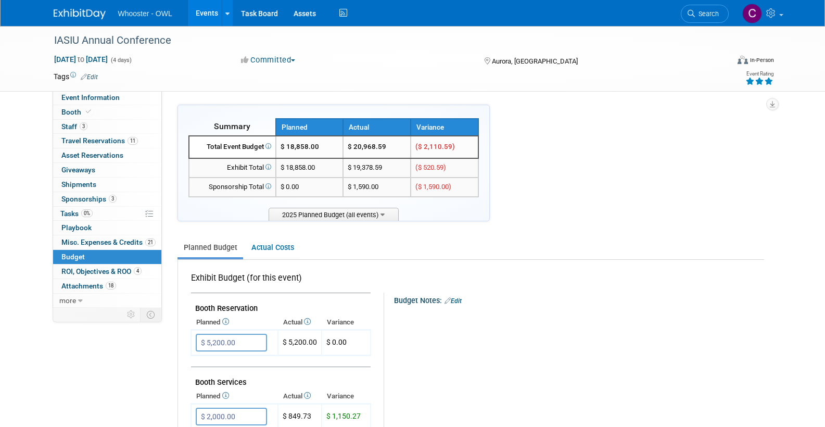
drag, startPoint x: 274, startPoint y: 248, endPoint x: 316, endPoint y: 260, distance: 43.7
click at [274, 248] on link "Actual Costs" at bounding box center [272, 247] width 55 height 19
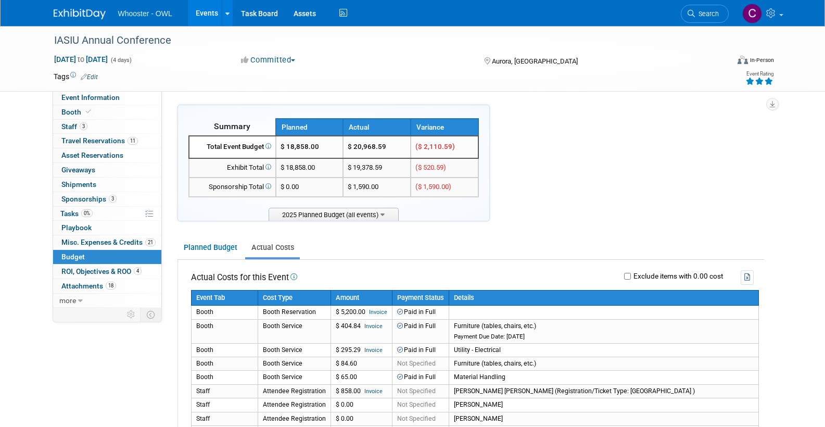
click at [201, 16] on link "Events" at bounding box center [207, 13] width 38 height 26
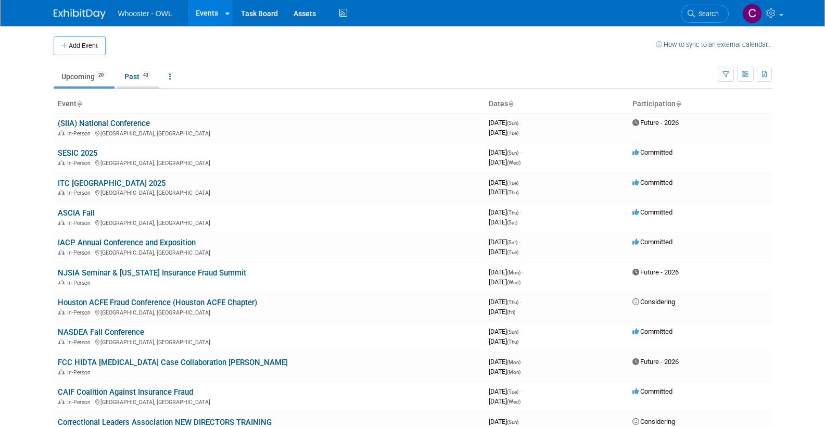
click at [130, 73] on link "Past 43" at bounding box center [138, 77] width 43 height 20
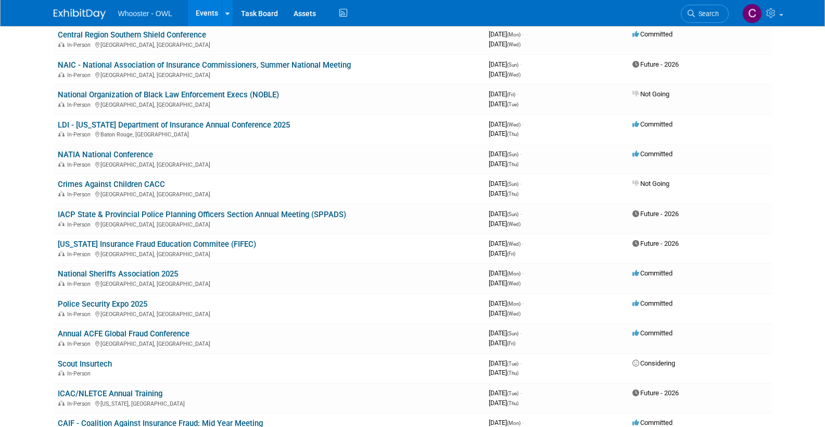
scroll to position [411, 0]
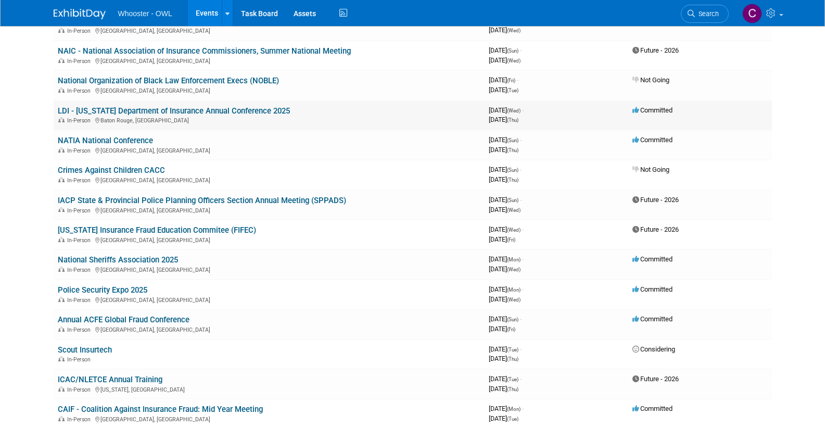
click at [214, 106] on link "LDI - [US_STATE] Department of Insurance Annual Conference 2025" at bounding box center [174, 110] width 232 height 9
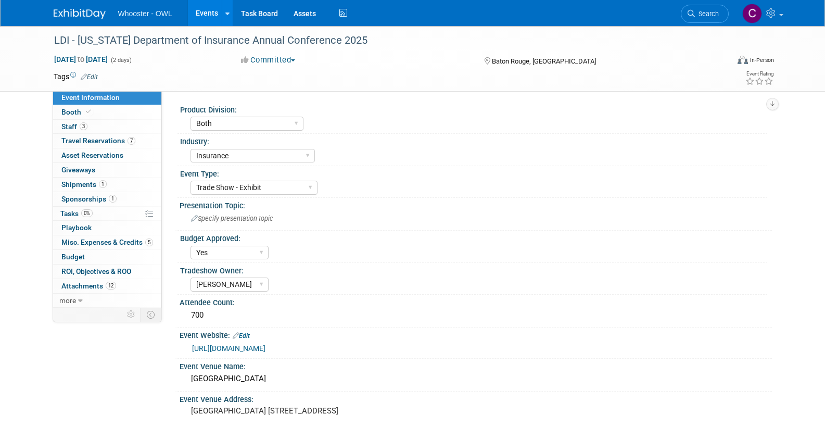
select select "Both"
select select "Insurance"
select select "Trade Show - Exhibit"
select select "Yes"
select select "[PERSON_NAME]"
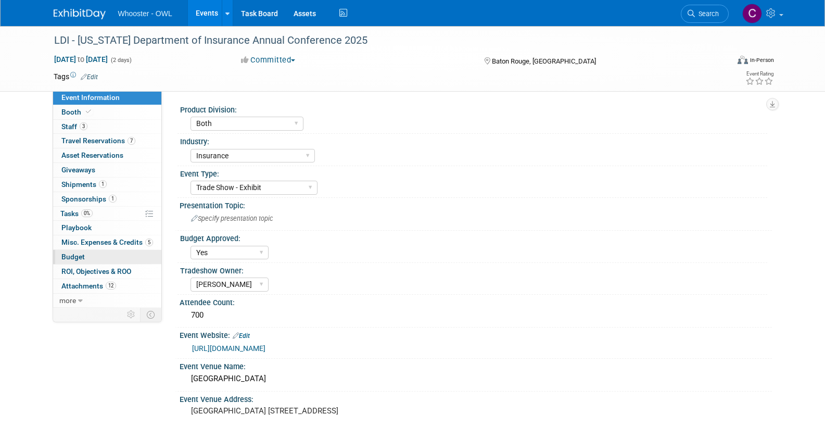
click at [75, 252] on span "Budget" at bounding box center [72, 256] width 23 height 8
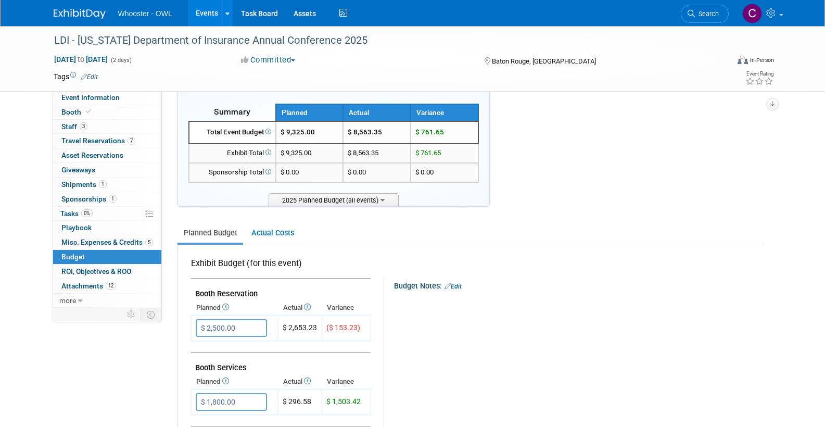
scroll to position [12, 0]
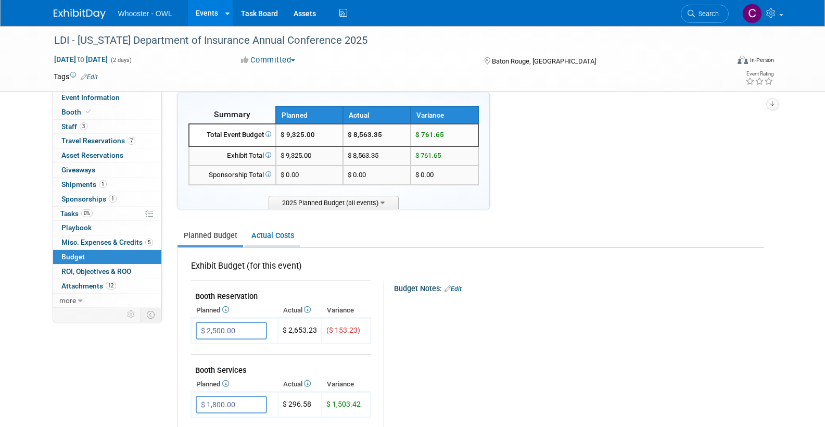
click at [269, 229] on link "Actual Costs" at bounding box center [272, 235] width 55 height 19
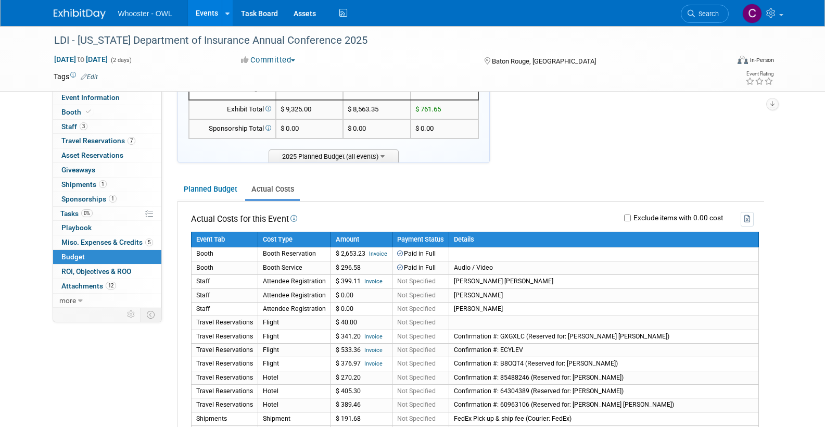
scroll to position [57, 0]
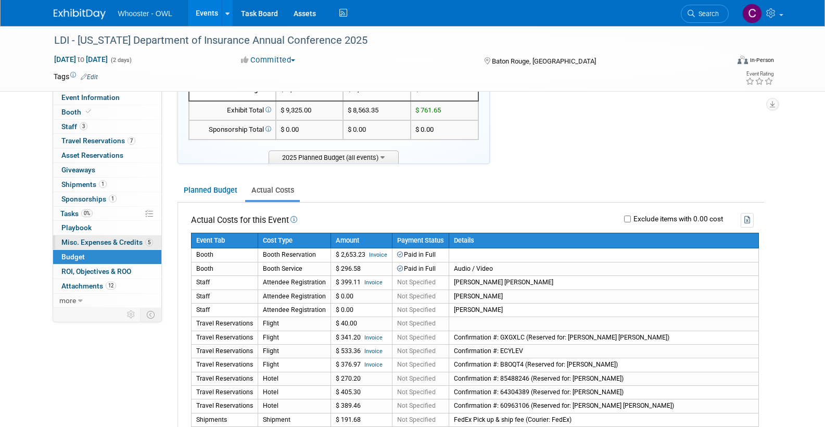
click at [91, 238] on span "Misc. Expenses & Credits 5" at bounding box center [107, 242] width 92 height 8
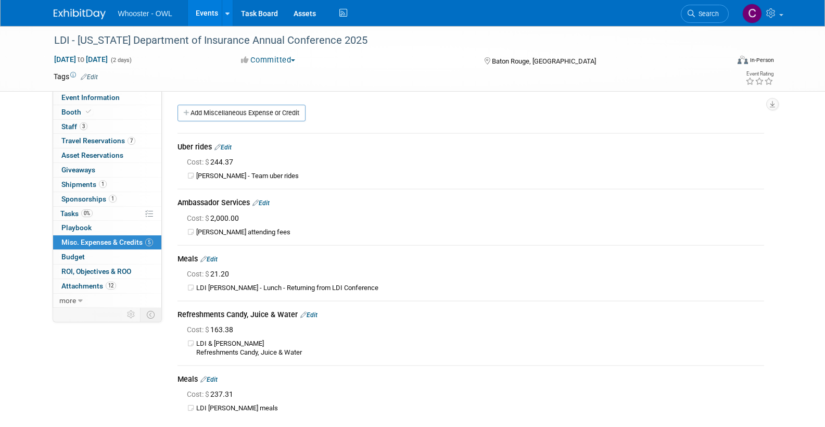
scroll to position [0, 0]
click at [234, 109] on link "Add Miscellaneous Expense or Credit" at bounding box center [241, 113] width 128 height 17
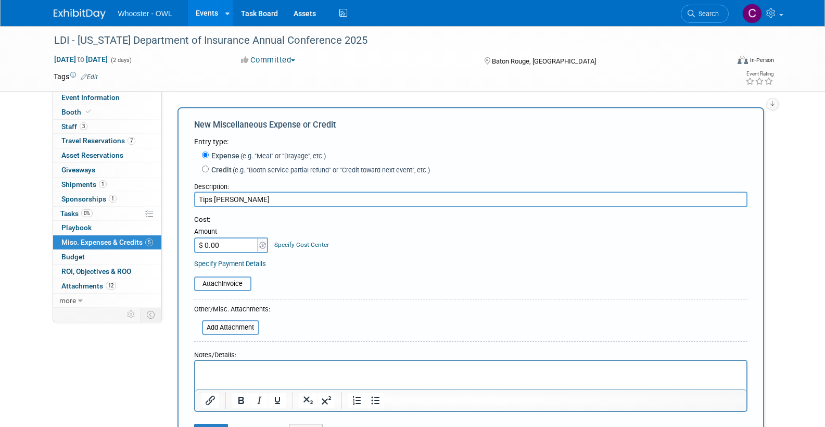
type input "Tips LaFond"
drag, startPoint x: 206, startPoint y: 239, endPoint x: 212, endPoint y: 248, distance: 11.1
click at [206, 239] on input "$ 0.00" at bounding box center [226, 245] width 65 height 16
type input "$ 5.00"
click at [374, 276] on table "Attach Invoice" at bounding box center [470, 283] width 553 height 15
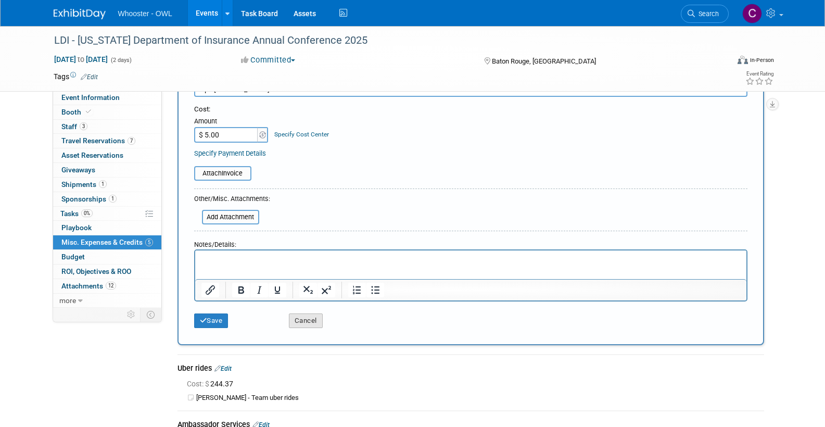
scroll to position [111, 0]
click at [211, 317] on button "Save" at bounding box center [211, 320] width 34 height 15
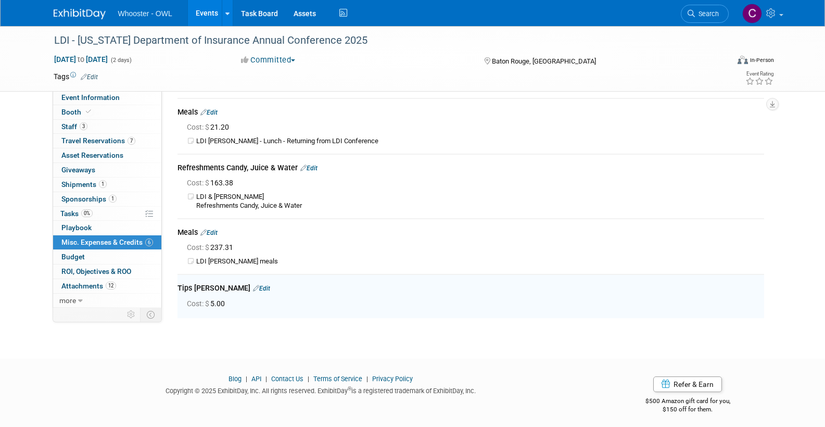
scroll to position [143, 0]
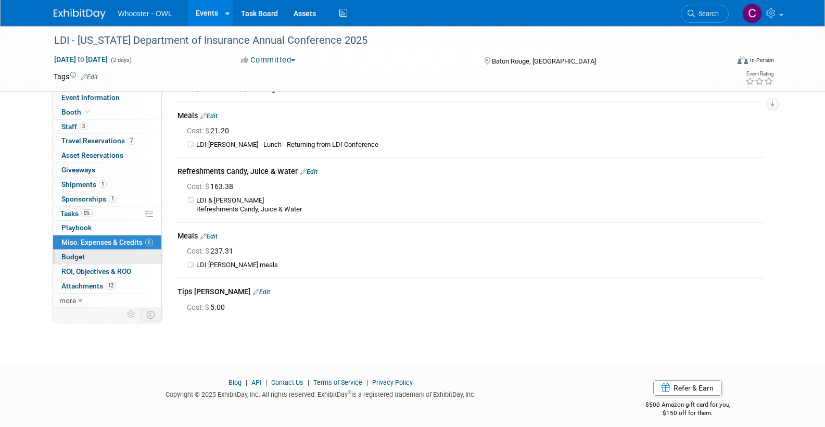
click at [74, 252] on span "Budget" at bounding box center [72, 256] width 23 height 8
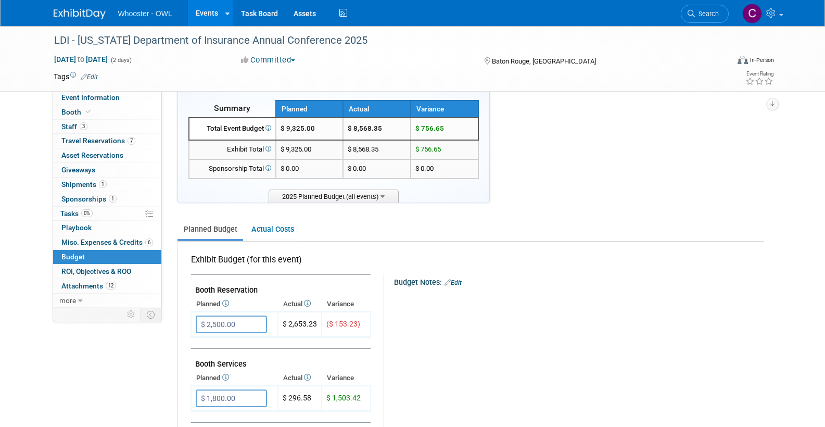
scroll to position [21, 0]
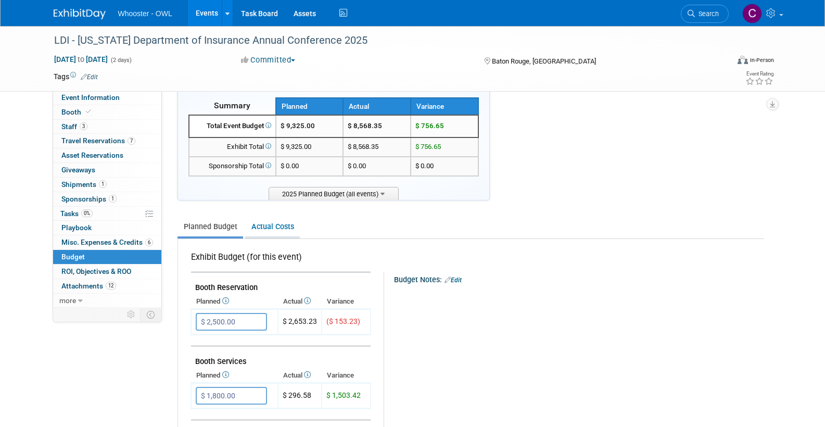
click at [280, 226] on link "Actual Costs" at bounding box center [272, 226] width 55 height 19
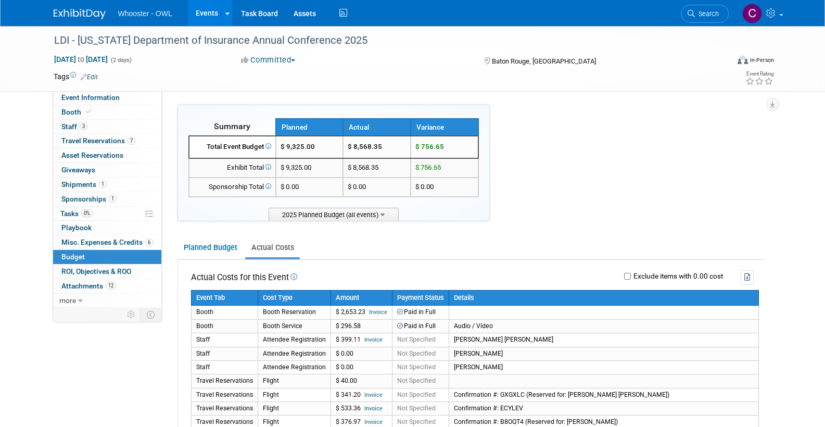
scroll to position [0, 0]
click at [270, 242] on link "Actual Costs" at bounding box center [272, 247] width 55 height 19
click at [266, 246] on link "Actual Costs" at bounding box center [272, 247] width 55 height 19
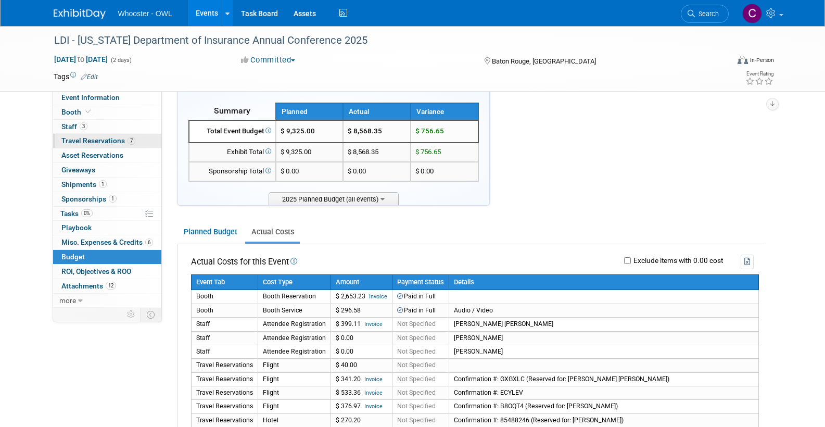
scroll to position [15, 0]
click at [87, 142] on span "Travel Reservations 7" at bounding box center [98, 140] width 74 height 8
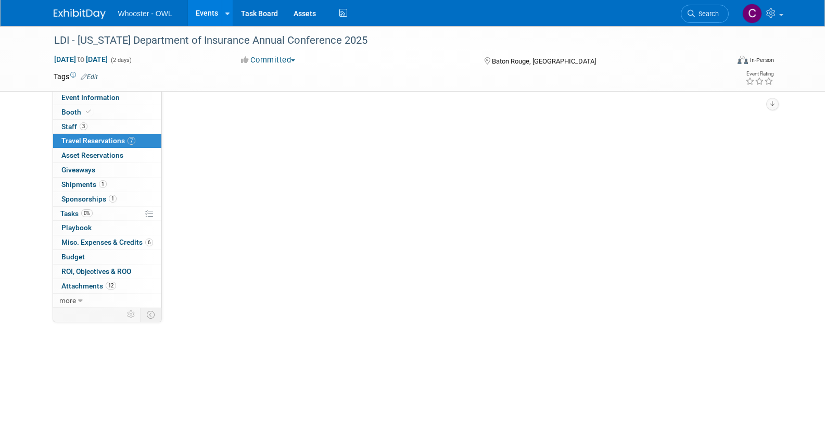
scroll to position [0, 0]
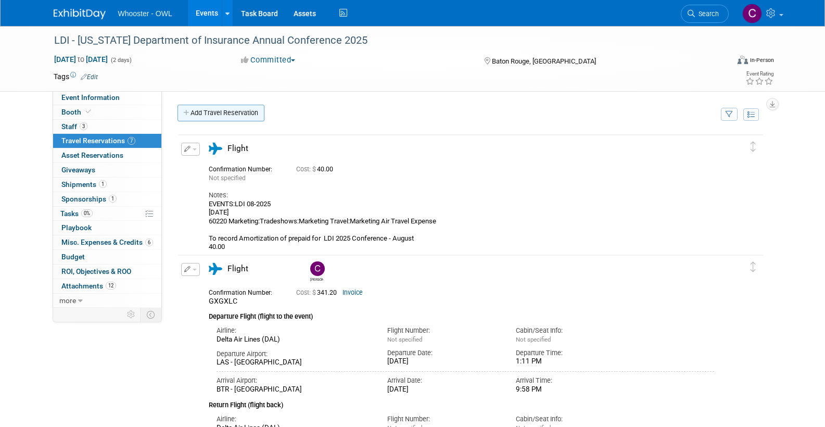
click at [203, 115] on link "Add Travel Reservation" at bounding box center [220, 113] width 87 height 17
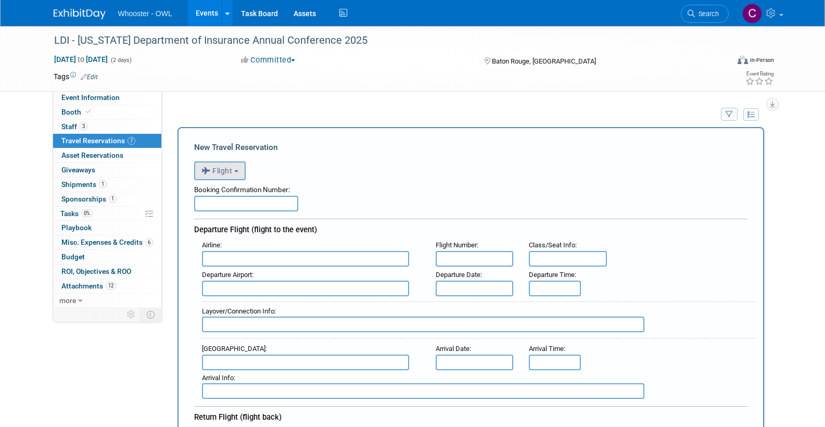
click at [233, 173] on span "Flight" at bounding box center [216, 171] width 31 height 8
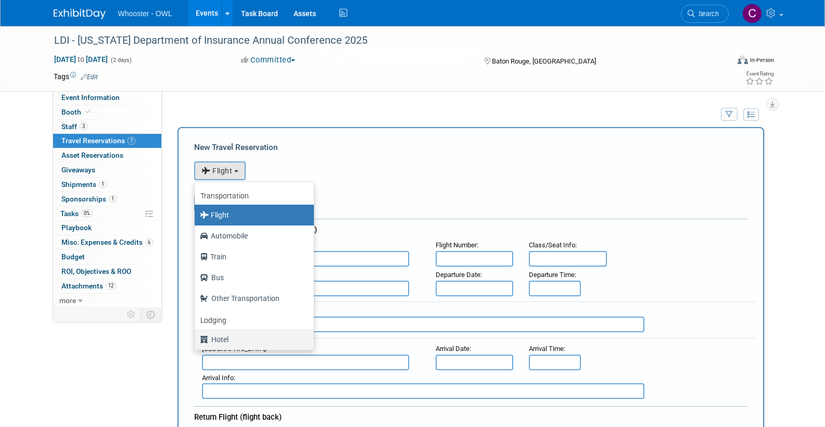
drag, startPoint x: 221, startPoint y: 336, endPoint x: 226, endPoint y: 306, distance: 30.5
click at [221, 336] on label "Hotel" at bounding box center [252, 339] width 104 height 17
click at [196, 336] on input "Hotel" at bounding box center [192, 338] width 7 height 7
select select "6"
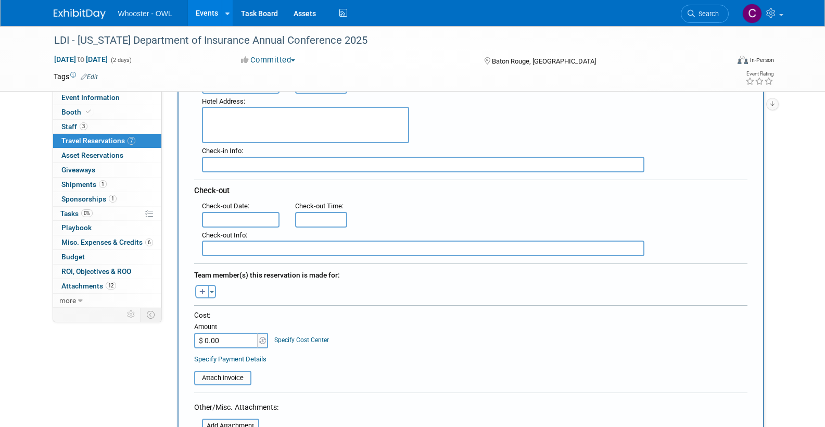
scroll to position [207, 0]
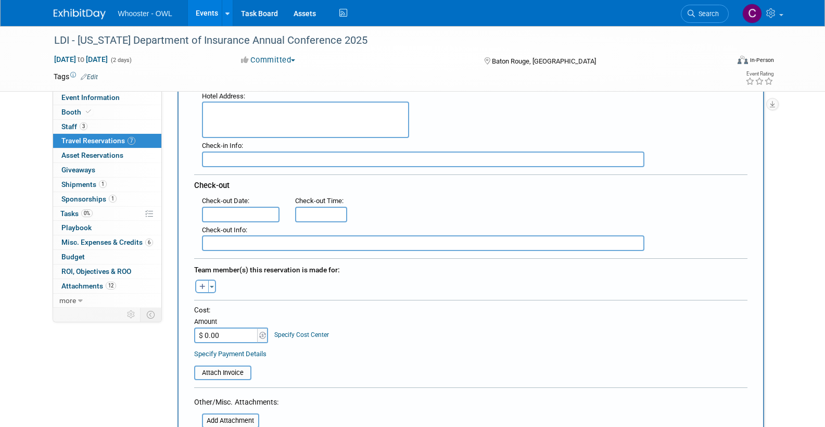
click at [239, 331] on input "$ 0.00" at bounding box center [226, 335] width 65 height 16
type input "$ 648.64"
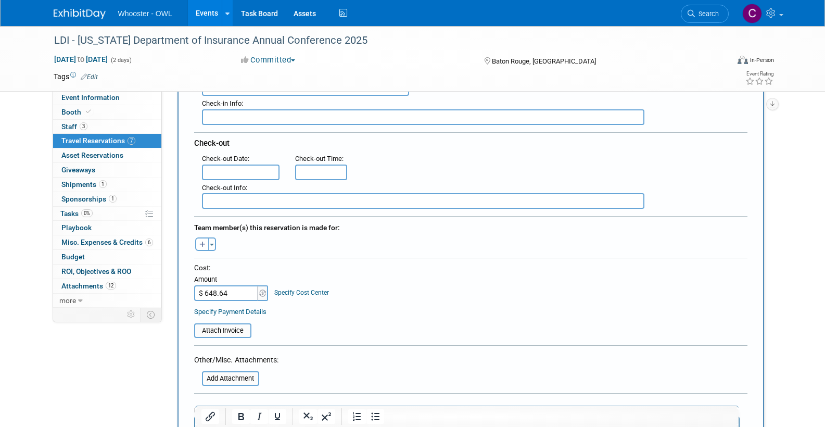
scroll to position [239, 0]
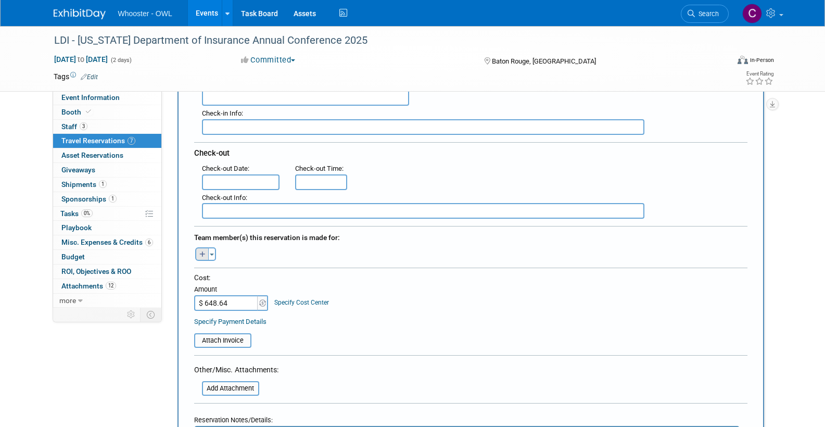
click at [202, 253] on icon "button" at bounding box center [202, 254] width 6 height 7
select select
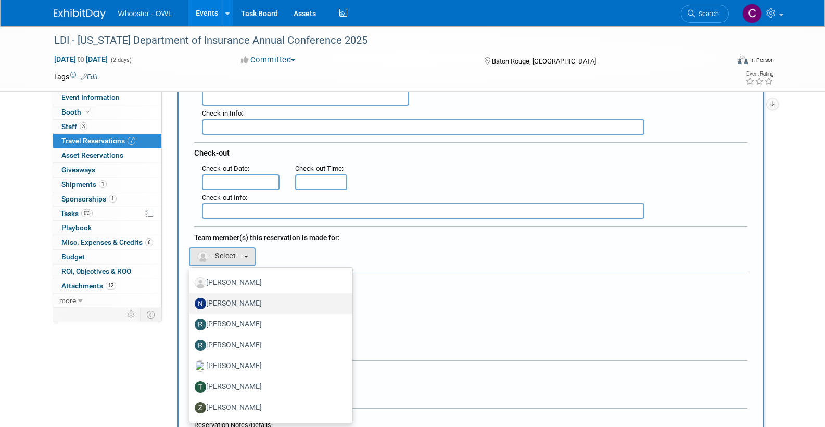
scroll to position [334, 0]
click at [227, 316] on label "[PERSON_NAME]" at bounding box center [268, 323] width 147 height 17
click at [191, 319] on input "[PERSON_NAME]" at bounding box center [187, 322] width 7 height 7
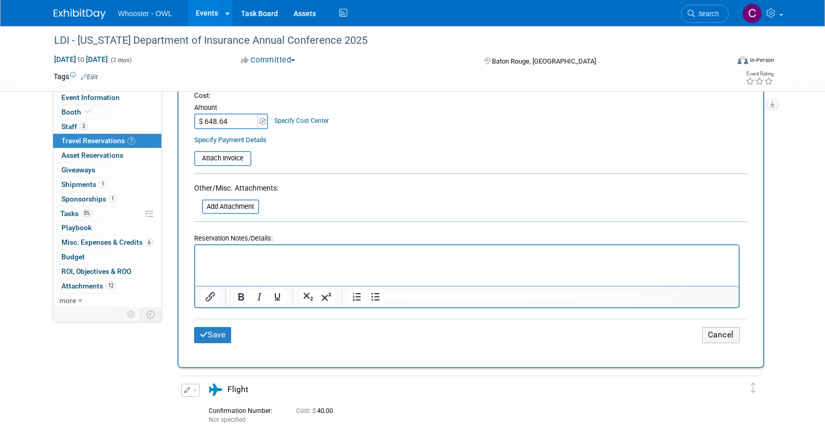
scroll to position [449, 0]
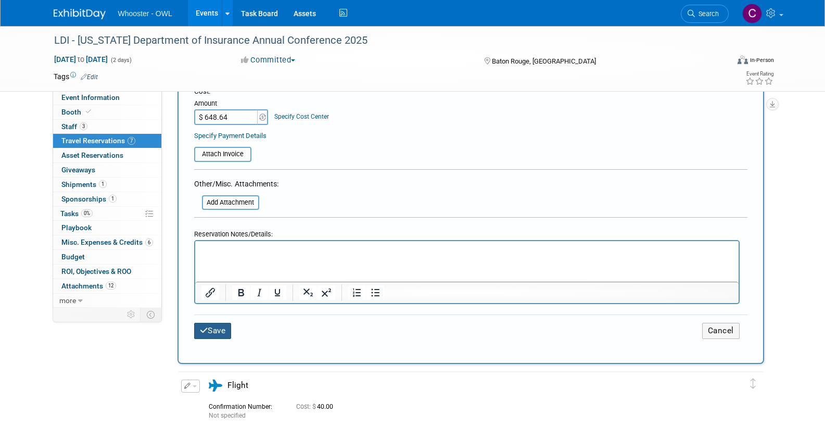
click at [210, 325] on button "Save" at bounding box center [212, 331] width 37 height 16
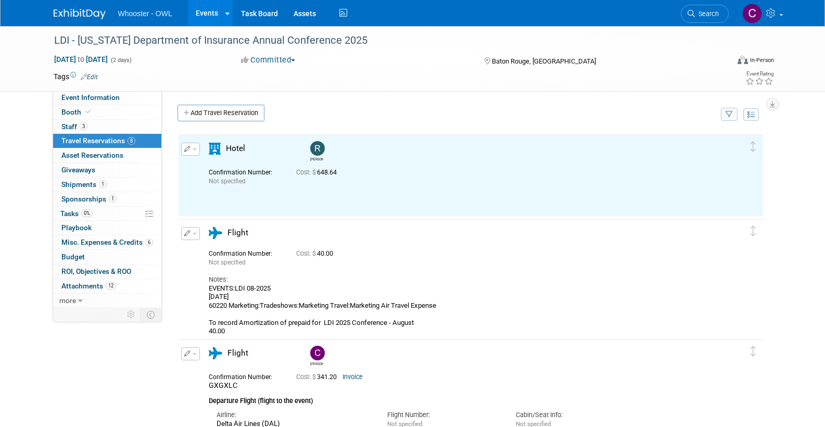
scroll to position [0, 0]
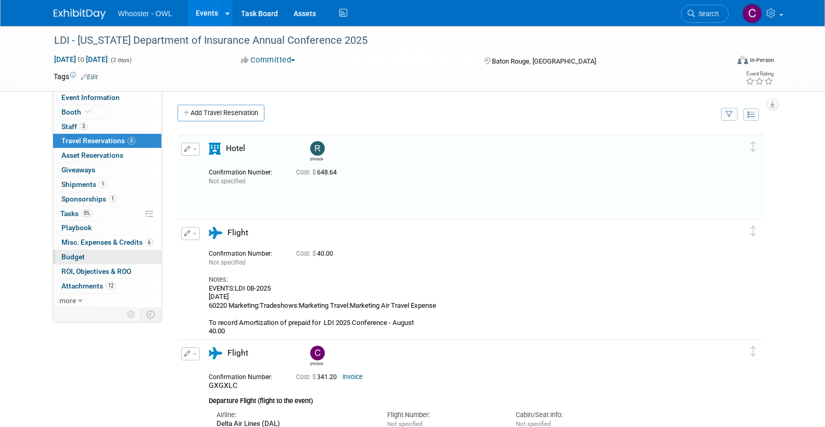
click at [74, 252] on span "Budget" at bounding box center [72, 256] width 23 height 8
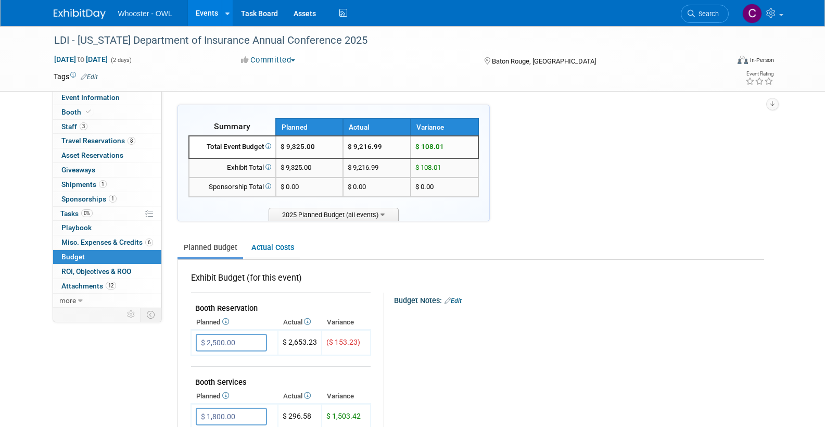
drag, startPoint x: 270, startPoint y: 246, endPoint x: 303, endPoint y: 258, distance: 35.4
click at [270, 246] on link "Actual Costs" at bounding box center [272, 247] width 55 height 19
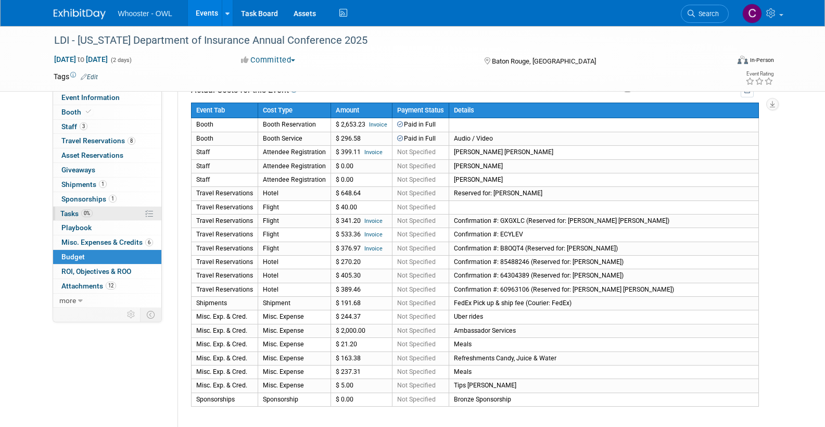
scroll to position [181, 0]
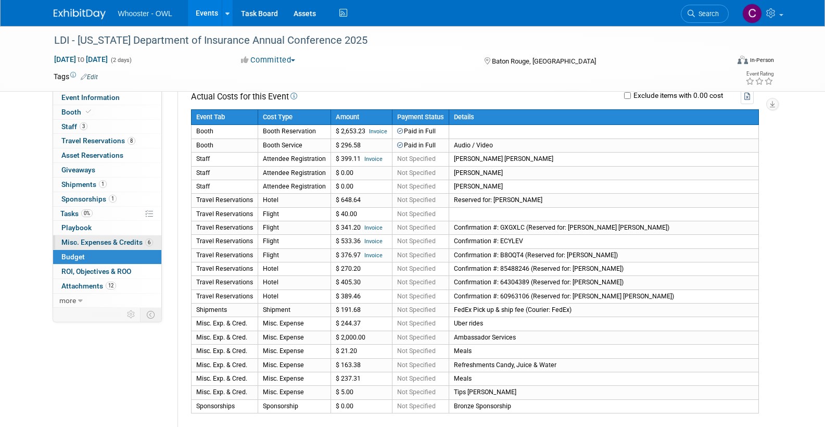
click at [86, 235] on link "6 Misc. Expenses & Credits 6" at bounding box center [107, 242] width 108 height 14
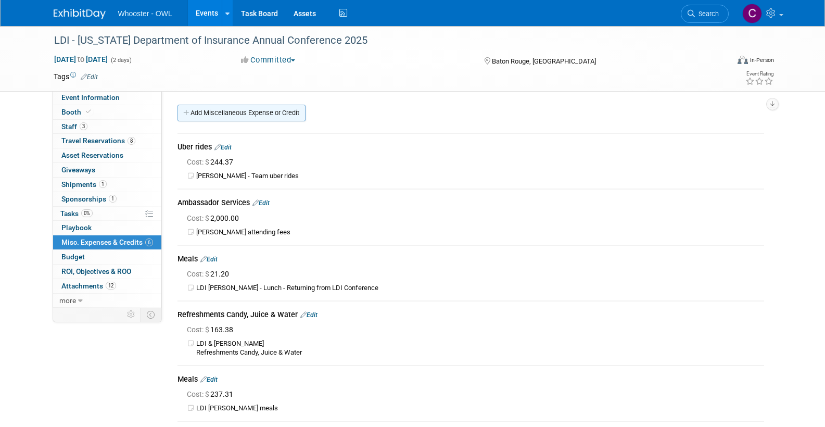
click at [260, 111] on link "Add Miscellaneous Expense or Credit" at bounding box center [241, 113] width 128 height 17
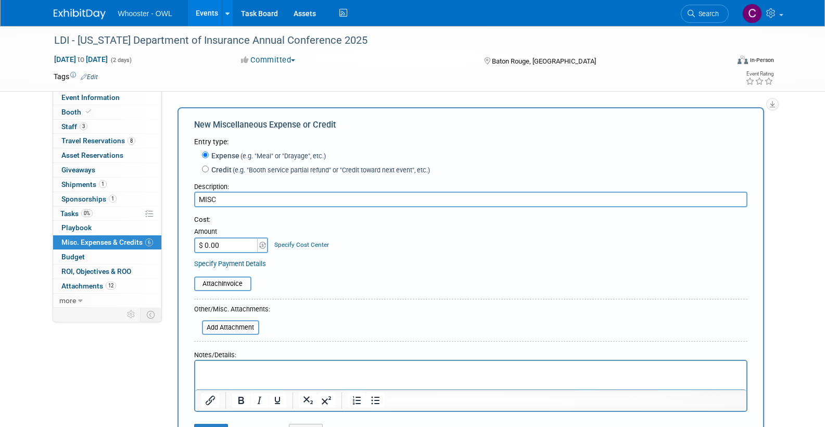
type input "MISC"
click at [222, 238] on input "$ 0.00" at bounding box center [226, 245] width 65 height 16
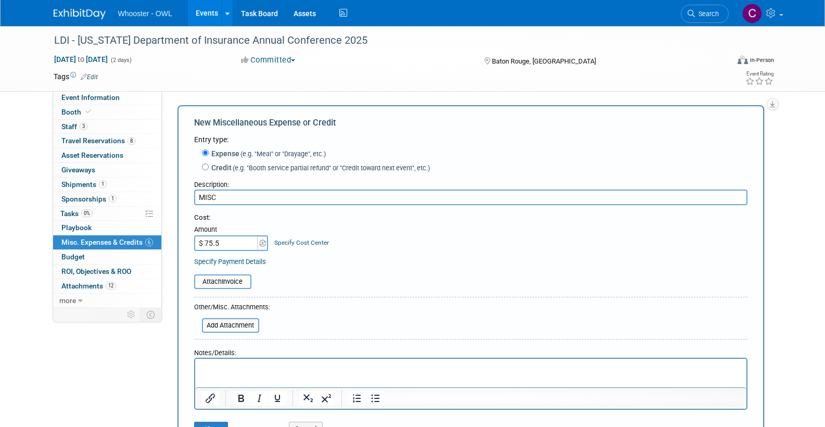
type input "$ 75.54"
click at [386, 247] on div "Cost: Amount $ 75.54 Specify Cost Center Cost Center -- Not Specified --" at bounding box center [470, 240] width 553 height 54
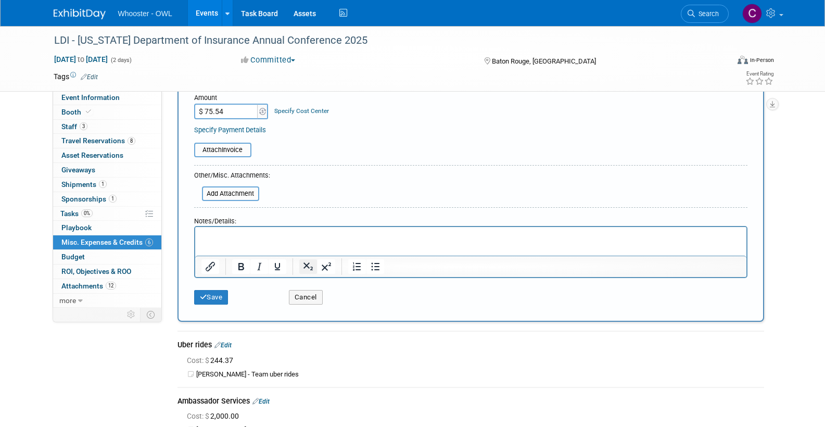
scroll to position [137, 0]
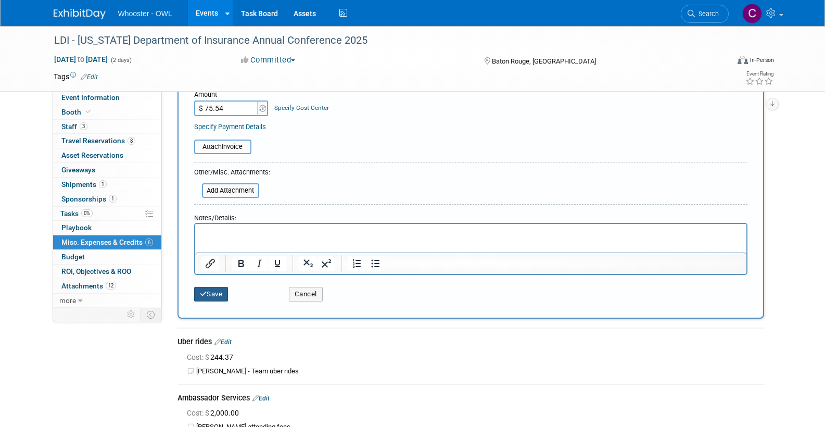
click at [216, 290] on button "Save" at bounding box center [211, 294] width 34 height 15
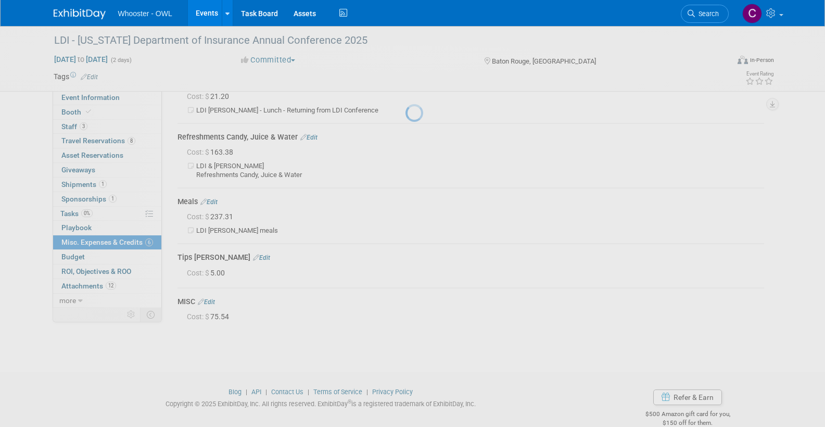
scroll to position [190, 0]
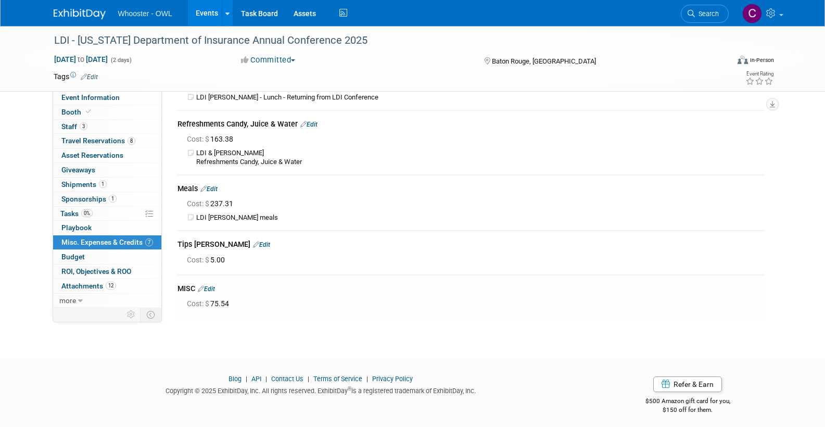
click at [204, 12] on link "Events" at bounding box center [207, 13] width 38 height 26
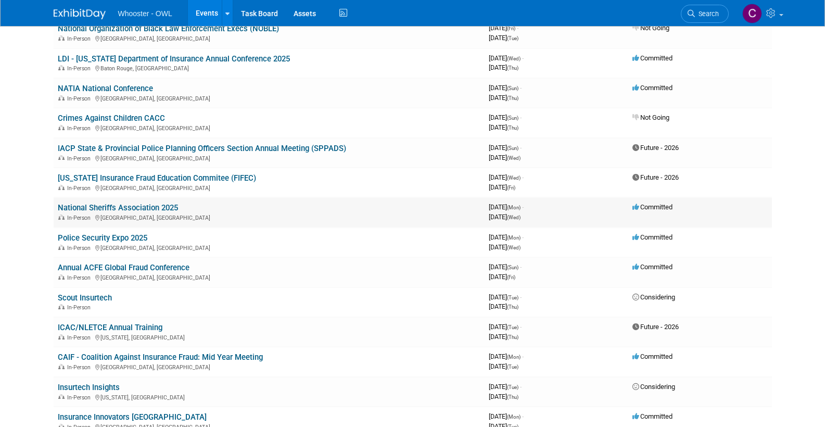
scroll to position [463, 0]
click at [183, 173] on link "[US_STATE] Insurance Fraud Education Commitee (FIFEC)" at bounding box center [157, 177] width 198 height 9
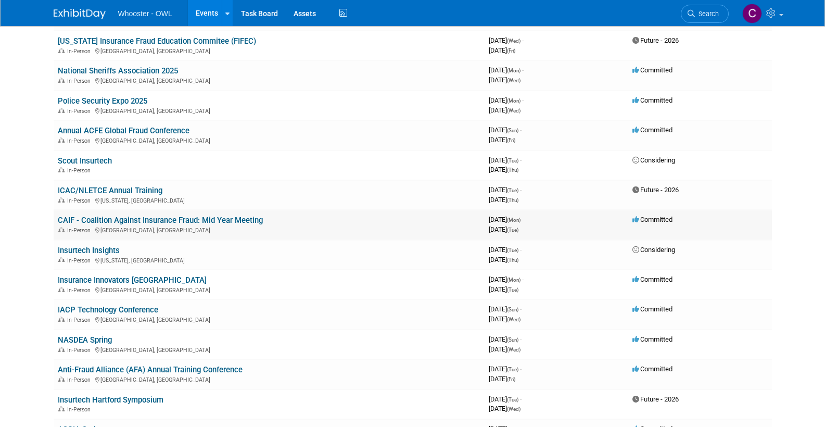
scroll to position [605, 0]
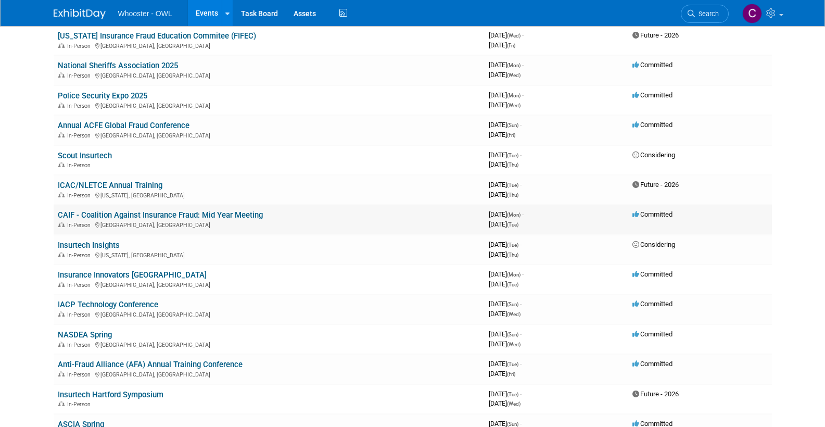
click at [133, 210] on link "CAIF - Coalition Against Insurance Fraud: Mid Year Meeting" at bounding box center [160, 214] width 205 height 9
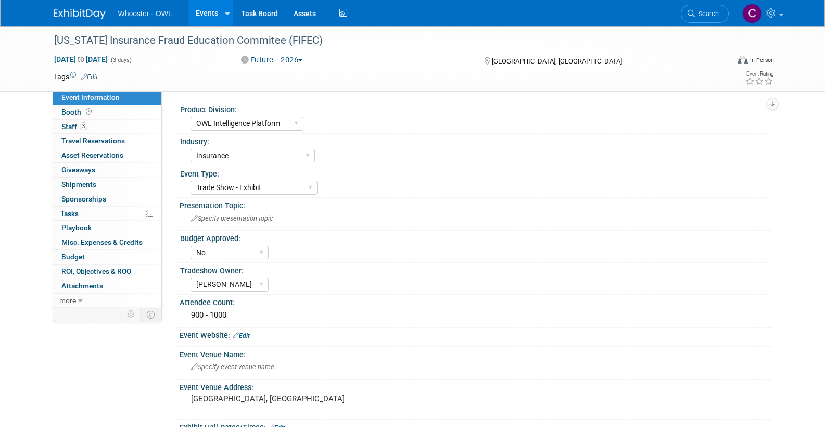
select select "OWL Intelligence Platform"
select select "Insurance"
select select "Trade Show - Exhibit"
select select "No"
select select "[PERSON_NAME]"
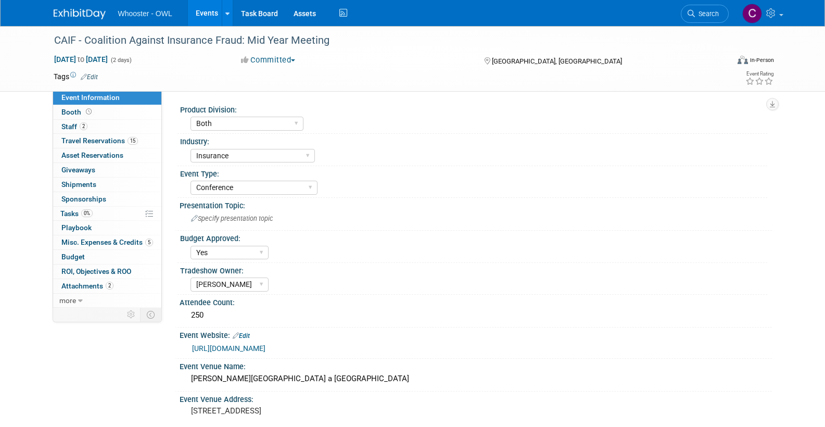
select select "Both"
select select "Insurance"
select select "Conference"
select select "Yes"
select select "[PERSON_NAME]"
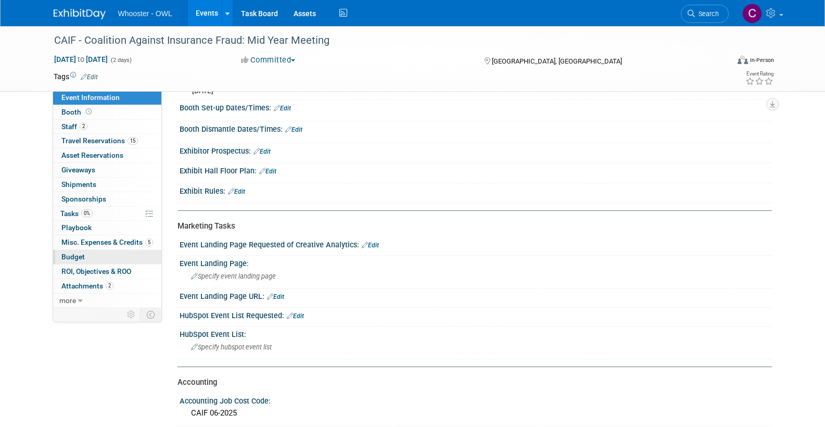
scroll to position [393, 0]
click at [69, 252] on span "Budget" at bounding box center [72, 256] width 23 height 8
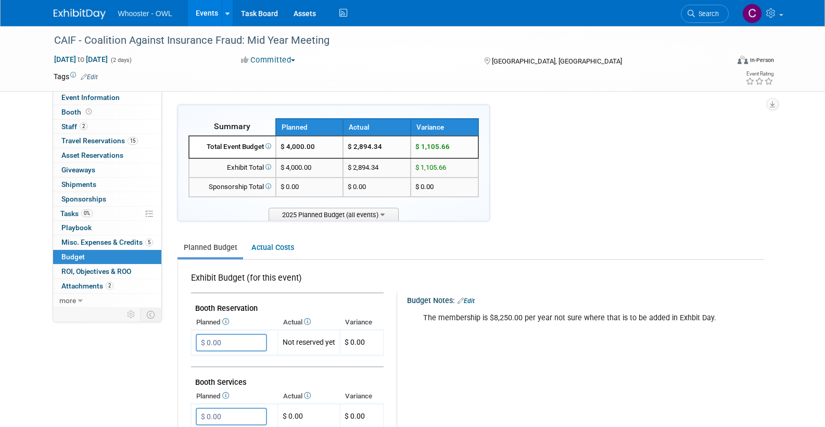
scroll to position [0, 0]
click at [211, 15] on link "Events" at bounding box center [207, 13] width 38 height 26
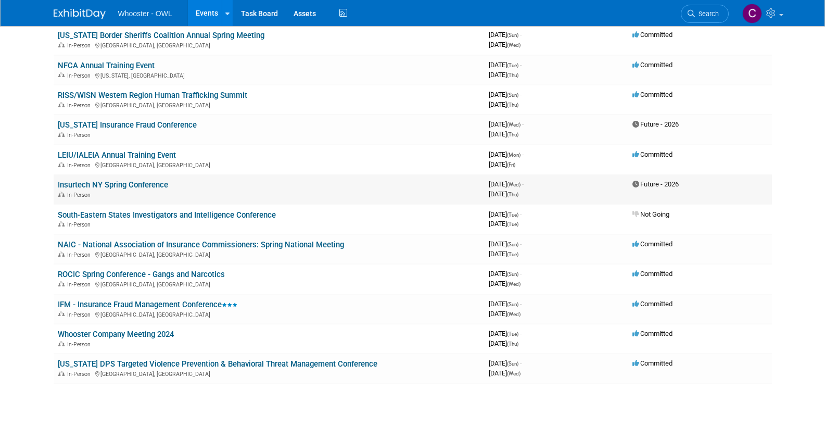
scroll to position [1022, 0]
click at [120, 301] on link "IFM - Insurance Fraud Management Conference" at bounding box center [148, 305] width 180 height 9
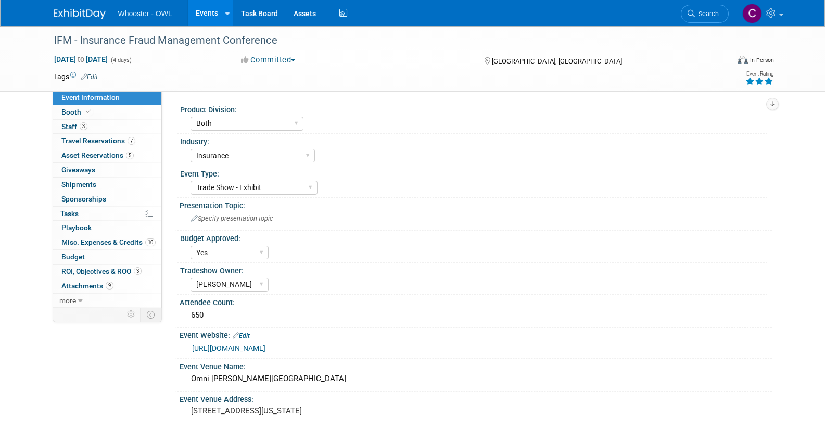
select select "Both"
select select "Insurance"
select select "Trade Show - Exhibit"
select select "Yes"
select select "[PERSON_NAME]"
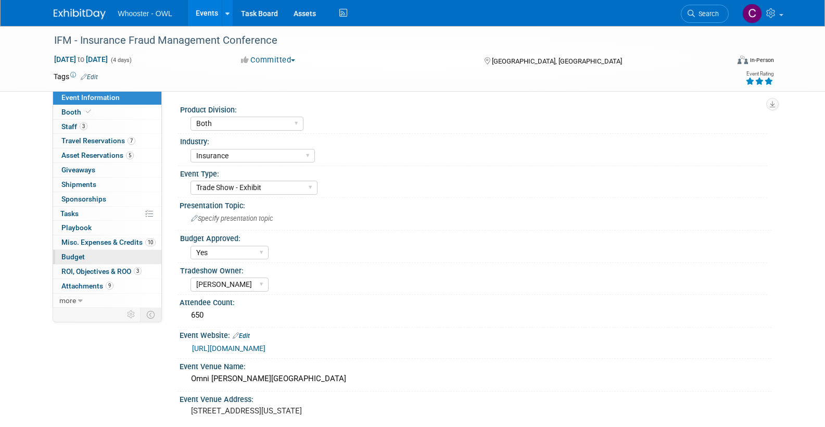
drag, startPoint x: 79, startPoint y: 249, endPoint x: 99, endPoint y: 250, distance: 20.3
click at [79, 252] on span "Budget" at bounding box center [72, 256] width 23 height 8
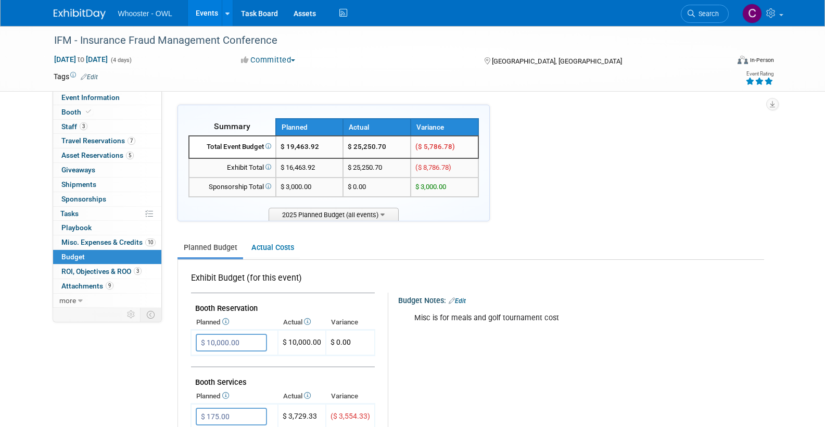
click at [204, 16] on link "Events" at bounding box center [207, 13] width 38 height 26
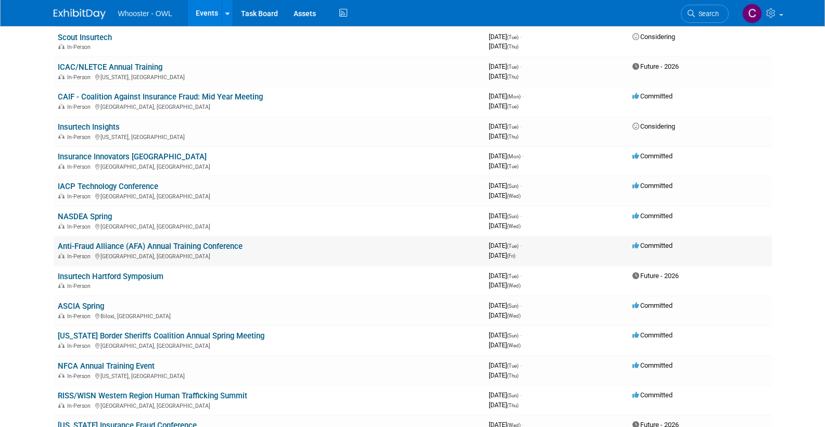
scroll to position [722, 1]
click at [211, 242] on link "Anti-Fraud Alliance (AFA) Annual Training Conference" at bounding box center [150, 246] width 185 height 9
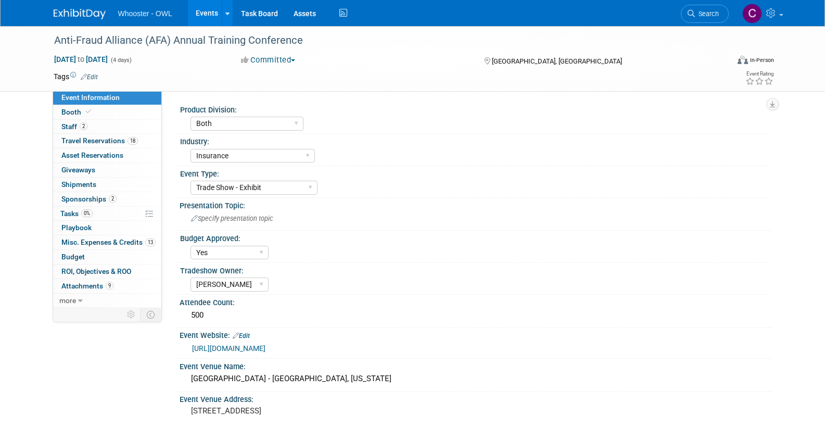
select select "Both"
select select "Insurance"
select select "Trade Show - Exhibit"
select select "Yes"
select select "[PERSON_NAME]"
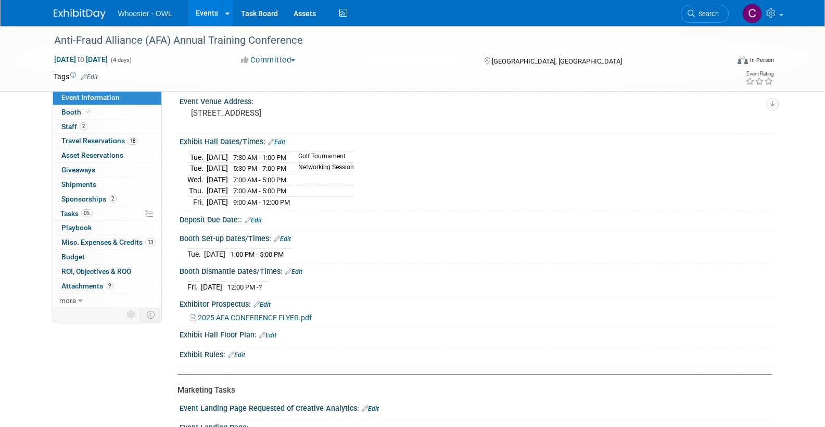
scroll to position [302, 0]
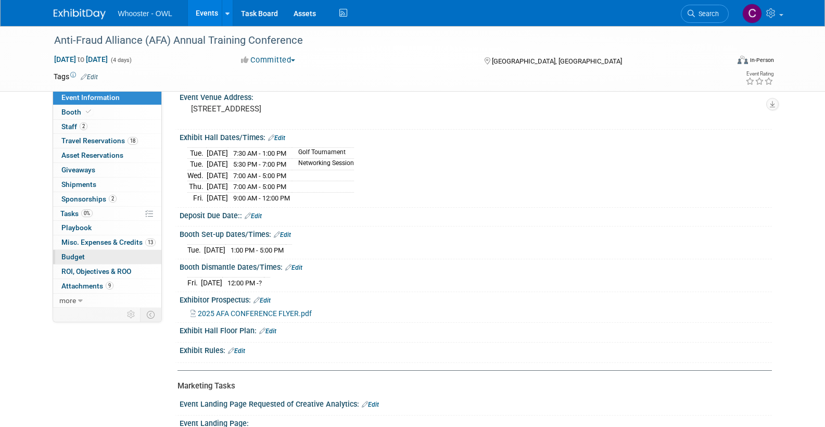
click at [72, 252] on span "Budget" at bounding box center [72, 256] width 23 height 8
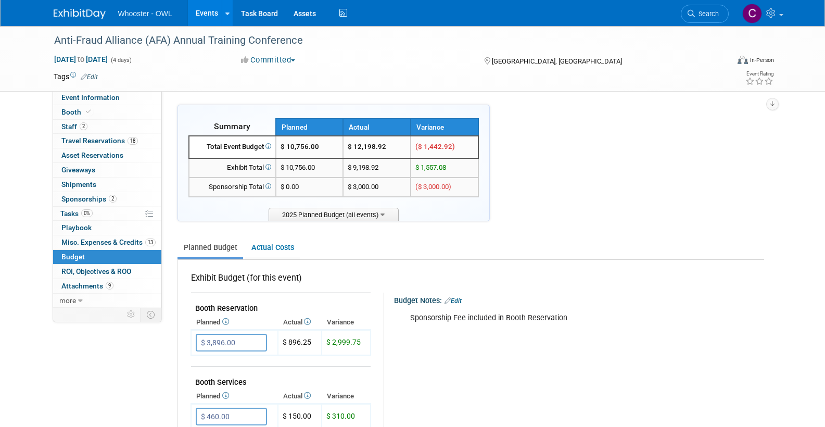
scroll to position [0, 0]
click at [209, 11] on link "Events" at bounding box center [207, 13] width 38 height 26
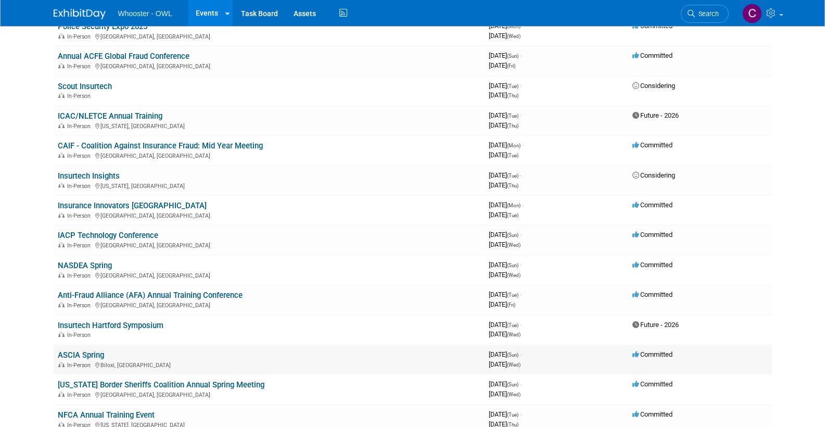
scroll to position [672, 0]
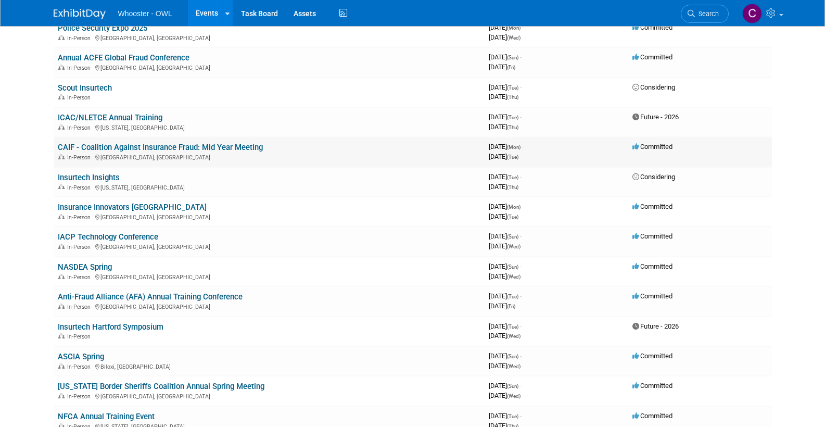
click at [174, 137] on td "CAIF - Coalition Against Insurance Fraud: Mid Year Meeting In-Person Chicago, IL" at bounding box center [269, 152] width 431 height 30
click at [172, 143] on link "CAIF - Coalition Against Insurance Fraud: Mid Year Meeting" at bounding box center [160, 147] width 205 height 9
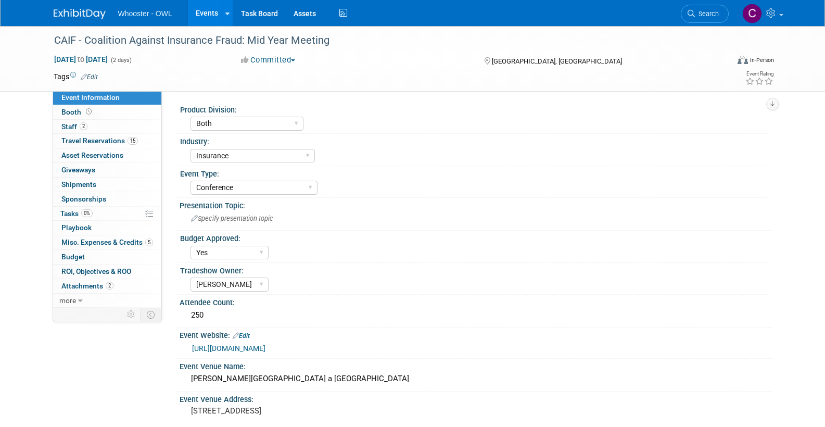
select select "Both"
select select "Insurance"
select select "Conference"
select select "Yes"
select select "[PERSON_NAME]"
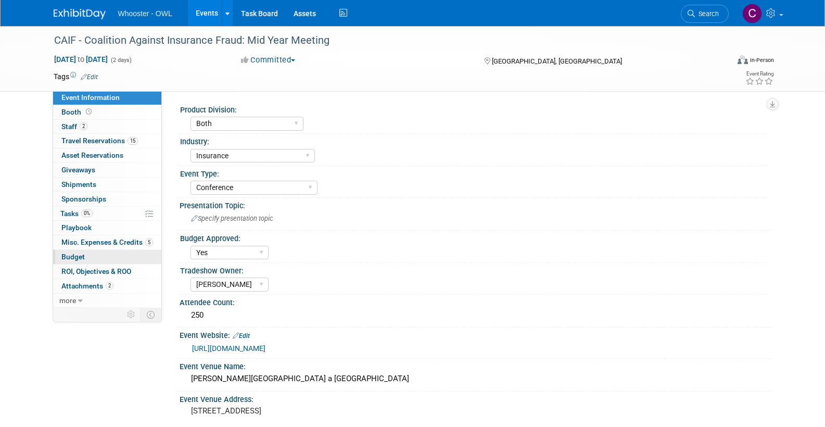
click at [71, 253] on span "Budget" at bounding box center [72, 256] width 23 height 8
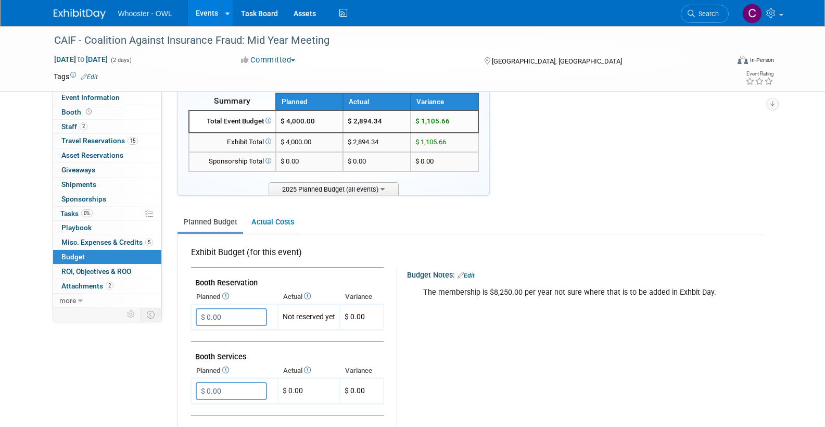
scroll to position [10, 0]
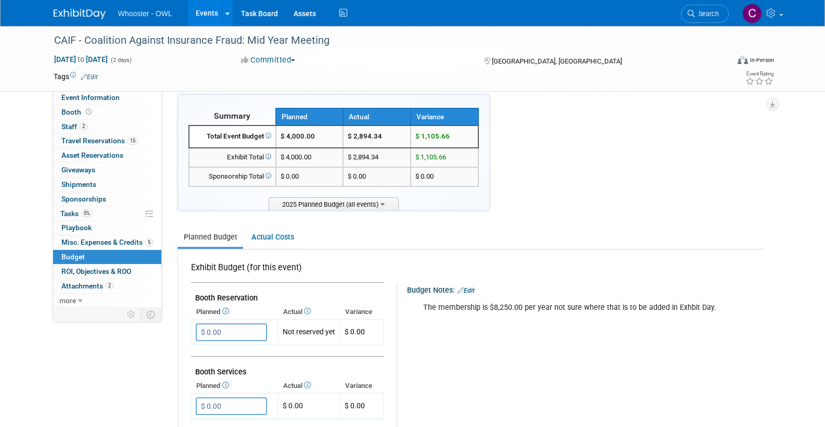
click at [207, 8] on link "Events" at bounding box center [207, 13] width 38 height 26
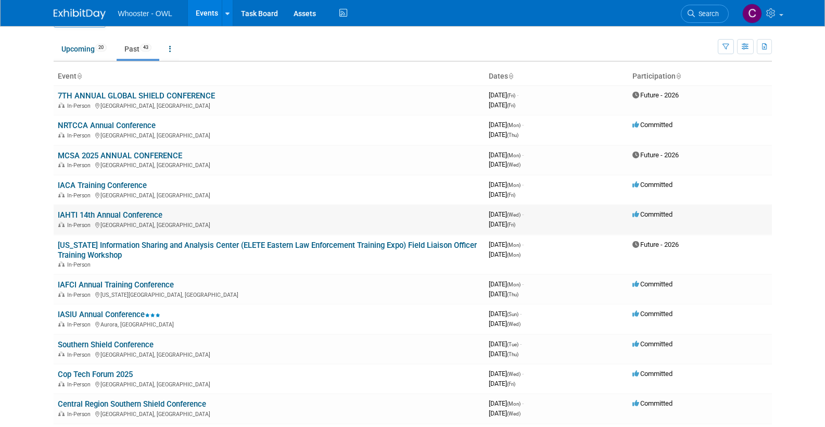
scroll to position [28, 0]
click at [107, 309] on link "IASIU Annual Conference" at bounding box center [109, 313] width 103 height 9
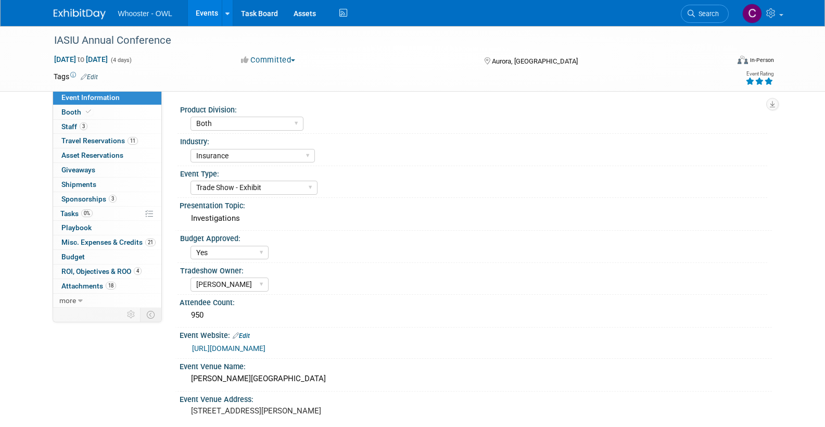
select select "Both"
select select "Insurance"
select select "Trade Show - Exhibit"
select select "Yes"
select select "Clare Southcombe"
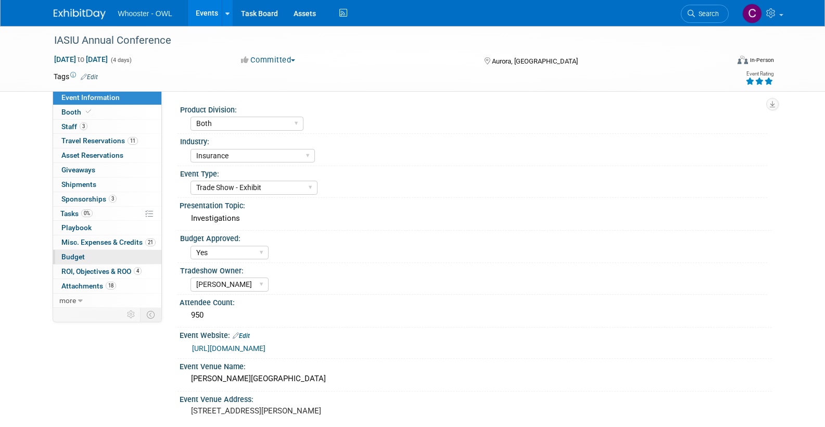
click at [58, 251] on link "Budget" at bounding box center [107, 257] width 108 height 14
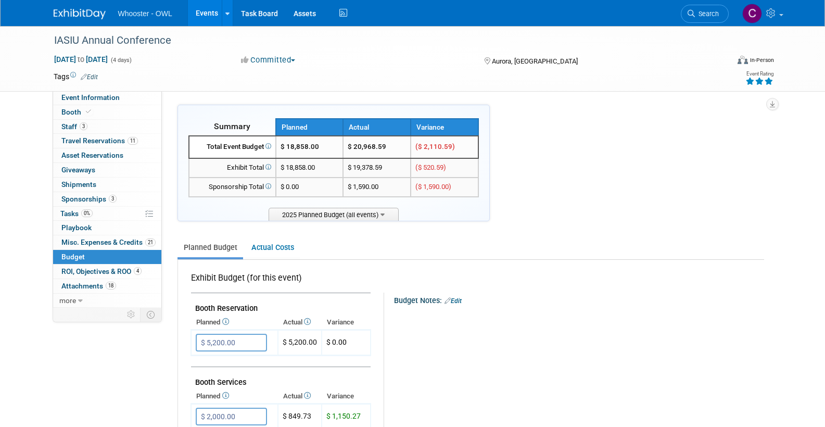
click at [204, 12] on link "Events" at bounding box center [207, 13] width 38 height 26
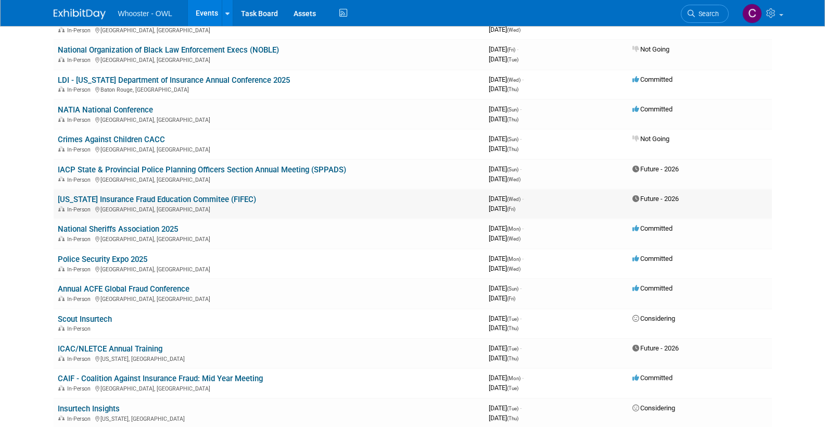
scroll to position [450, 0]
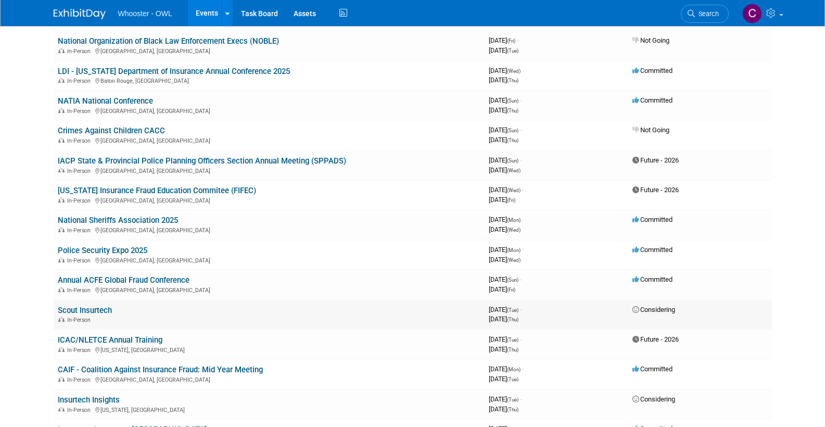
click at [81, 306] on link "Scout Insurtech" at bounding box center [85, 310] width 54 height 9
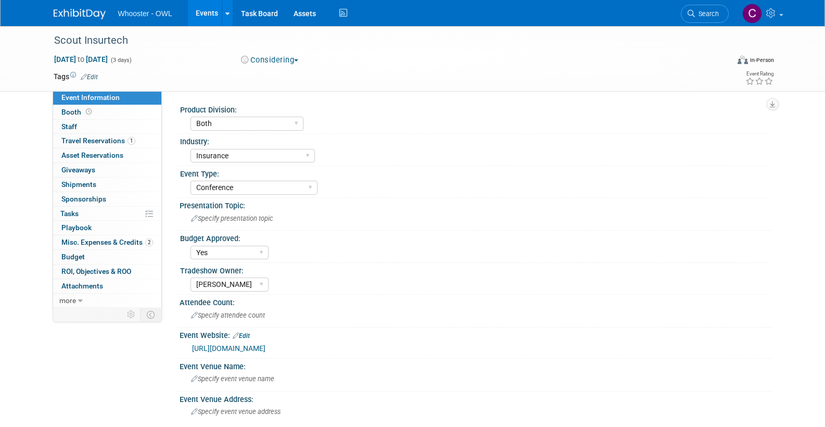
select select "Both"
select select "Insurance"
select select "Conference"
select select "Yes"
select select "Clare Southcombe"
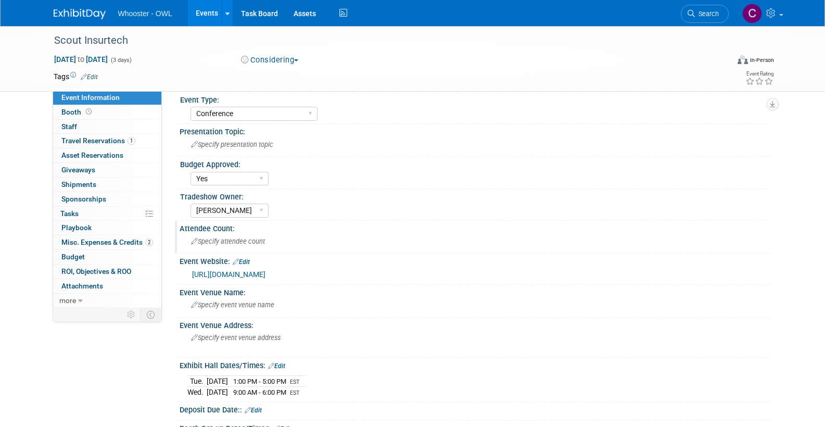
scroll to position [74, 0]
click at [72, 252] on span "Budget" at bounding box center [72, 256] width 23 height 8
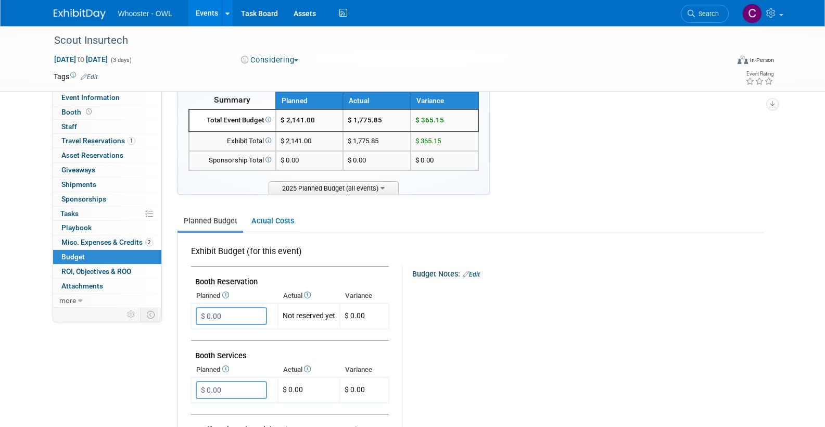
scroll to position [18, 0]
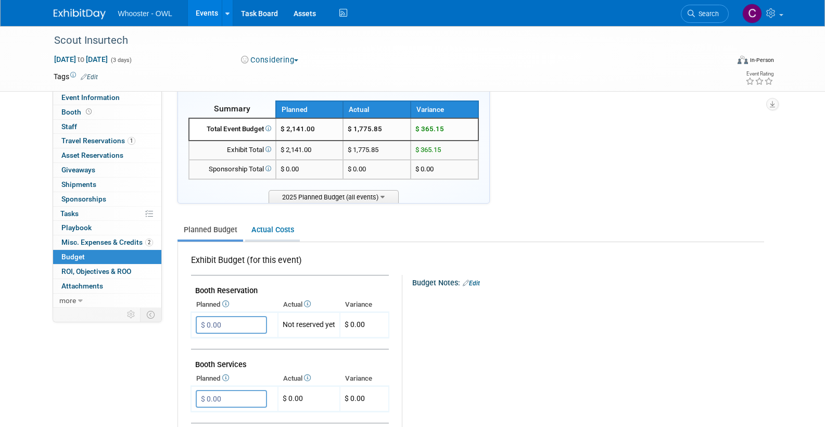
click at [269, 228] on link "Actual Costs" at bounding box center [272, 229] width 55 height 19
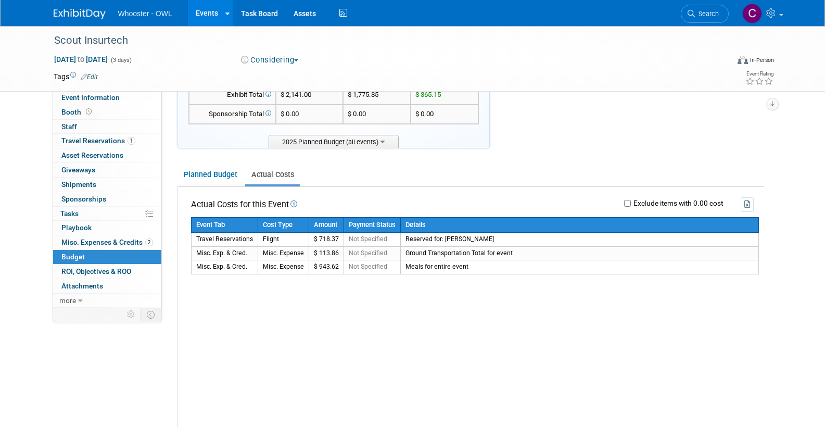
scroll to position [72, 0]
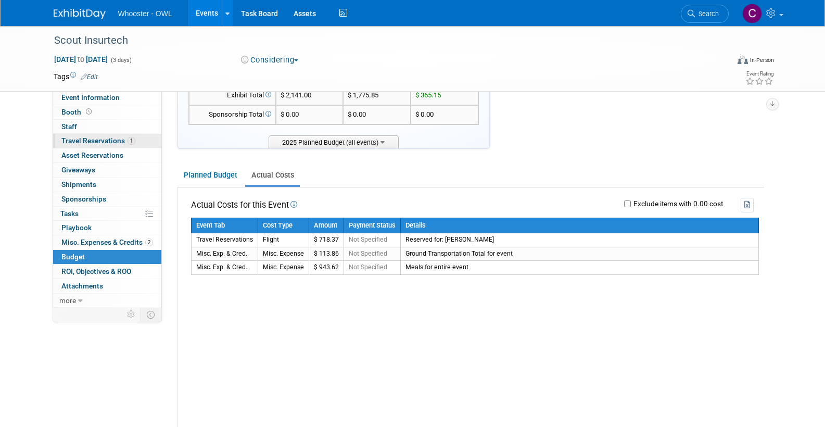
click at [94, 137] on span "Travel Reservations 1" at bounding box center [98, 140] width 74 height 8
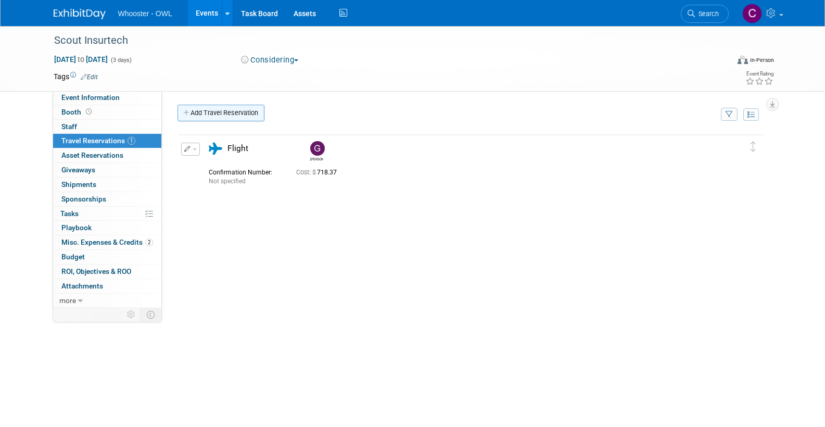
click at [227, 112] on link "Add Travel Reservation" at bounding box center [220, 113] width 87 height 17
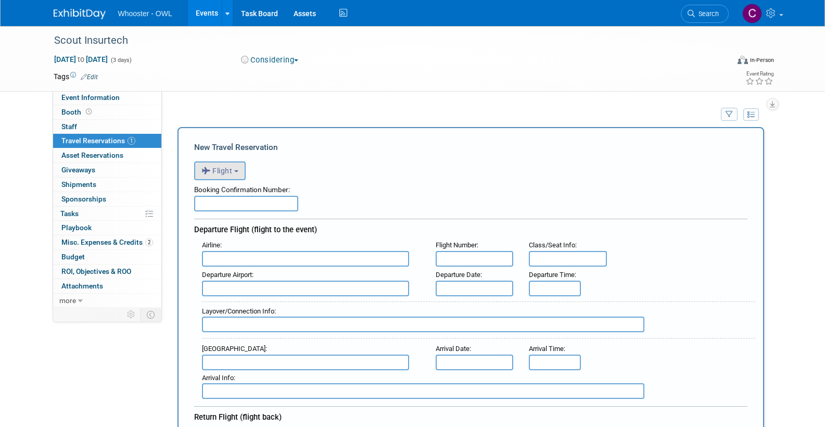
click at [230, 168] on span "Flight" at bounding box center [216, 171] width 31 height 8
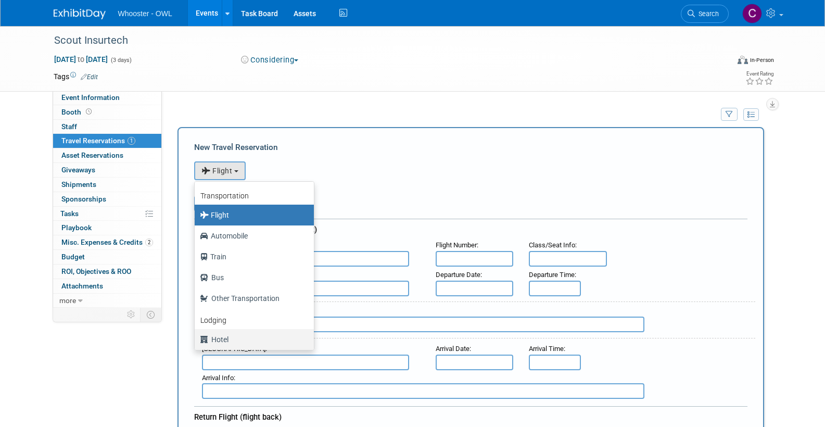
drag, startPoint x: 221, startPoint y: 337, endPoint x: 222, endPoint y: 329, distance: 8.0
click at [221, 337] on label "Hotel" at bounding box center [252, 339] width 104 height 17
click at [196, 337] on input "Hotel" at bounding box center [192, 338] width 7 height 7
select select "6"
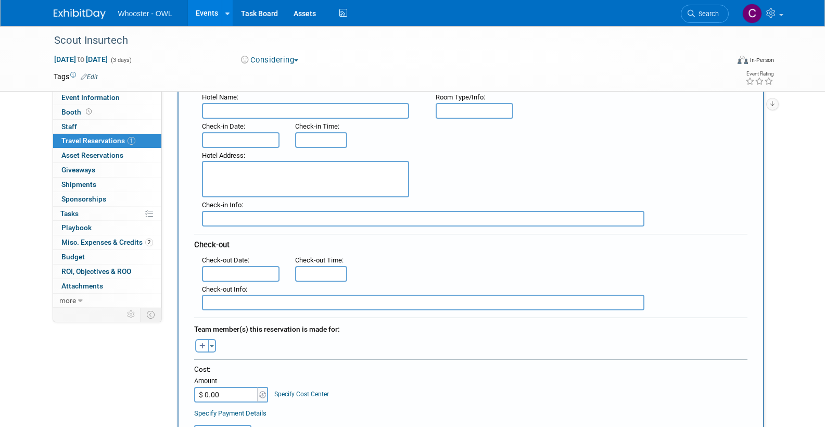
scroll to position [149, 0]
click at [205, 341] on icon "button" at bounding box center [202, 344] width 6 height 7
select select
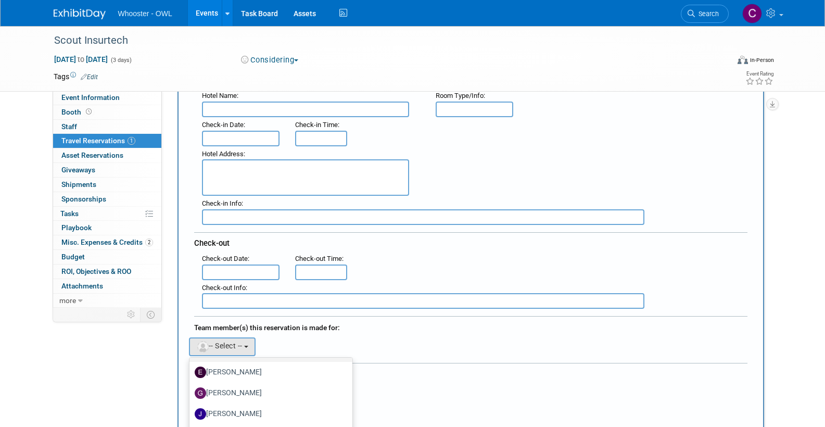
scroll to position [167, 0]
click at [240, 389] on label "Gary LaFond" at bounding box center [268, 393] width 147 height 17
click at [191, 389] on input "[PERSON_NAME]" at bounding box center [187, 391] width 7 height 7
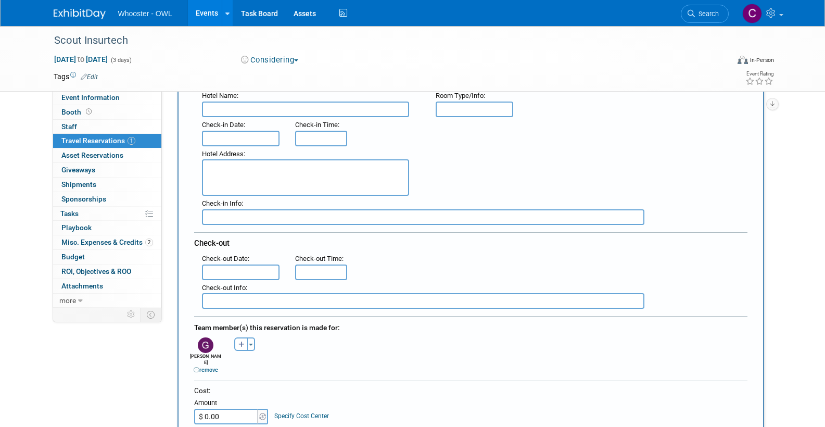
click at [223, 409] on input "$ 0.00" at bounding box center [226, 417] width 65 height 16
type input "$ 864.94"
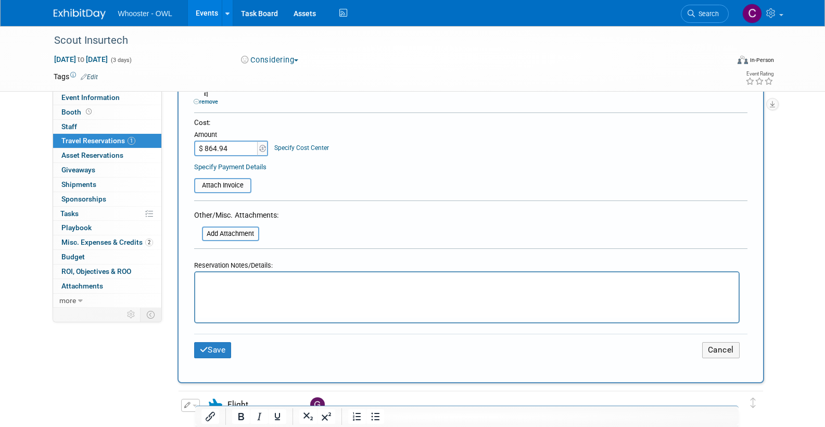
scroll to position [418, 0]
click at [217, 345] on button "Save" at bounding box center [212, 349] width 37 height 16
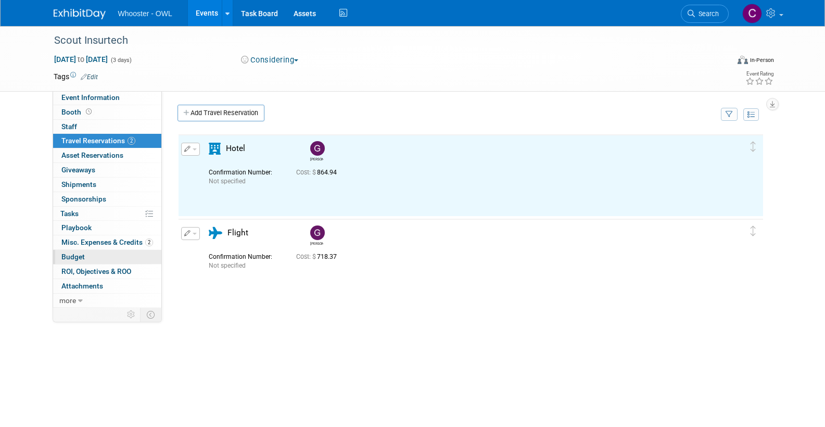
scroll to position [0, 0]
drag, startPoint x: 78, startPoint y: 249, endPoint x: 108, endPoint y: 251, distance: 30.8
click at [78, 252] on span "Budget" at bounding box center [72, 256] width 23 height 8
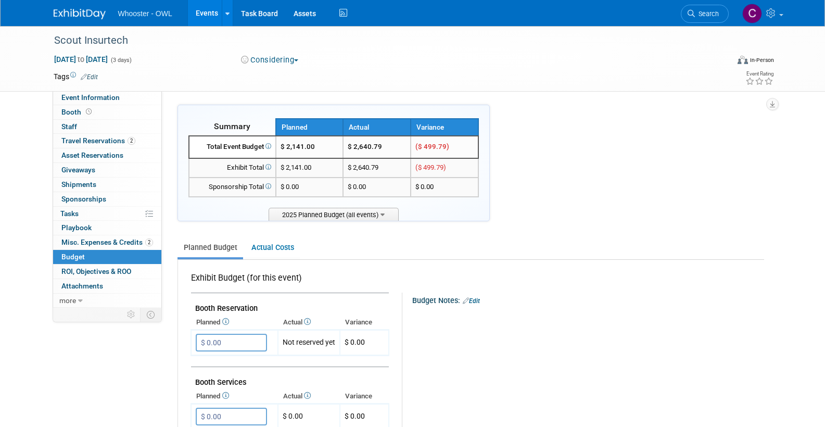
click at [205, 14] on link "Events" at bounding box center [207, 13] width 38 height 26
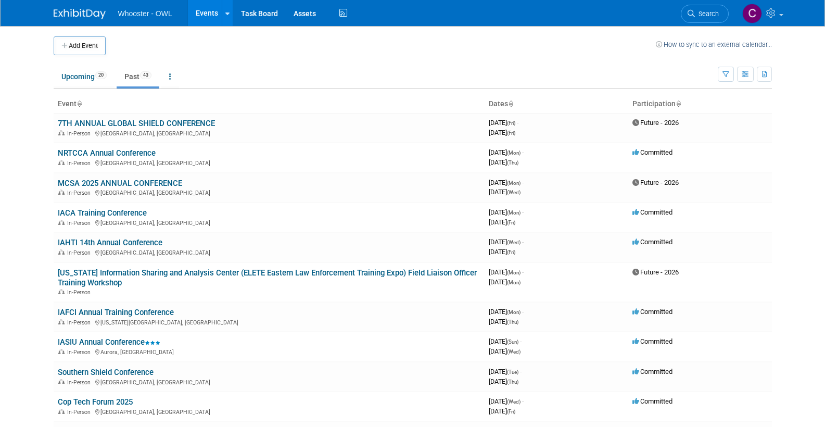
click at [79, 78] on link "Upcoming 20" at bounding box center [84, 77] width 61 height 20
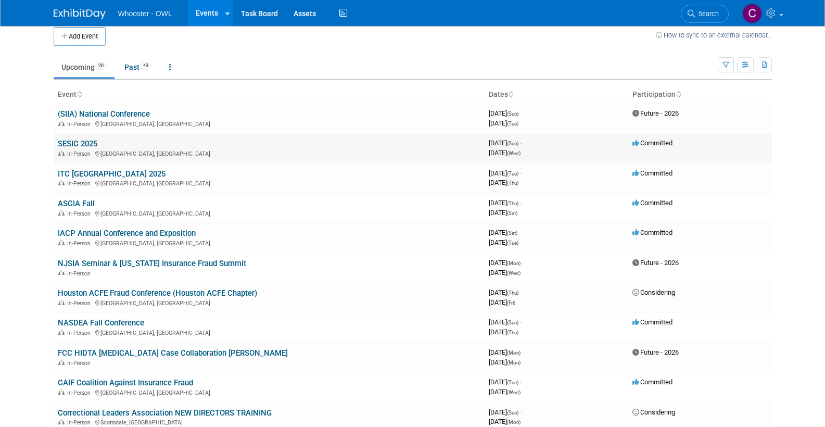
scroll to position [11, 0]
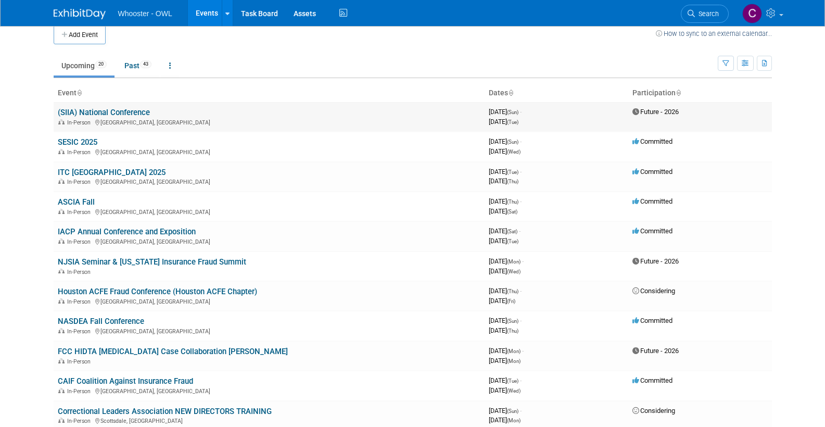
click at [94, 109] on link "(SIIA) National Conference" at bounding box center [104, 112] width 92 height 9
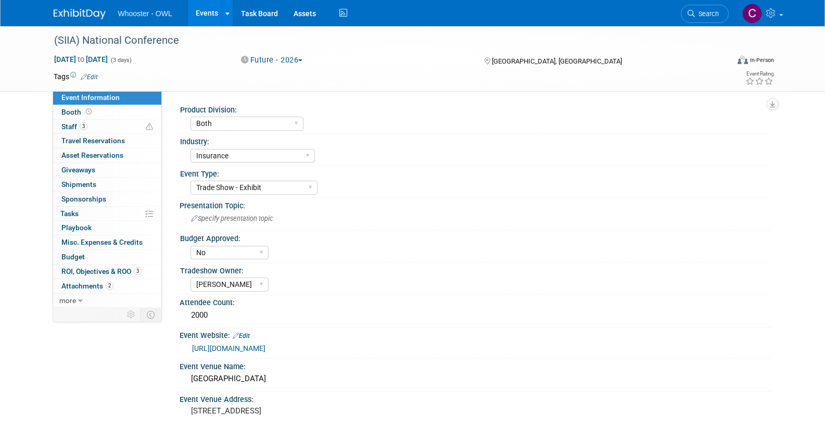
select select "Both"
select select "Insurance"
select select "Trade Show - Exhibit"
select select "No"
select select "[PERSON_NAME]"
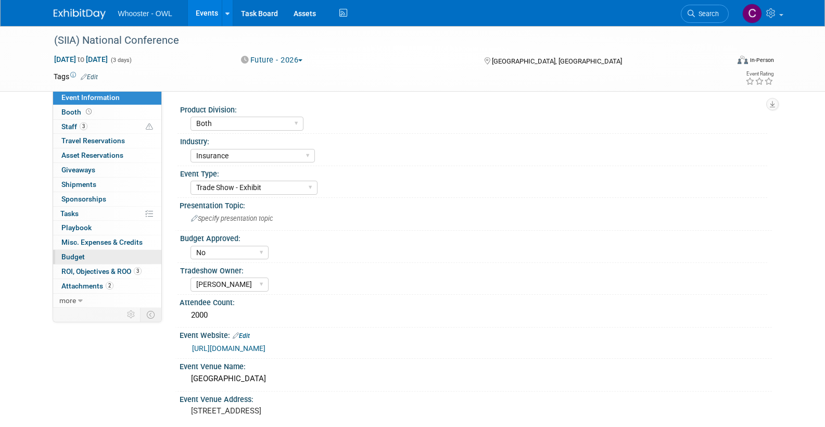
click at [78, 252] on span "Budget" at bounding box center [72, 256] width 23 height 8
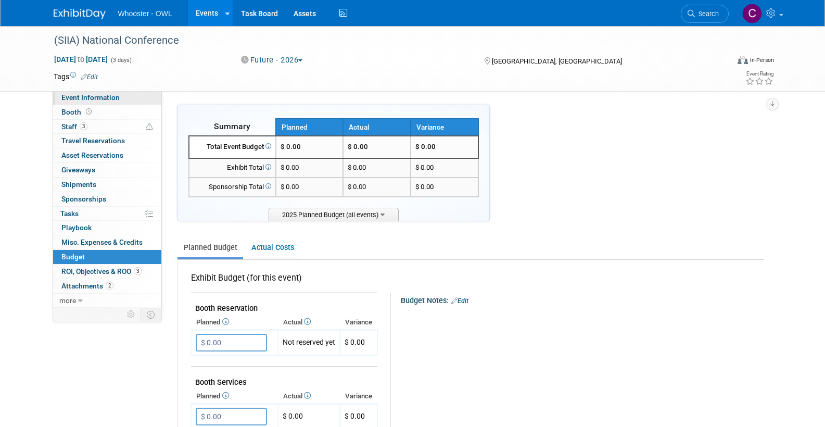
click at [87, 96] on span "Event Information" at bounding box center [90, 97] width 58 height 8
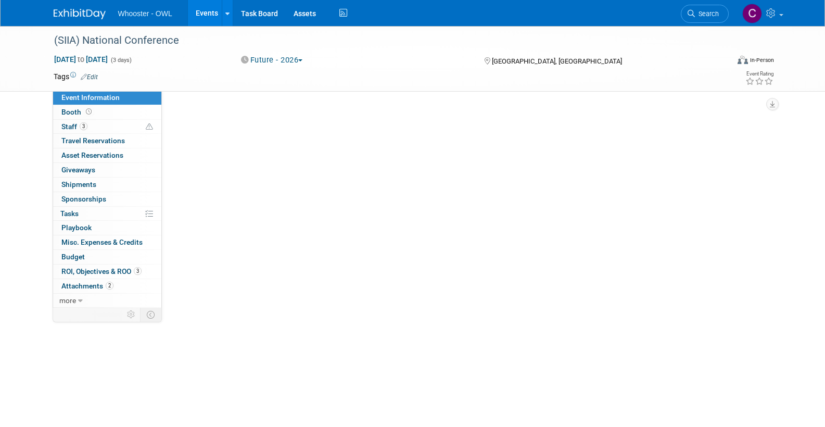
select select "Both"
select select "Insurance"
select select "Trade Show - Exhibit"
select select "No"
select select "[PERSON_NAME]"
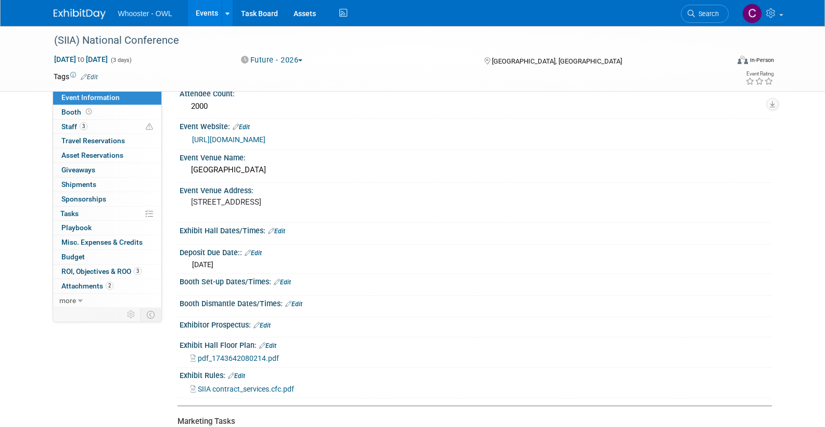
scroll to position [207, 0]
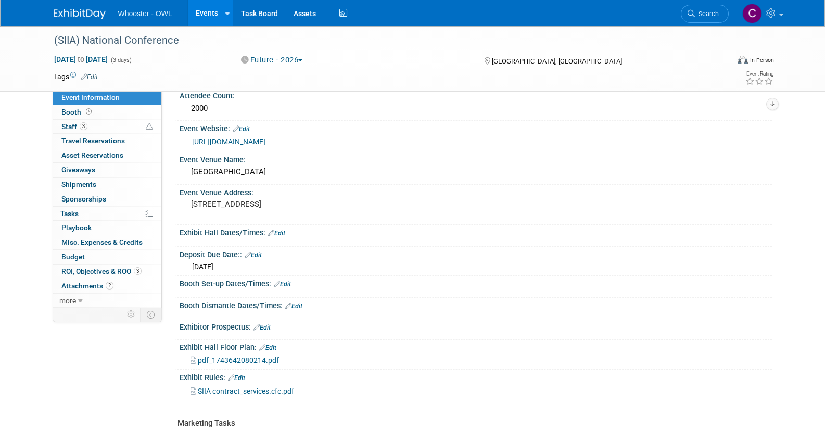
click at [258, 251] on link "Edit" at bounding box center [253, 254] width 17 height 7
select select "3"
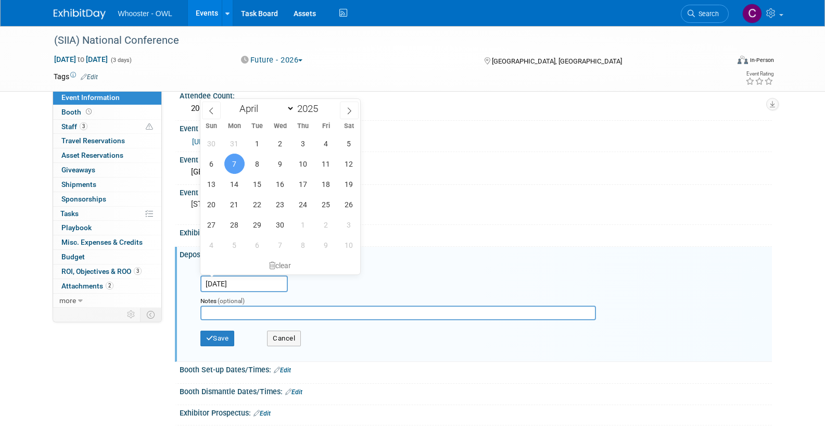
click at [248, 279] on input "[DATE]" at bounding box center [243, 283] width 87 height 17
click at [324, 105] on span at bounding box center [322, 106] width 7 height 6
type input "2026"
click at [372, 270] on div "Date [DATE]" at bounding box center [478, 278] width 571 height 27
click at [256, 281] on input "[DATE]" at bounding box center [243, 283] width 87 height 17
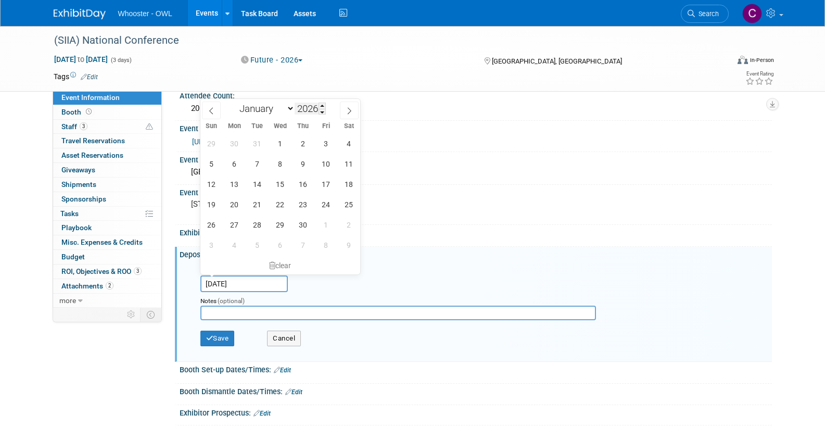
click at [310, 109] on input "2026" at bounding box center [310, 109] width 31 height 12
click at [309, 108] on input "2026" at bounding box center [310, 109] width 31 height 12
click at [429, 161] on div "Event Venue Name:" at bounding box center [476, 158] width 592 height 13
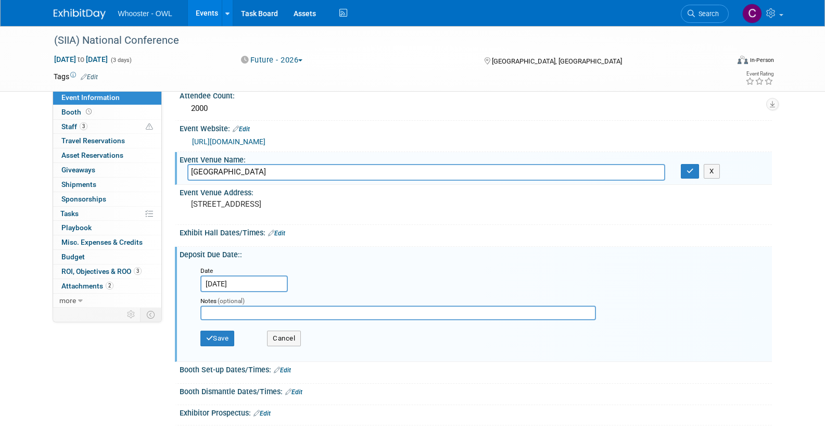
click at [247, 276] on input "[DATE]" at bounding box center [243, 283] width 87 height 17
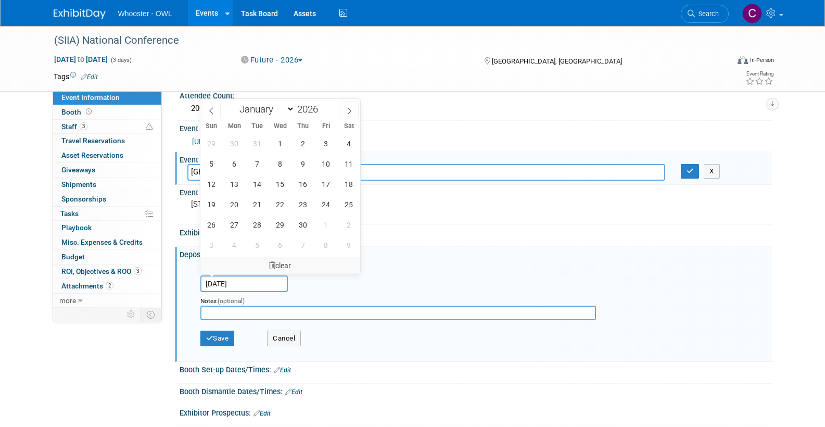
click at [272, 262] on icon at bounding box center [272, 265] width 6 height 7
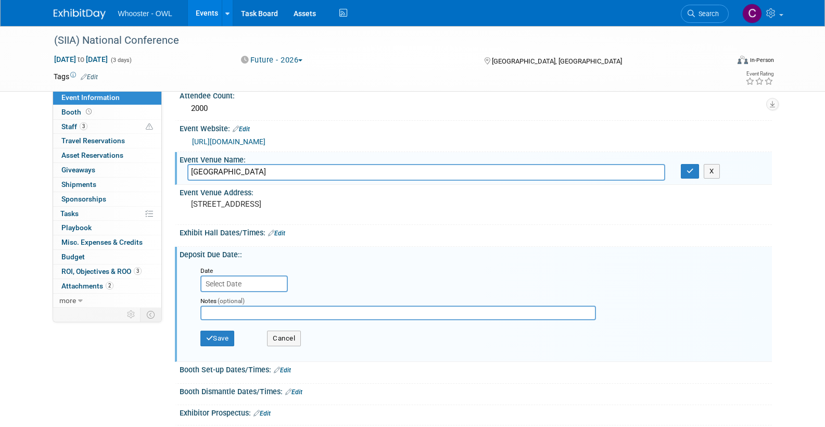
click at [249, 279] on input "text" at bounding box center [243, 283] width 87 height 17
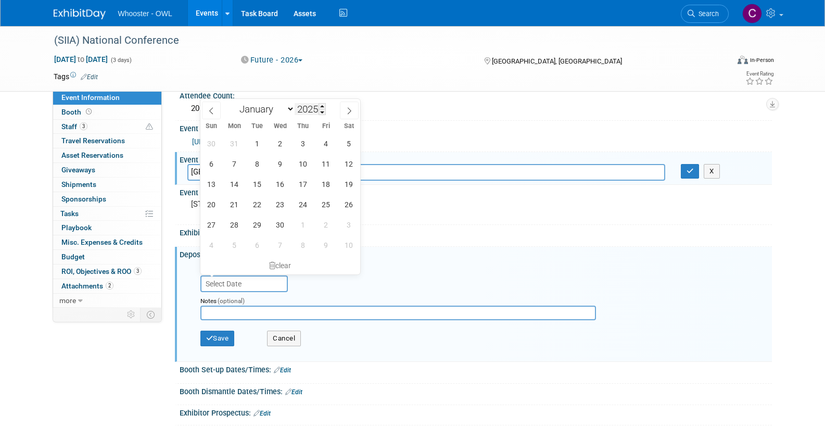
click at [311, 111] on input "2025" at bounding box center [310, 109] width 31 height 12
click at [324, 106] on span at bounding box center [322, 106] width 7 height 6
type input "2026"
click at [363, 292] on div "Notes (optional)" at bounding box center [407, 308] width 428 height 33
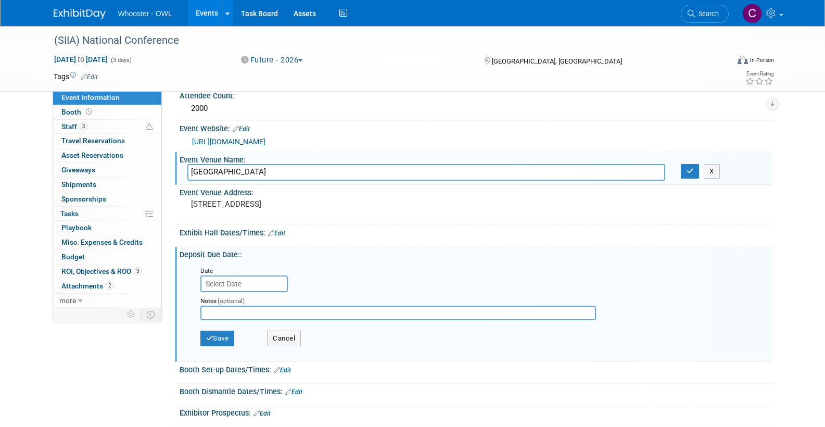
click at [220, 292] on div "Notes (optional)" at bounding box center [407, 308] width 428 height 33
click at [219, 283] on input "text" at bounding box center [243, 283] width 87 height 17
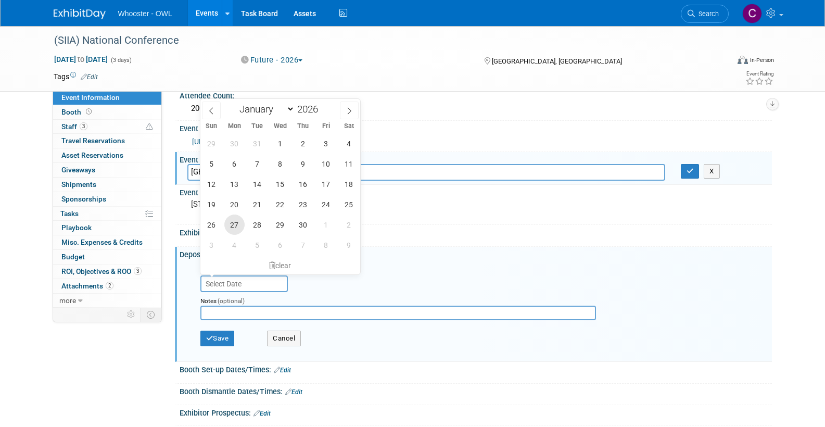
scroll to position [207, 0]
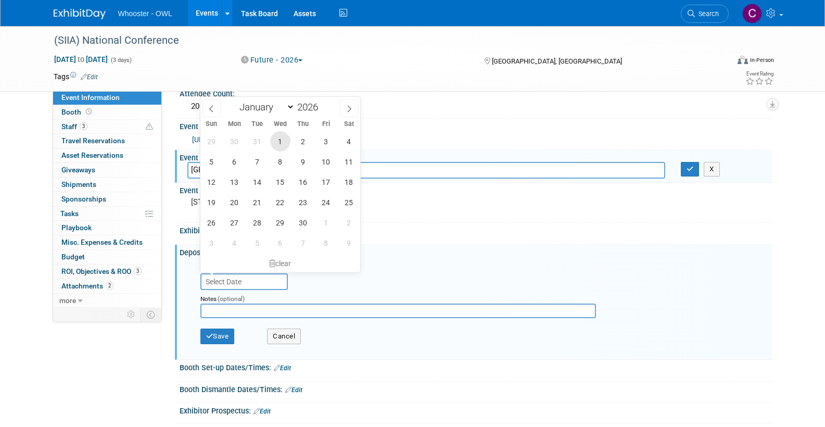
click at [276, 142] on span "1" at bounding box center [280, 141] width 20 height 20
type input "[DATE]"
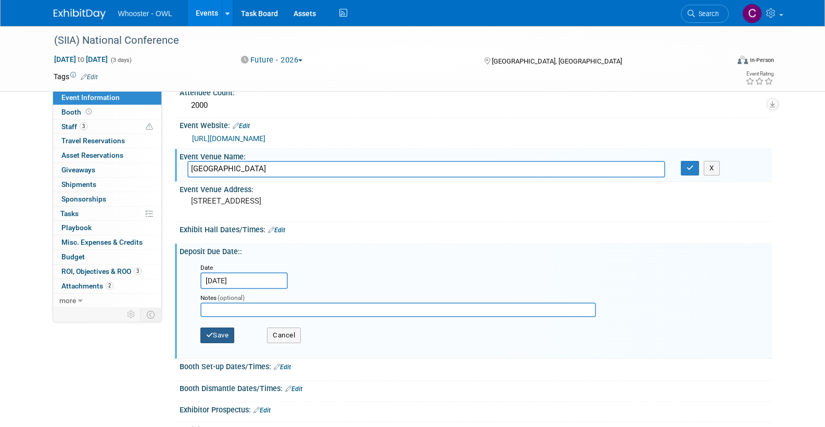
click at [225, 330] on button "Save" at bounding box center [217, 335] width 34 height 16
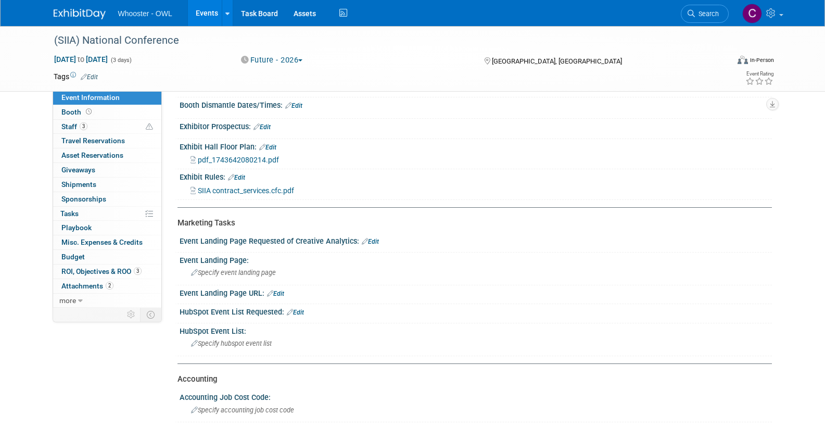
scroll to position [406, 0]
click at [82, 56] on span "[DATE] to [DATE]" at bounding box center [81, 59] width 55 height 9
select select "9"
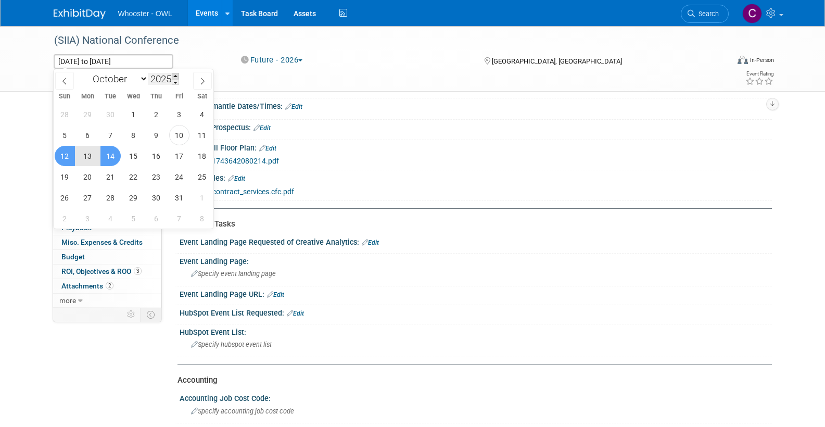
click at [179, 75] on span at bounding box center [175, 76] width 7 height 6
type input "2026"
click at [60, 151] on span "11" at bounding box center [65, 156] width 20 height 20
type input "[DATE]"
click at [110, 154] on span "13" at bounding box center [110, 156] width 20 height 20
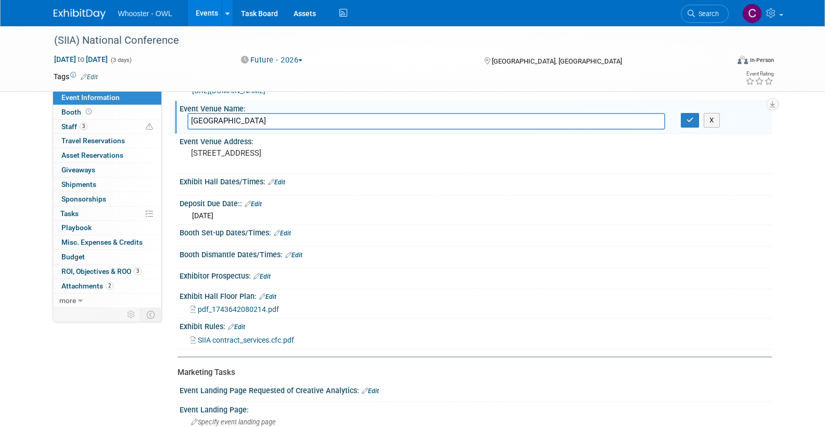
scroll to position [94, 0]
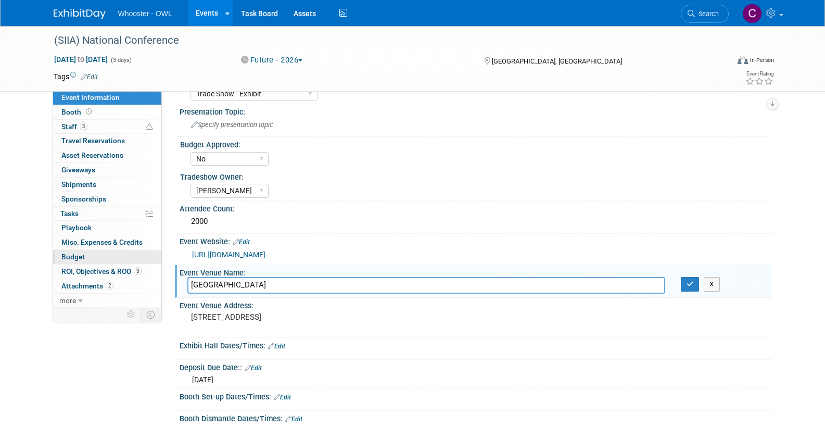
click at [72, 252] on span "Budget" at bounding box center [72, 256] width 23 height 8
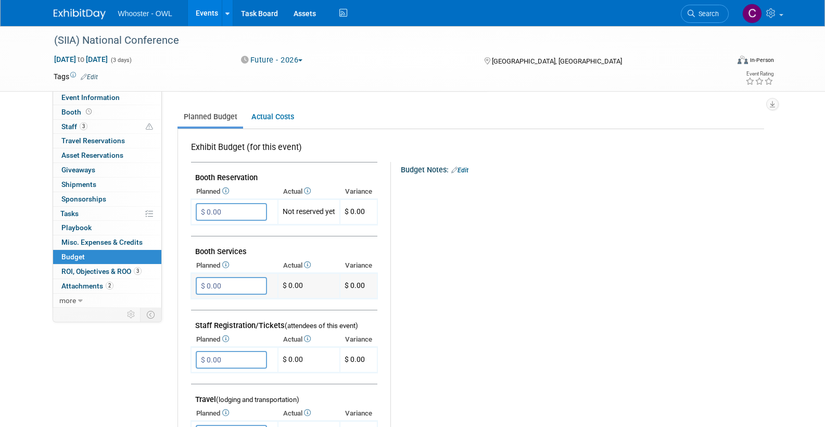
scroll to position [129, 0]
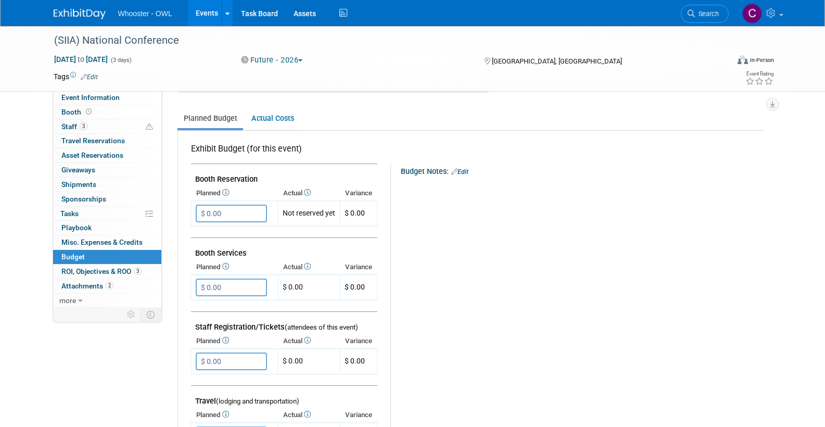
click at [211, 11] on link "Events" at bounding box center [207, 13] width 38 height 26
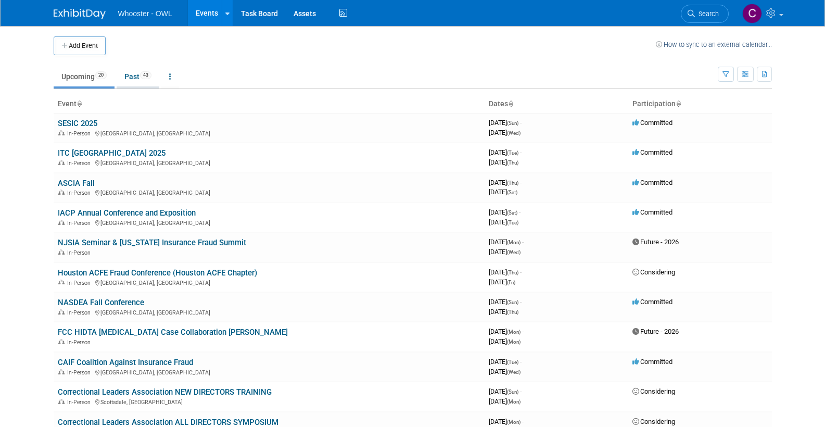
click at [137, 75] on link "Past 43" at bounding box center [138, 77] width 43 height 20
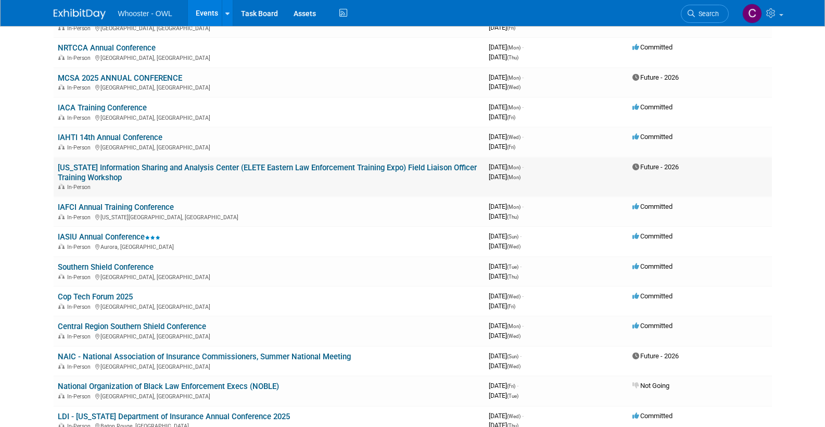
scroll to position [104, 0]
click at [104, 204] on link "IAFCI Annual Training Conference" at bounding box center [116, 208] width 116 height 9
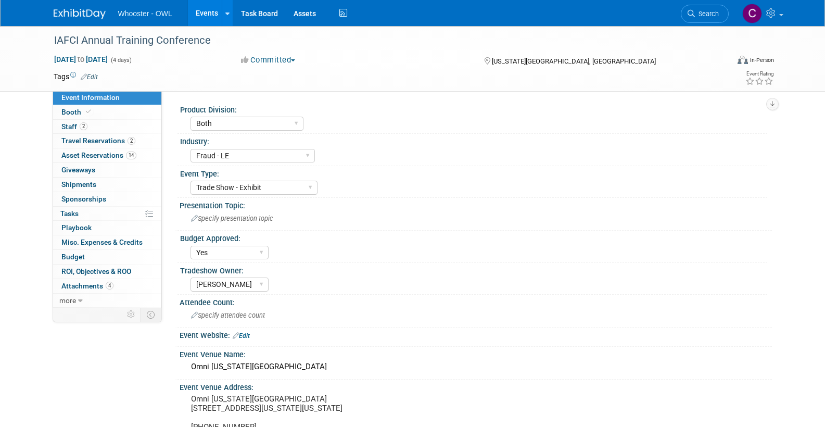
select select "Both"
select select "Fraud - LE"
select select "Trade Show - Exhibit"
select select "Yes"
select select "[PERSON_NAME]"
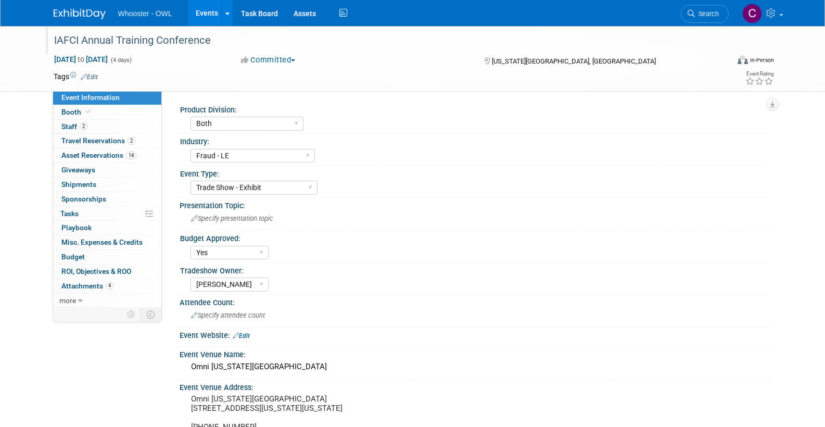
drag, startPoint x: 58, startPoint y: 40, endPoint x: 212, endPoint y: 44, distance: 153.6
click at [212, 44] on div "IAFCI Annual Training Conference" at bounding box center [381, 40] width 663 height 19
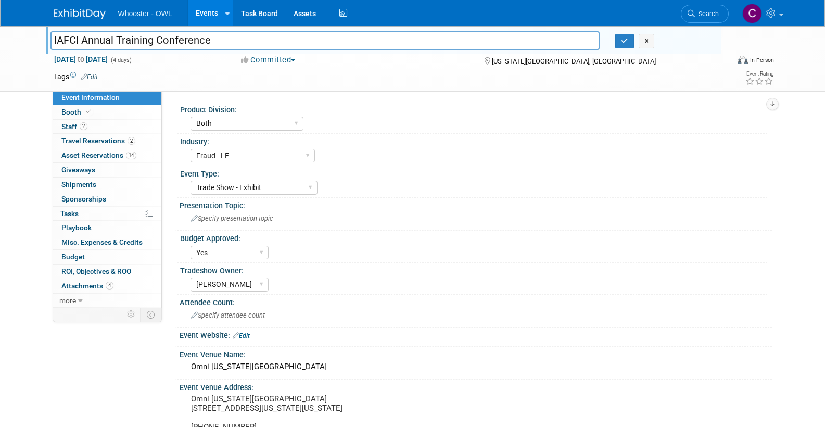
click at [61, 40] on input "IAFCI Annual Training Conference" at bounding box center [325, 40] width 550 height 18
drag, startPoint x: 60, startPoint y: 41, endPoint x: 235, endPoint y: 44, distance: 174.9
click at [235, 44] on input "IAFCI Annual Training Conference" at bounding box center [325, 40] width 550 height 18
